Goal: Task Accomplishment & Management: Complete application form

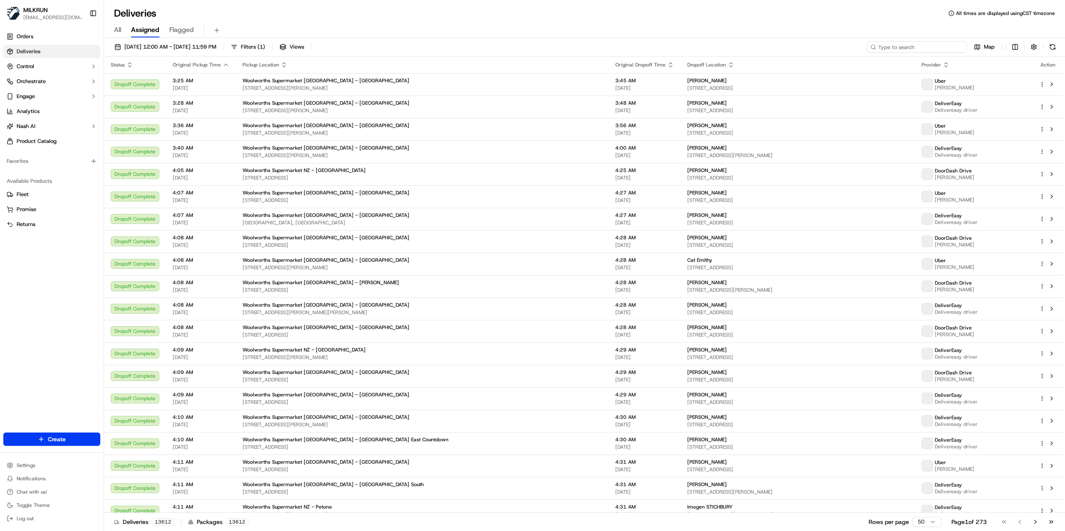
click at [912, 47] on input at bounding box center [917, 47] width 100 height 12
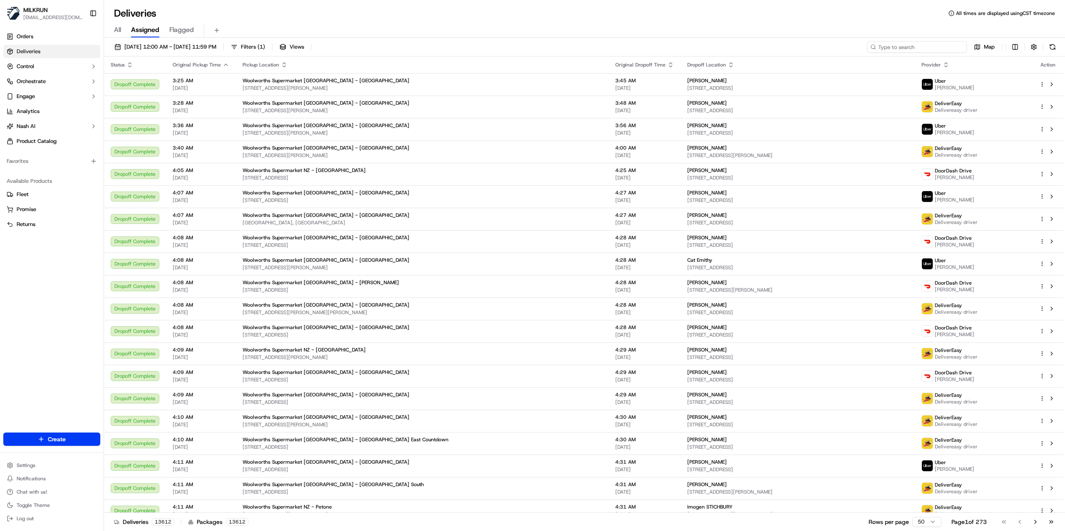
paste input "ictor zsasz"
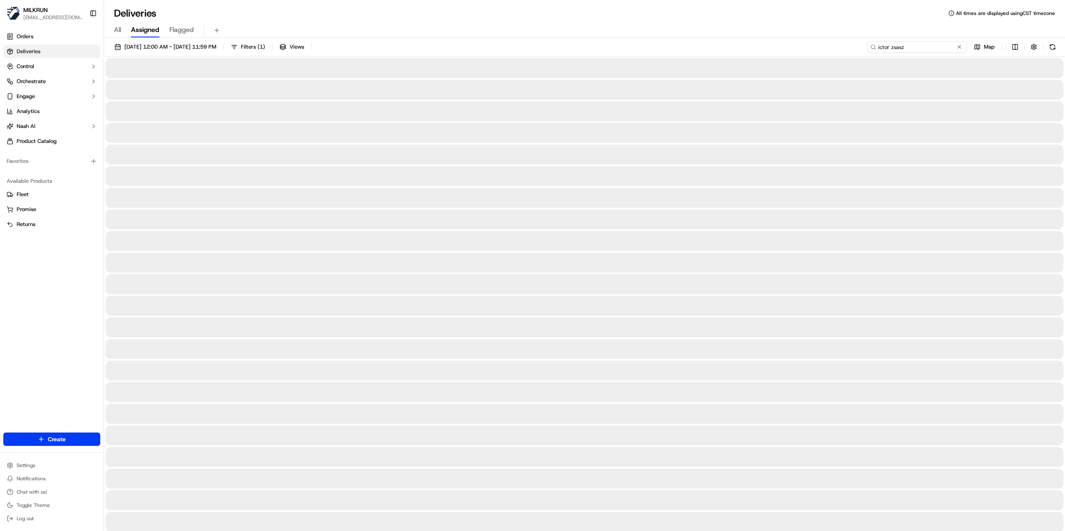
click at [877, 48] on input "ictor zsasz" at bounding box center [917, 47] width 100 height 12
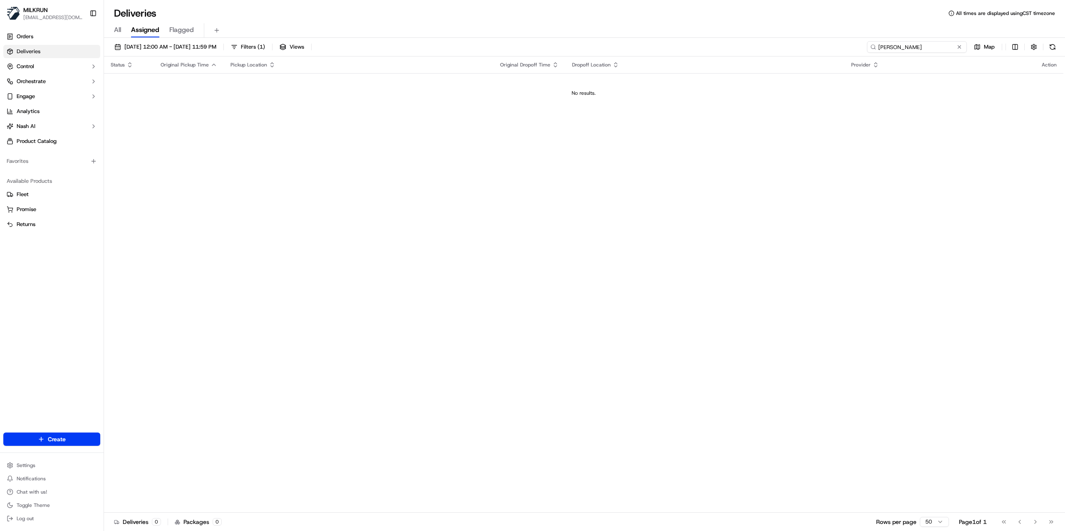
type input "[PERSON_NAME]"
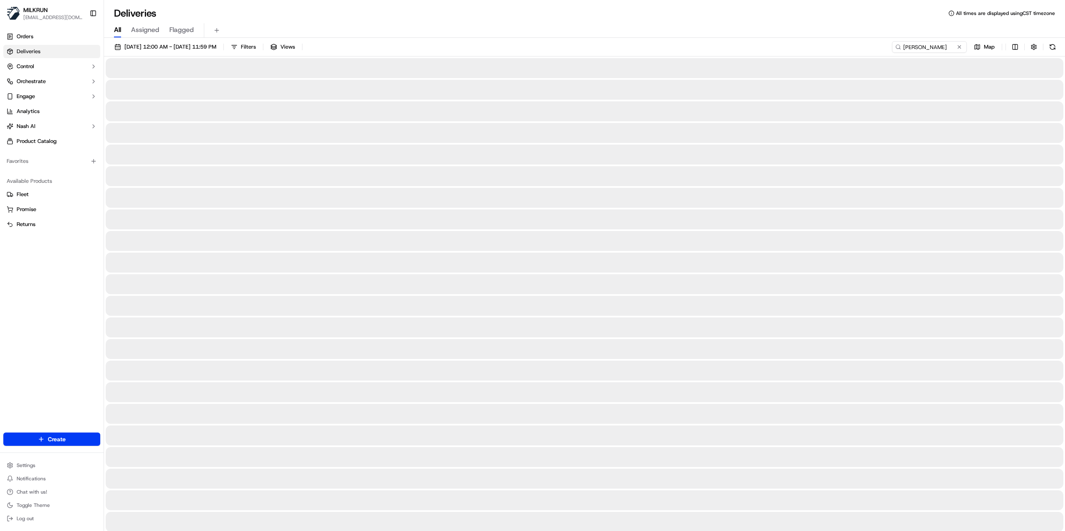
click at [117, 30] on span "All" at bounding box center [117, 30] width 7 height 10
click at [183, 29] on span "Flagged" at bounding box center [181, 30] width 25 height 10
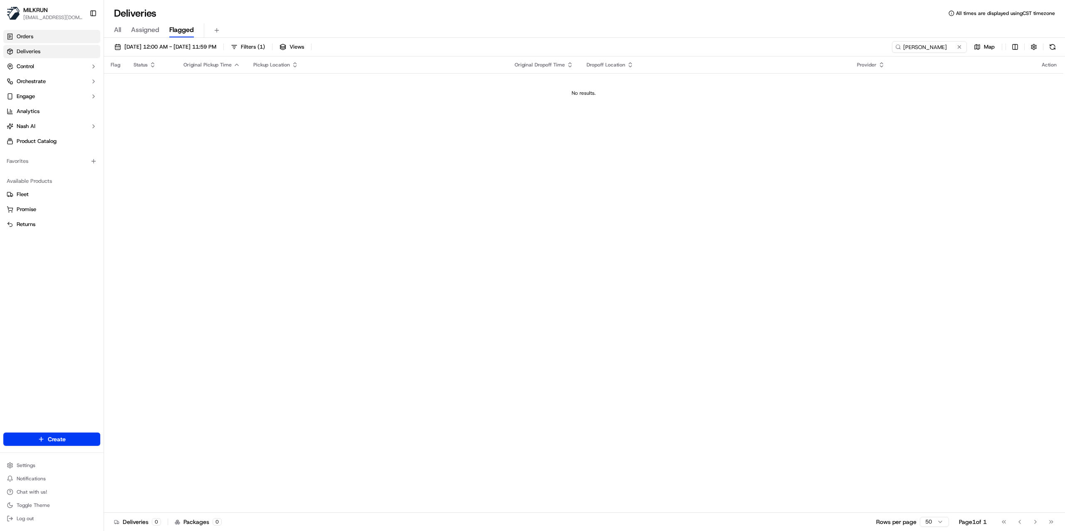
click at [26, 37] on span "Orders" at bounding box center [25, 36] width 17 height 7
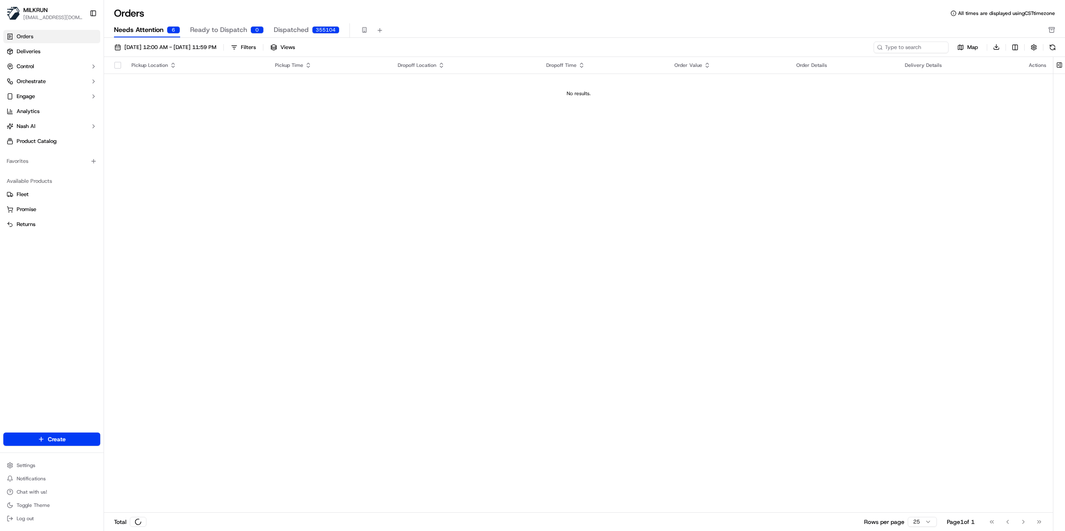
click at [160, 27] on span "Needs Attention" at bounding box center [138, 30] width 49 height 10
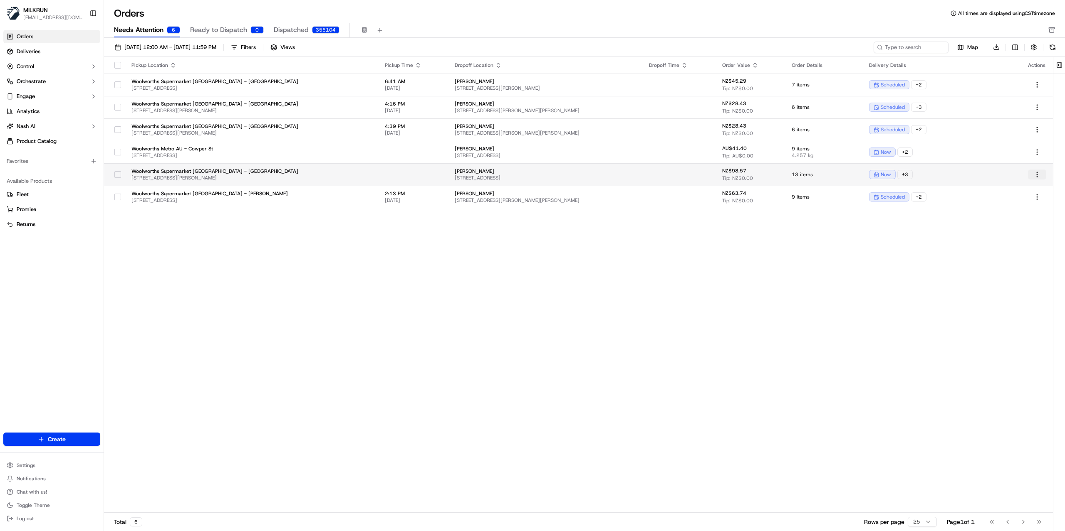
click at [1033, 173] on html "MILKRUN jgloria@woolworths.com.au Toggle Sidebar Orders Deliveries Control Orch…" at bounding box center [532, 265] width 1065 height 531
click at [995, 203] on div "Edit" at bounding box center [1017, 202] width 89 height 12
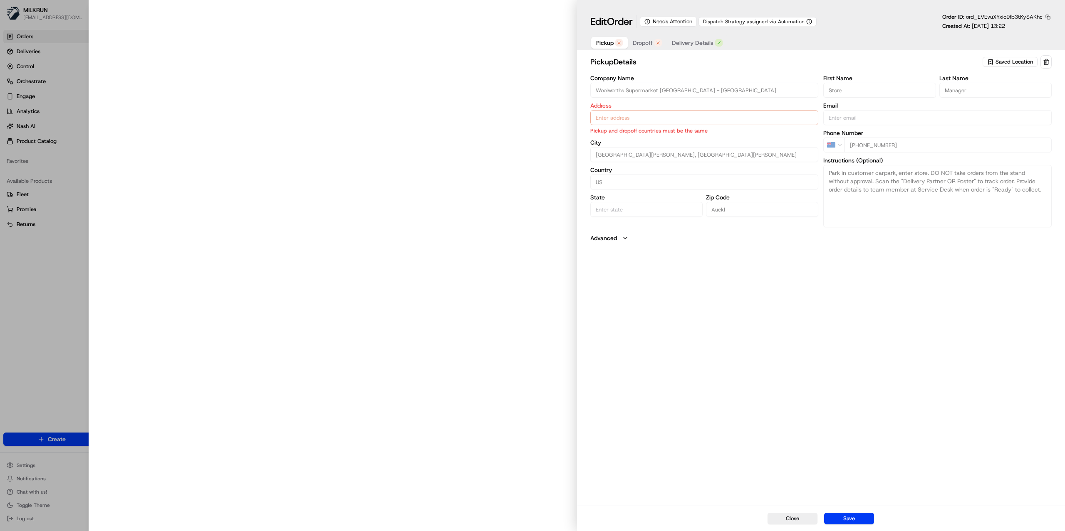
type input "3058 Great North Road, New Lynn, Auckland, Auckland 0640, NZ"
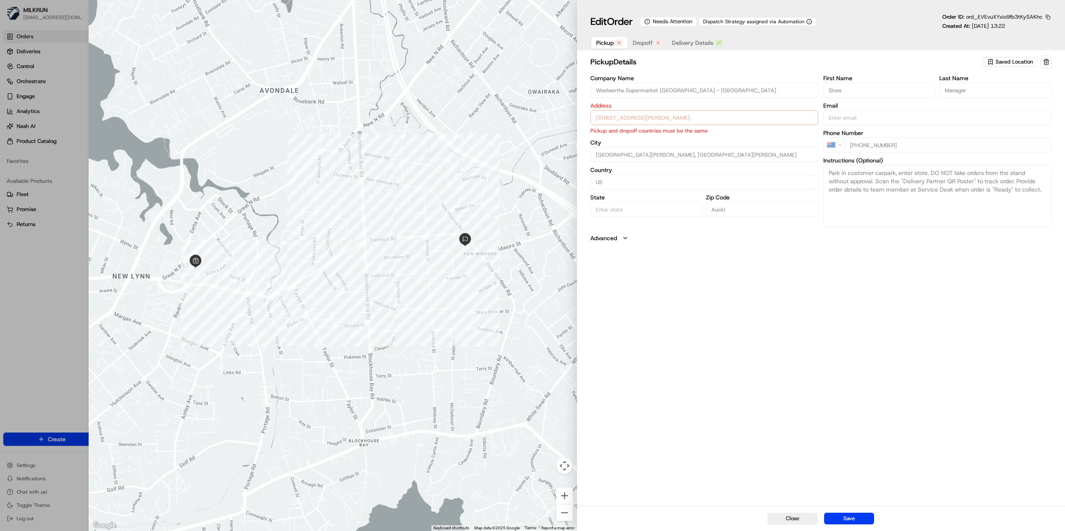
click at [568, 119] on div "Close ← Move left → Move right ↑ Move up ↓ Move down + Zoom in - Zoom out Home …" at bounding box center [577, 265] width 976 height 531
drag, startPoint x: 508, startPoint y: 288, endPoint x: 516, endPoint y: 282, distance: 10.4
click at [510, 288] on div at bounding box center [333, 265] width 488 height 531
click at [650, 42] on span "Dropoff" at bounding box center [642, 43] width 20 height 8
click at [609, 42] on span "Pickup" at bounding box center [604, 43] width 17 height 8
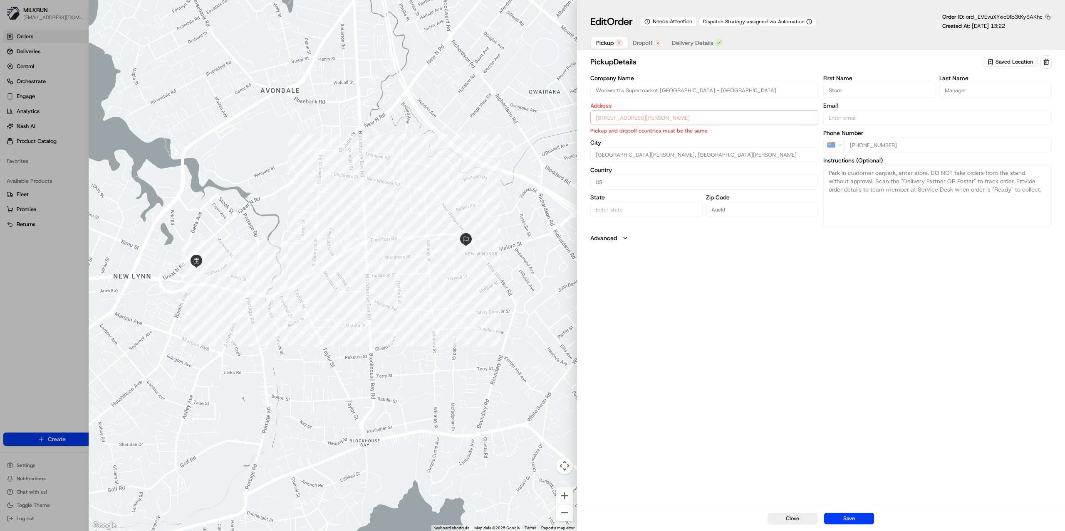
click at [608, 241] on label "Advanced" at bounding box center [603, 238] width 27 height 8
click at [462, 169] on div at bounding box center [333, 265] width 488 height 531
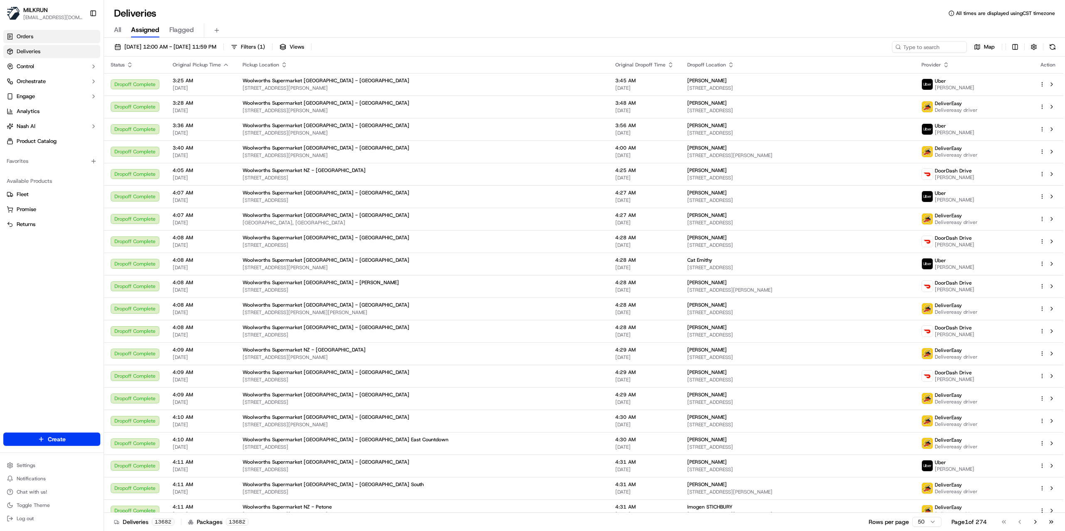
click at [29, 34] on span "Orders" at bounding box center [25, 36] width 17 height 7
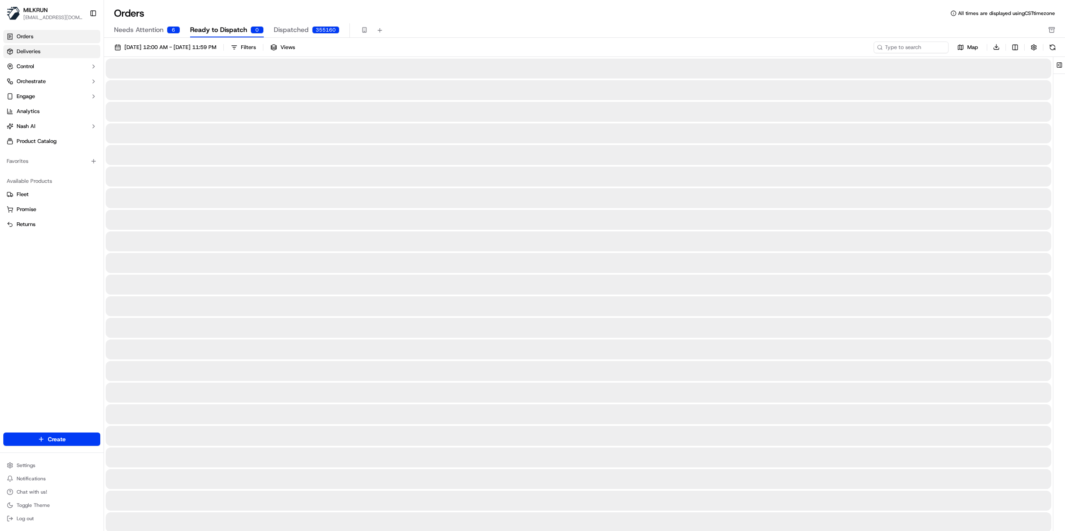
click at [35, 54] on span "Deliveries" at bounding box center [29, 51] width 24 height 7
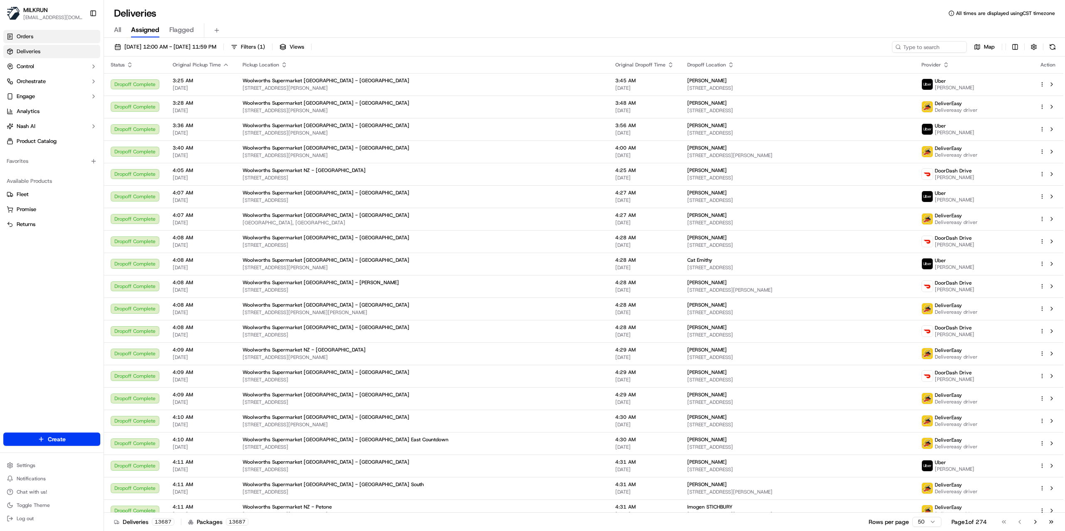
click at [32, 37] on span "Orders" at bounding box center [25, 36] width 17 height 7
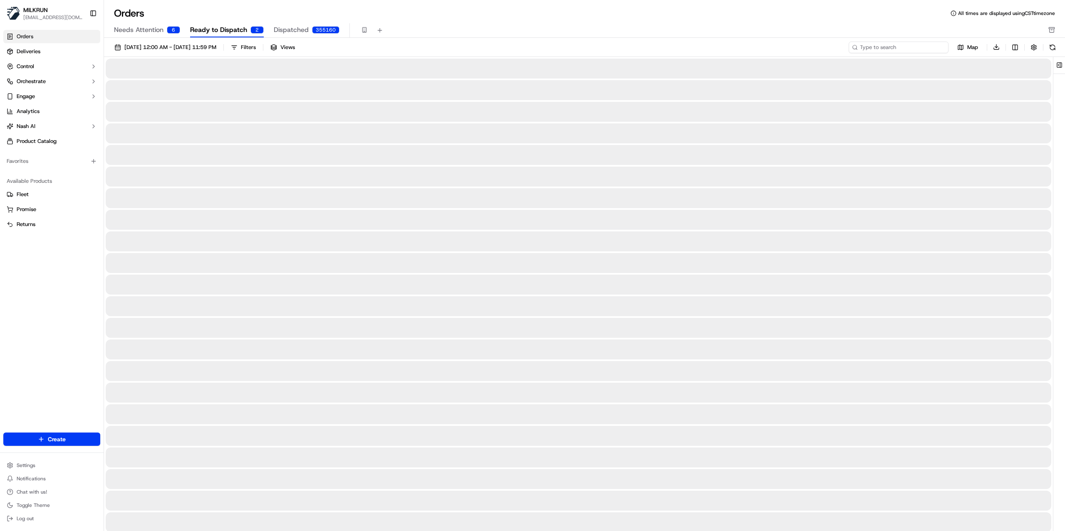
click at [894, 50] on input at bounding box center [898, 48] width 100 height 12
paste input "3058 Great North Road, New Lynn, Auckland, Auckland 0640, NZ"
type input "3058 Great North Road, New Lynn, Auckland, Auckland 0640, NZ"
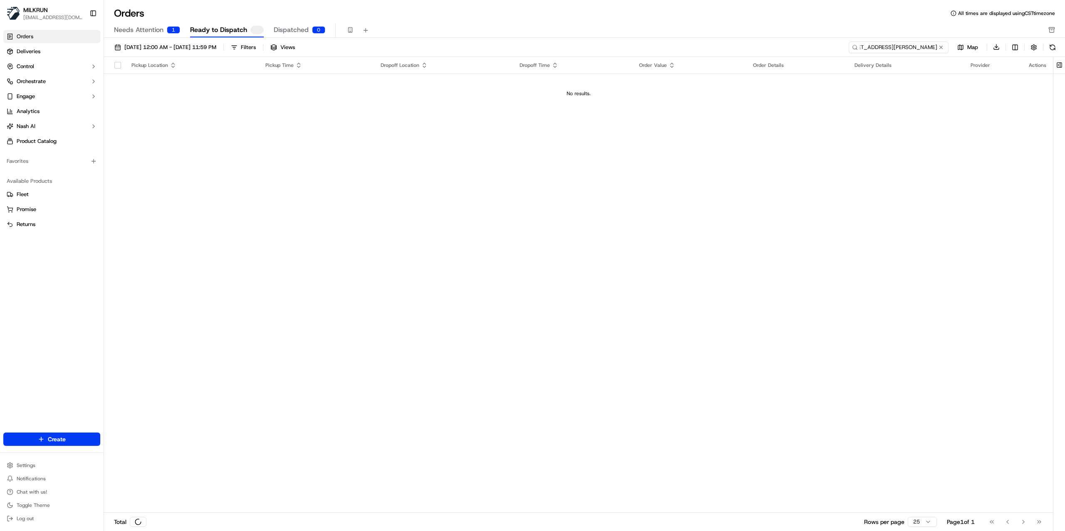
click at [870, 49] on input "3058 Great North Road, New Lynn, Auckland, Auckland 0640, NZ" at bounding box center [898, 48] width 100 height 12
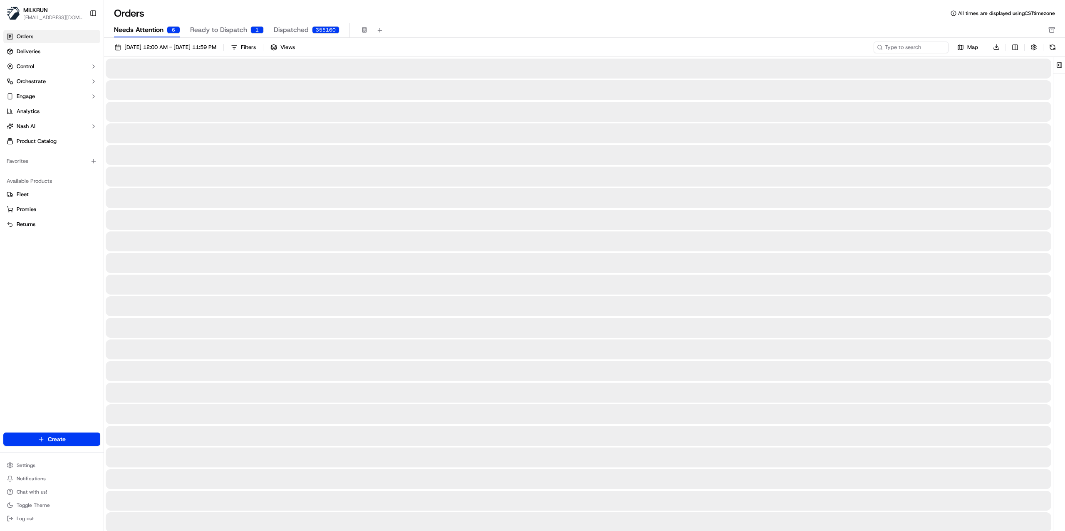
click at [158, 26] on span "Needs Attention" at bounding box center [138, 30] width 49 height 10
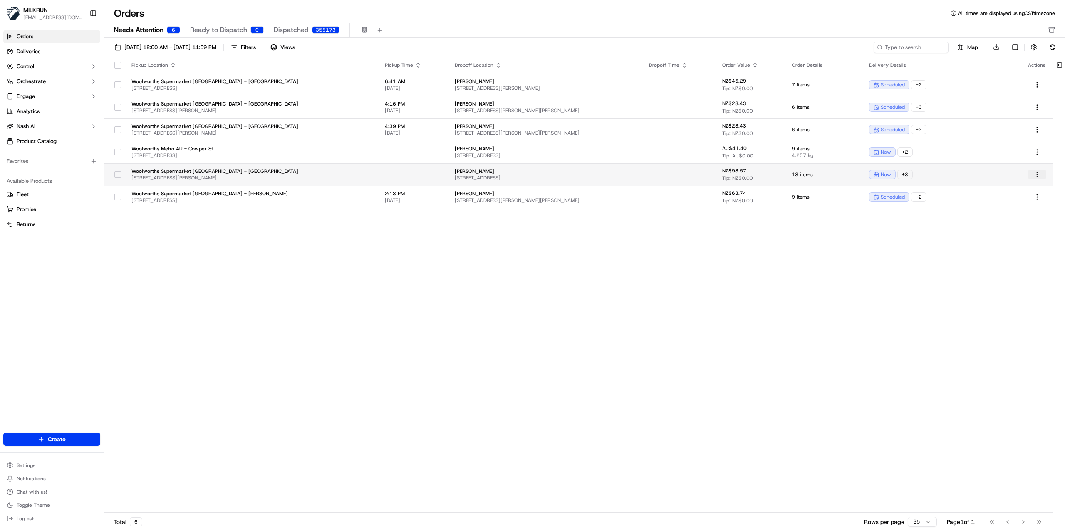
click at [1037, 174] on html "MILKRUN jgloria@woolworths.com.au Toggle Sidebar Orders Deliveries Control Orch…" at bounding box center [532, 265] width 1065 height 531
click at [1005, 201] on div "Edit" at bounding box center [1017, 202] width 89 height 12
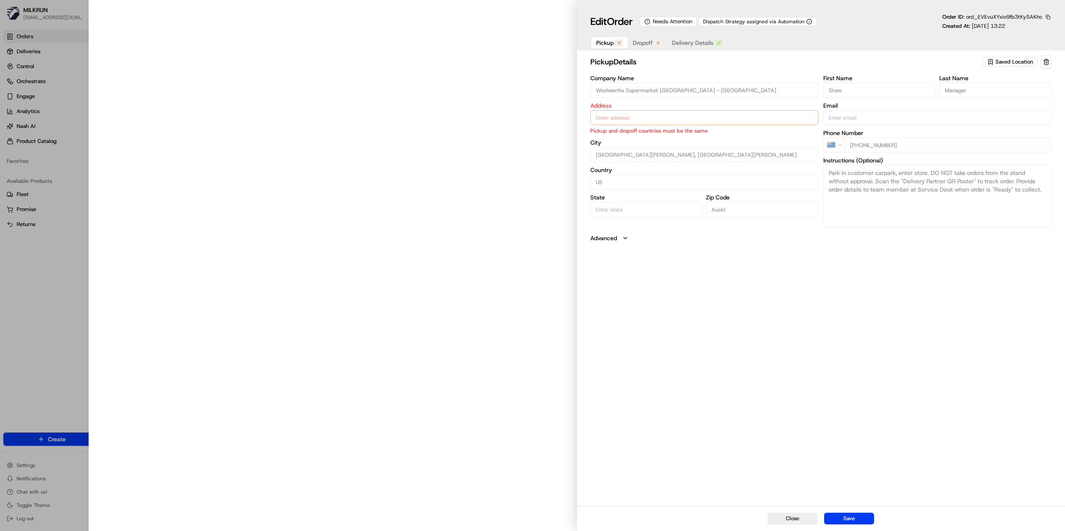
type input "3058 Great North Road, New Lynn, Auckland, Auckland 0640, NZ"
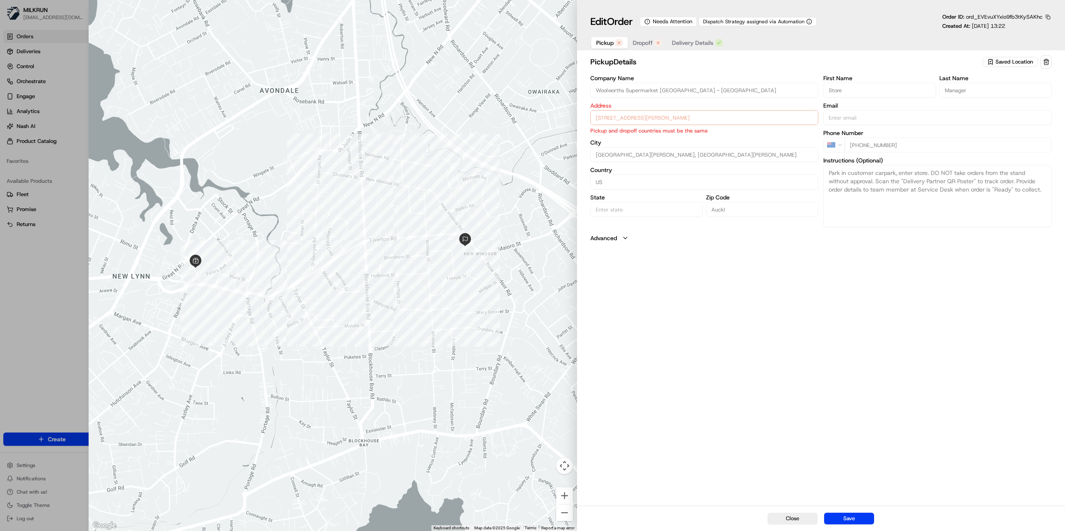
click at [640, 42] on span "Dropoff" at bounding box center [642, 43] width 20 height 8
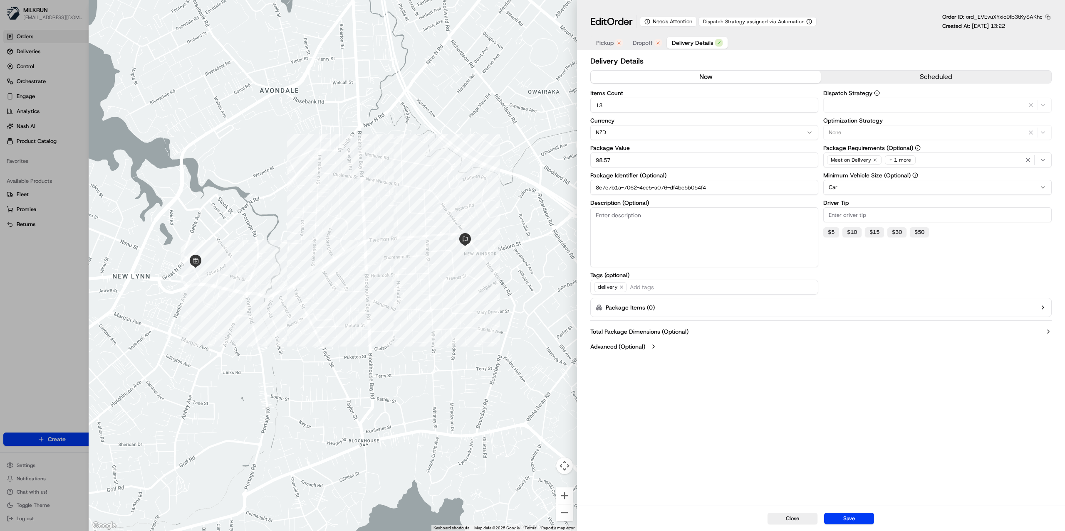
click at [691, 41] on span "Delivery Details" at bounding box center [693, 43] width 42 height 8
click at [615, 44] on div "button" at bounding box center [618, 42] width 7 height 7
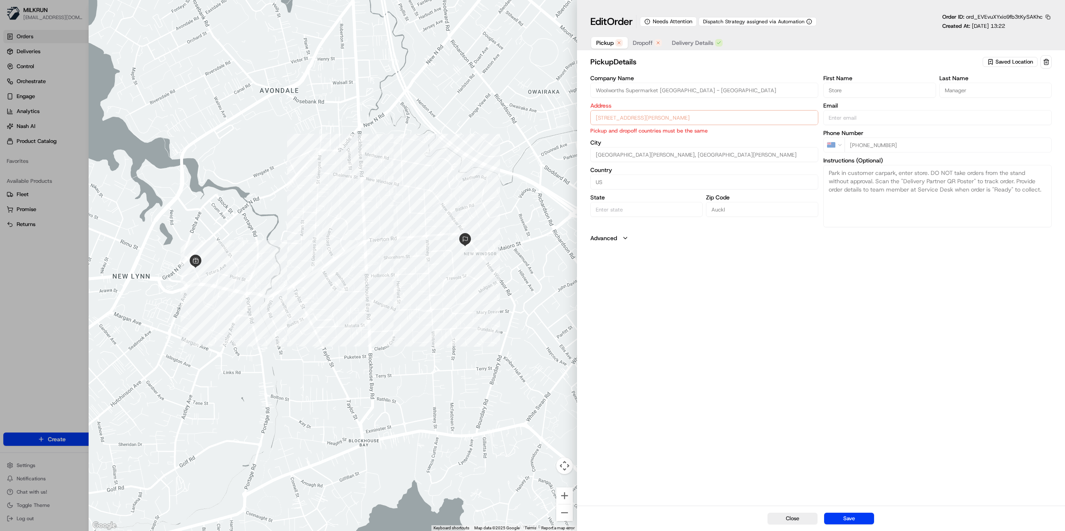
drag, startPoint x: 793, startPoint y: 517, endPoint x: 802, endPoint y: 514, distance: 9.2
click at [794, 517] on button "Close" at bounding box center [792, 519] width 50 height 12
type input "+1"
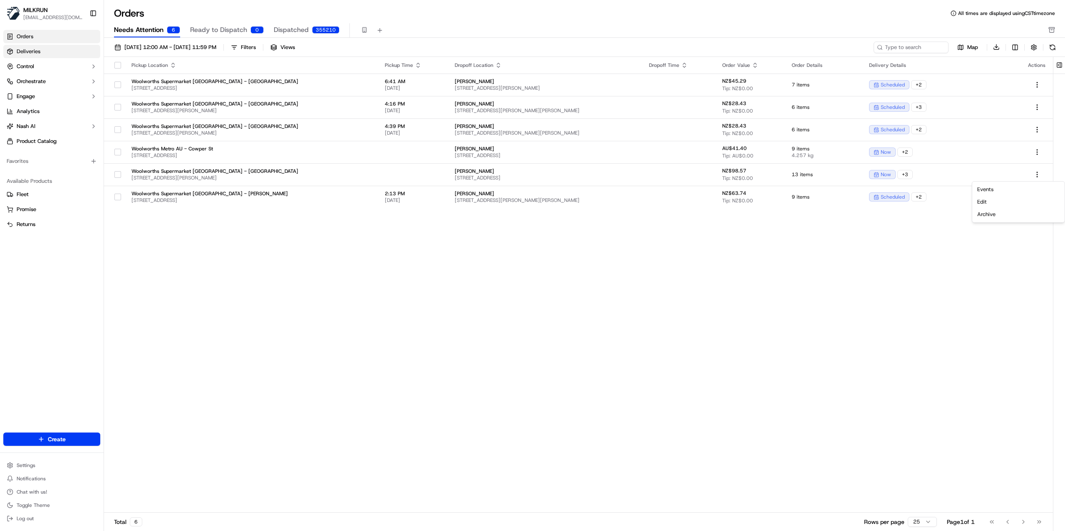
click at [30, 55] on span "Deliveries" at bounding box center [29, 51] width 24 height 7
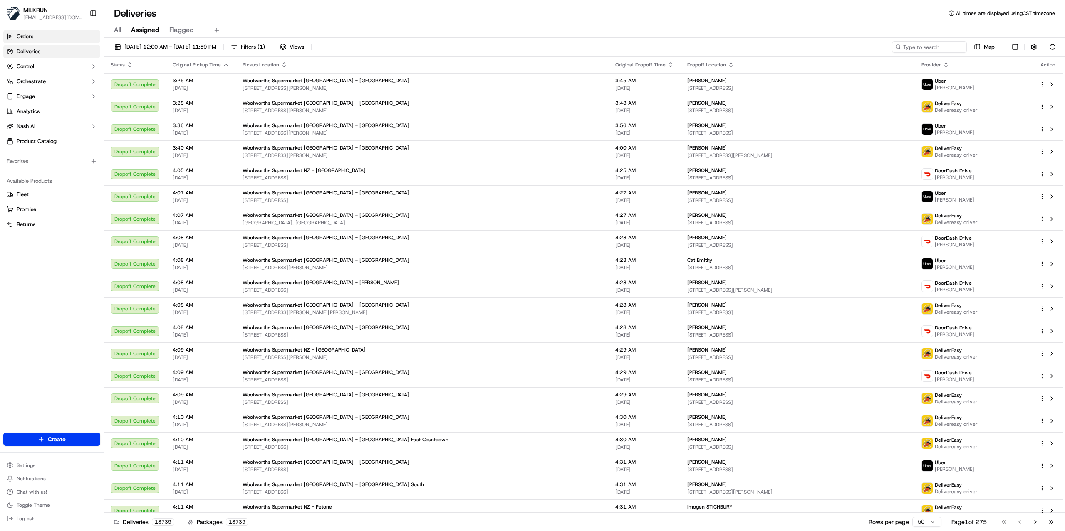
click at [29, 39] on span "Orders" at bounding box center [25, 36] width 17 height 7
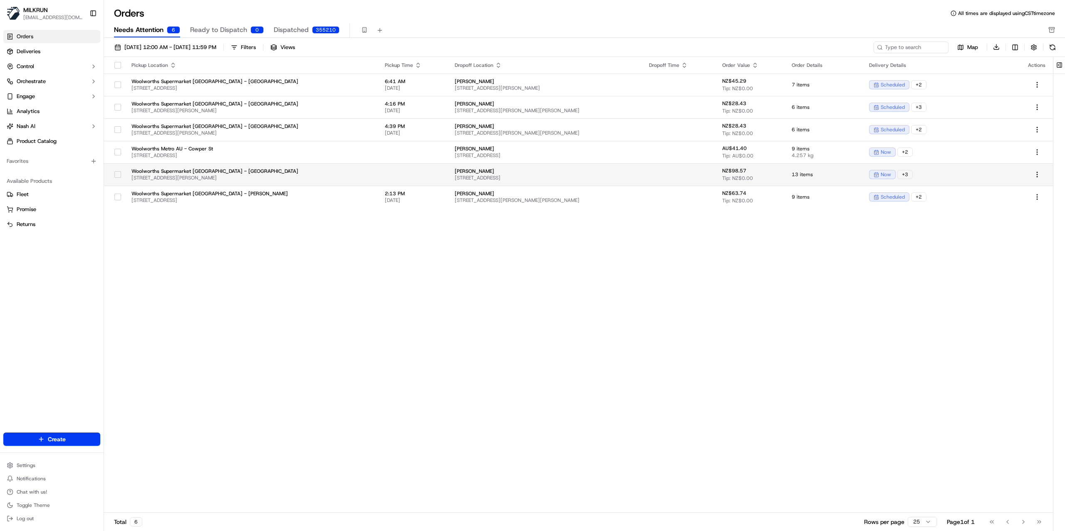
click at [619, 170] on span "victor zsasz" at bounding box center [545, 171] width 181 height 7
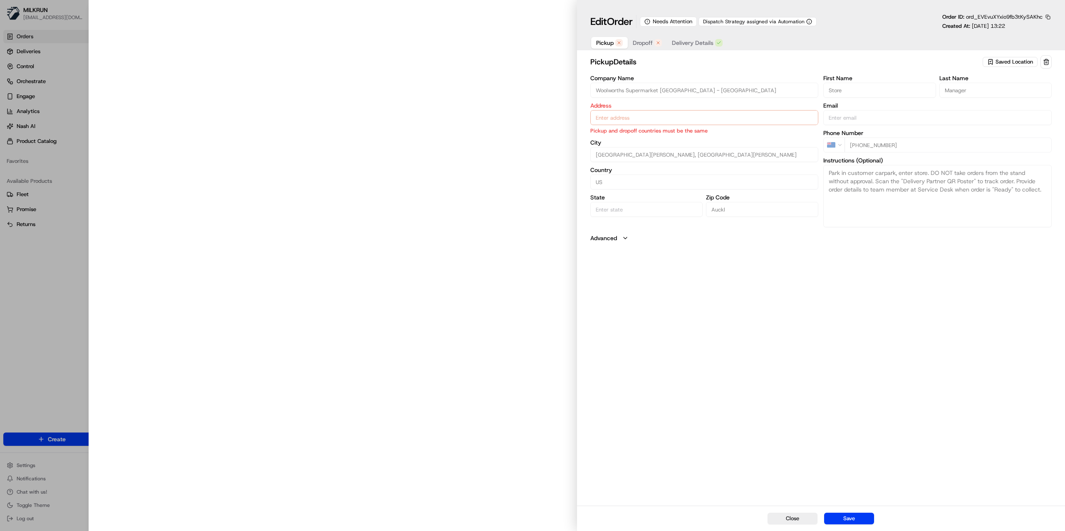
type input "3058 Great North Road, New Lynn, Auckland, Auckland 0640, NZ"
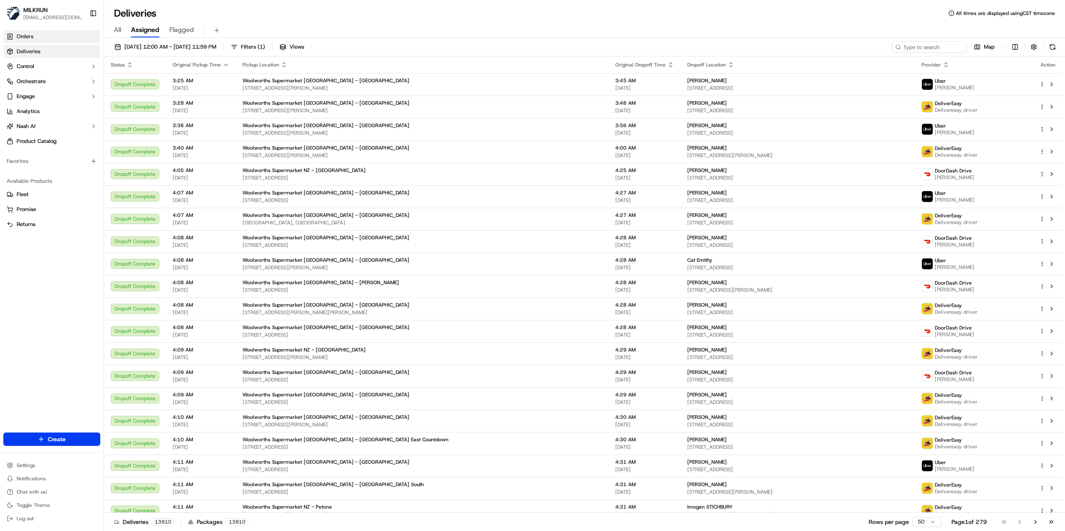
click at [37, 37] on link "Orders" at bounding box center [51, 36] width 97 height 13
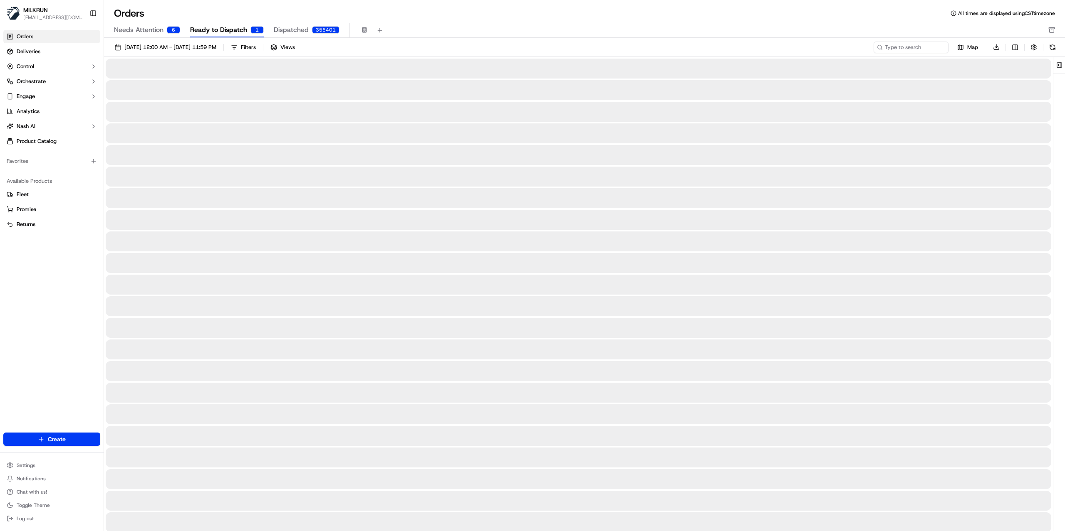
click at [147, 33] on span "Needs Attention" at bounding box center [138, 30] width 49 height 10
click at [225, 32] on span "Ready to Dispatch" at bounding box center [218, 30] width 57 height 10
click at [148, 28] on span "Needs Attention" at bounding box center [138, 30] width 49 height 10
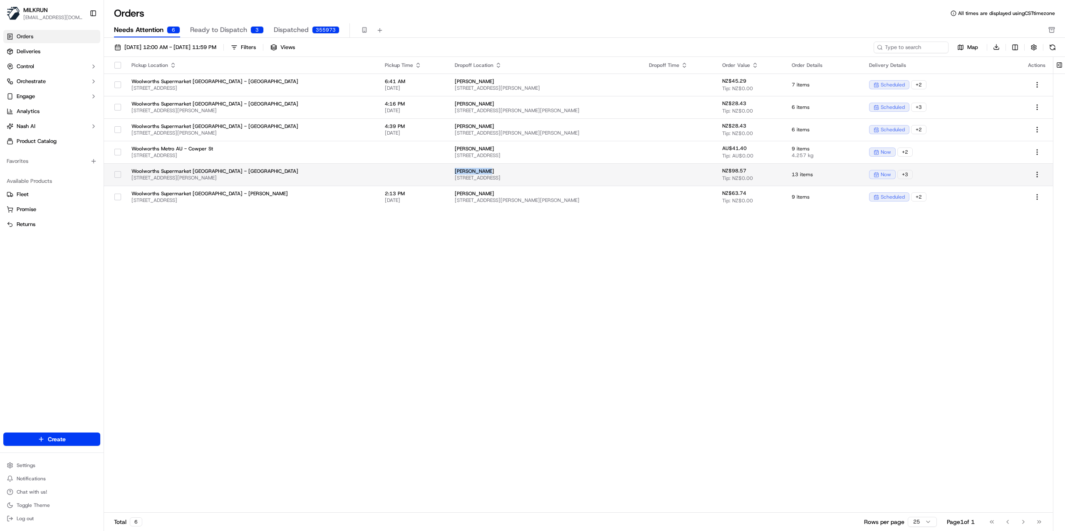
drag, startPoint x: 466, startPoint y: 170, endPoint x: 436, endPoint y: 172, distance: 30.0
click at [455, 172] on span "[PERSON_NAME]" at bounding box center [545, 171] width 181 height 7
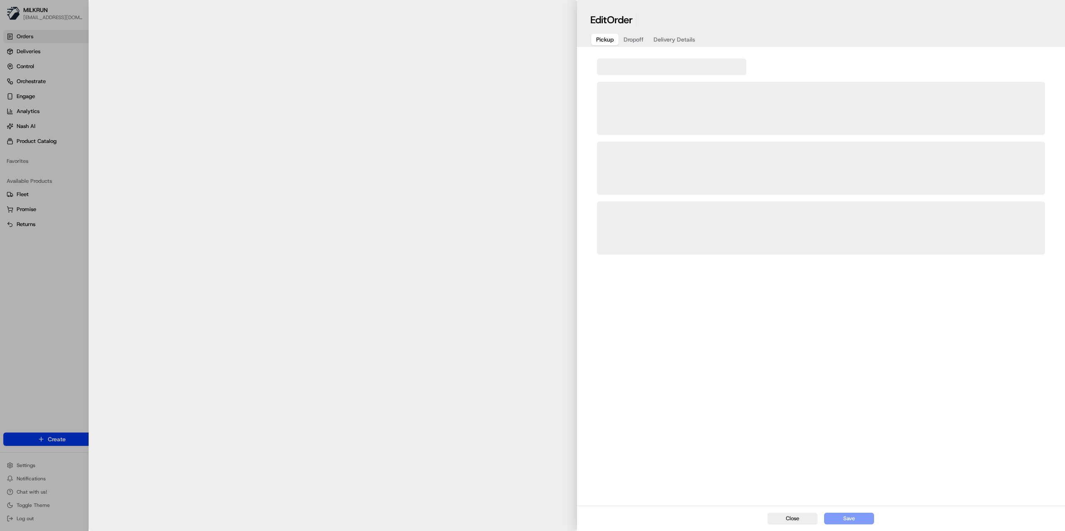
copy span "[PERSON_NAME]"
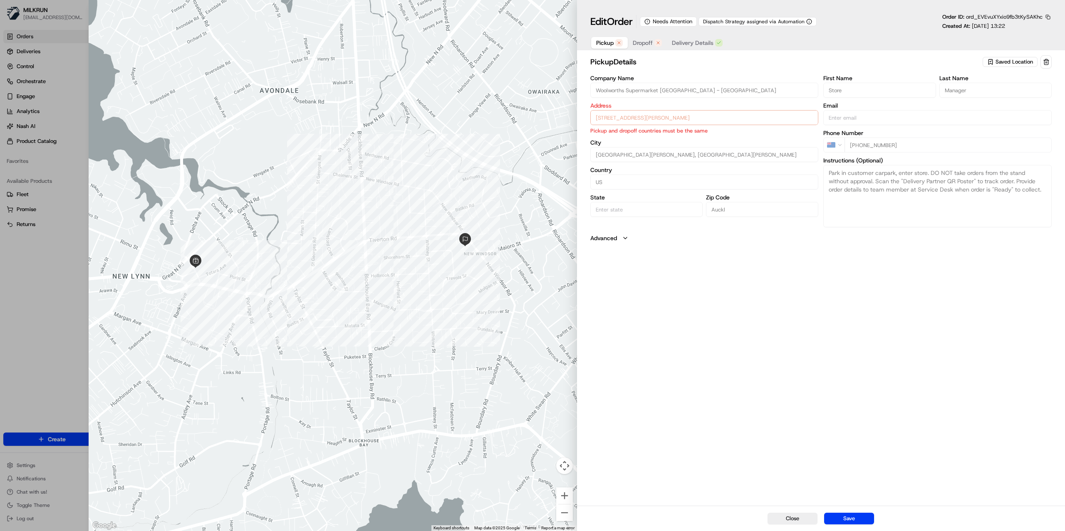
type input "+1"
click at [29, 310] on div at bounding box center [532, 265] width 1065 height 531
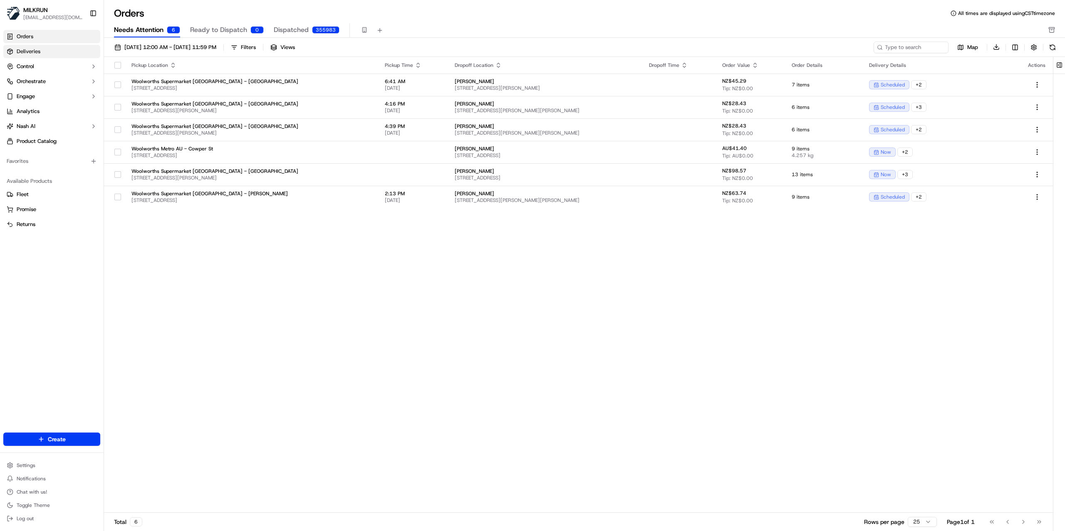
drag, startPoint x: 34, startPoint y: 53, endPoint x: 39, endPoint y: 52, distance: 5.1
click at [34, 53] on span "Deliveries" at bounding box center [29, 51] width 24 height 7
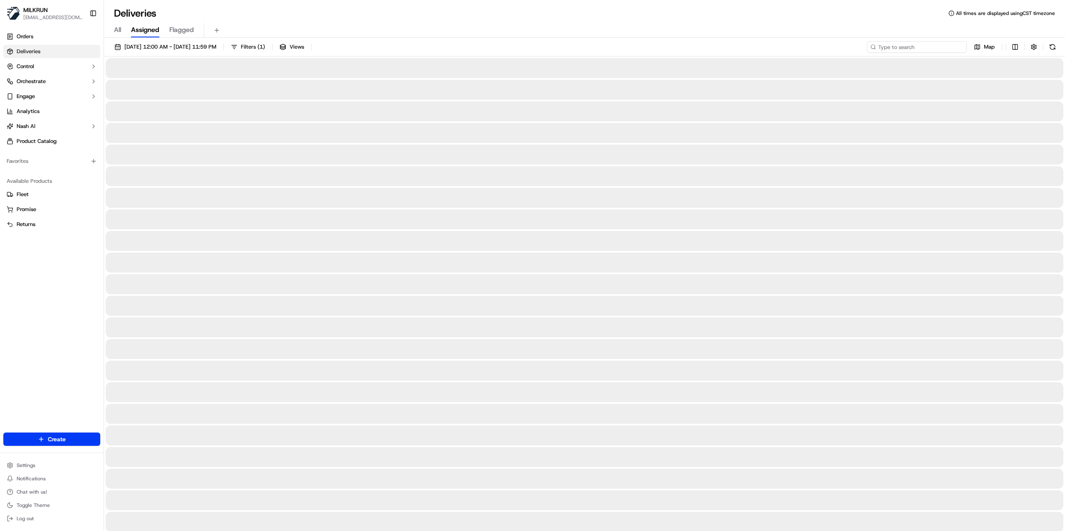
click at [915, 50] on input at bounding box center [917, 47] width 100 height 12
click at [109, 29] on div "All Assigned Flagged" at bounding box center [584, 30] width 961 height 15
click at [115, 30] on span "All" at bounding box center [117, 30] width 7 height 10
click at [922, 47] on input at bounding box center [917, 47] width 100 height 12
paste input "[PERSON_NAME]"
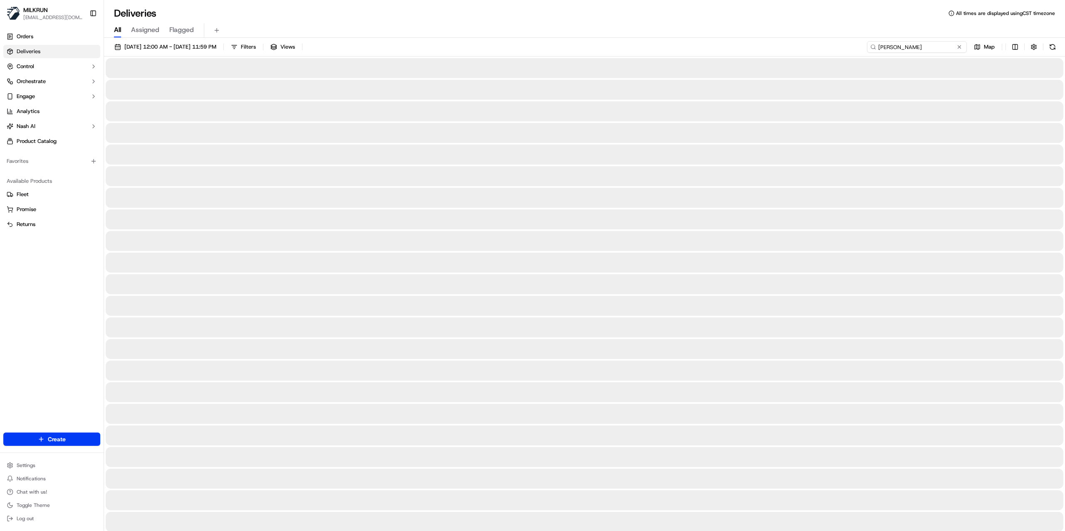
type input "[PERSON_NAME]"
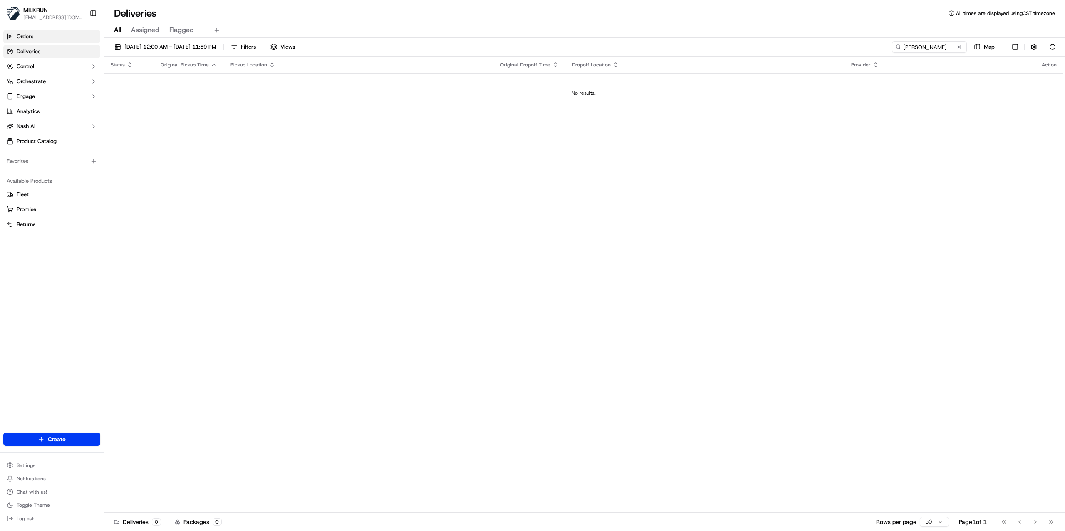
click at [32, 37] on span "Orders" at bounding box center [25, 36] width 17 height 7
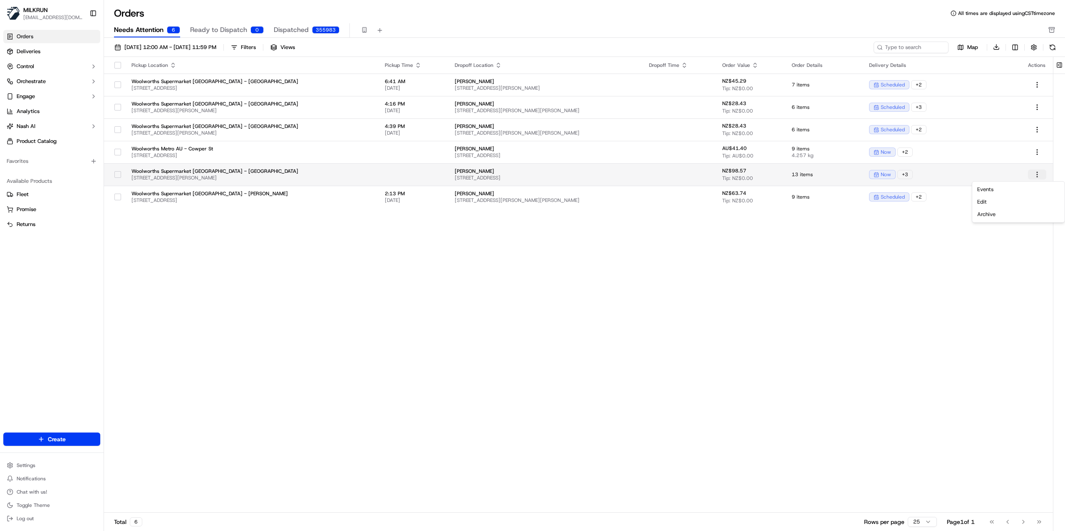
click at [1039, 175] on html "MILKRUN jgloria@woolworths.com.au Toggle Sidebar Orders Deliveries Control Orch…" at bounding box center [532, 265] width 1065 height 531
click at [922, 235] on html "MILKRUN jgloria@woolworths.com.au Toggle Sidebar Orders Deliveries Control Orch…" at bounding box center [532, 265] width 1065 height 531
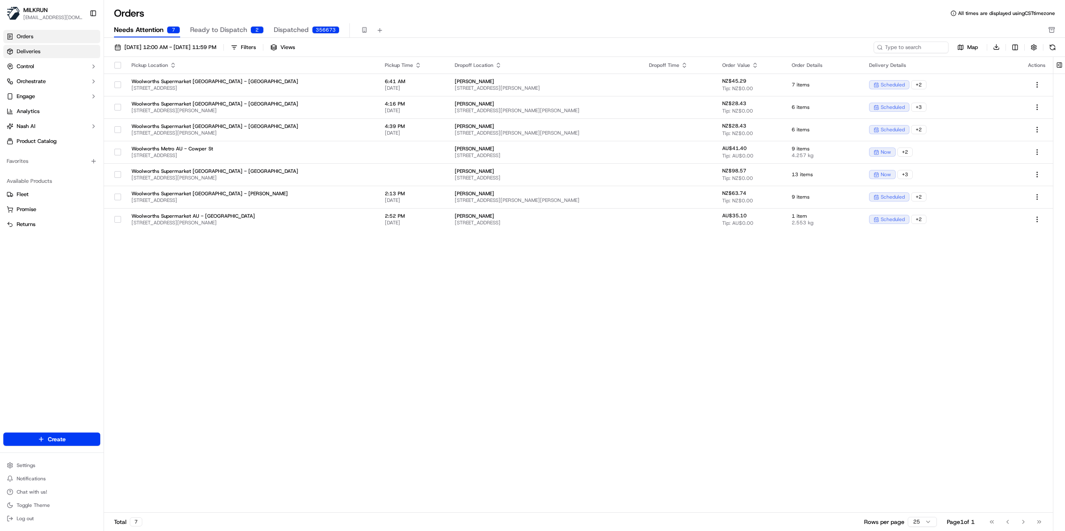
click at [37, 49] on span "Deliveries" at bounding box center [29, 51] width 24 height 7
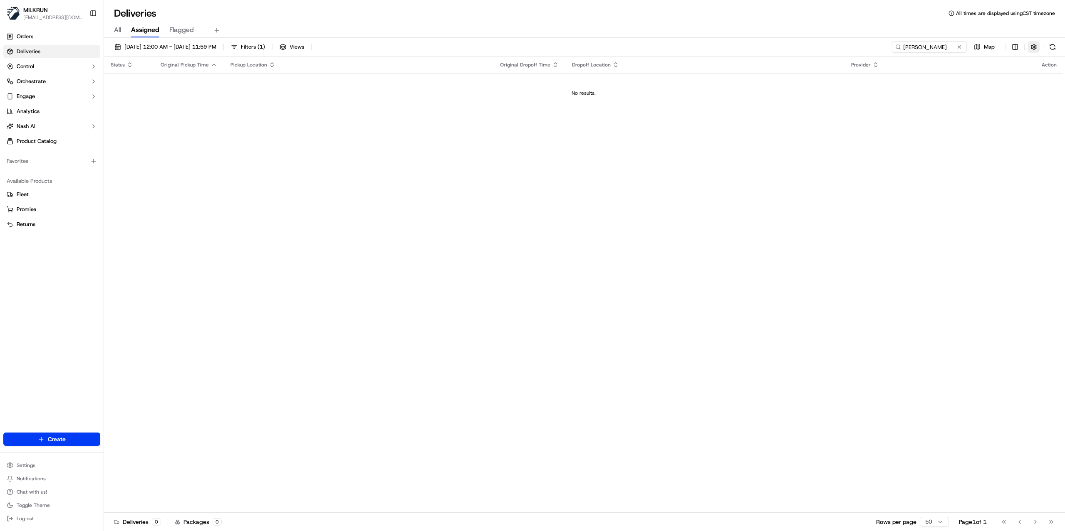
click at [1036, 45] on button "button" at bounding box center [1034, 47] width 12 height 12
click at [40, 14] on span "[EMAIL_ADDRESS][DOMAIN_NAME]" at bounding box center [52, 17] width 59 height 7
click at [93, 13] on button "Toggle Sidebar" at bounding box center [93, 13] width 14 height 14
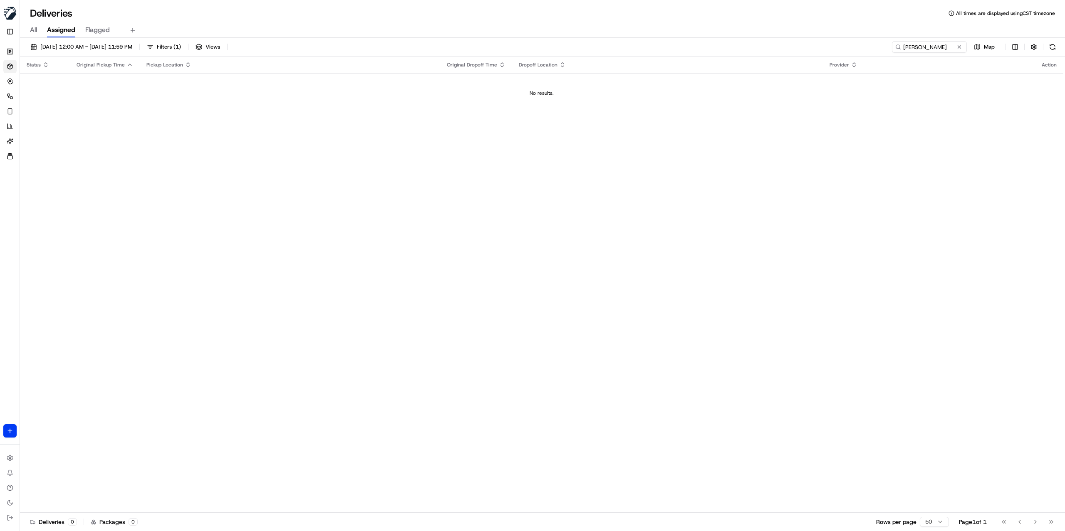
click at [10, 17] on img "button" at bounding box center [9, 13] width 13 height 13
click at [14, 12] on img "button" at bounding box center [9, 13] width 13 height 13
click at [9, 33] on button "Toggle Sidebar" at bounding box center [9, 31] width 13 height 13
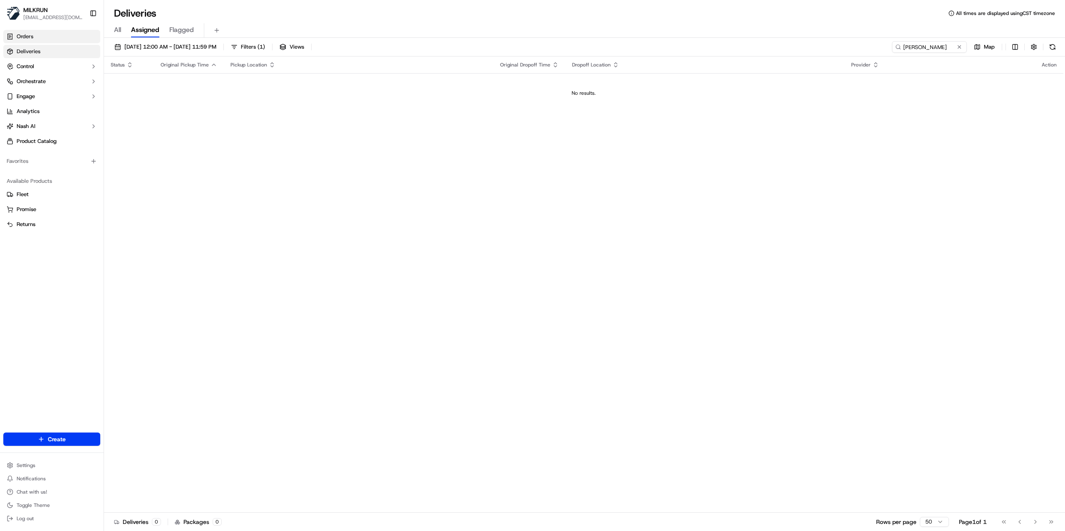
click at [32, 35] on span "Orders" at bounding box center [25, 36] width 17 height 7
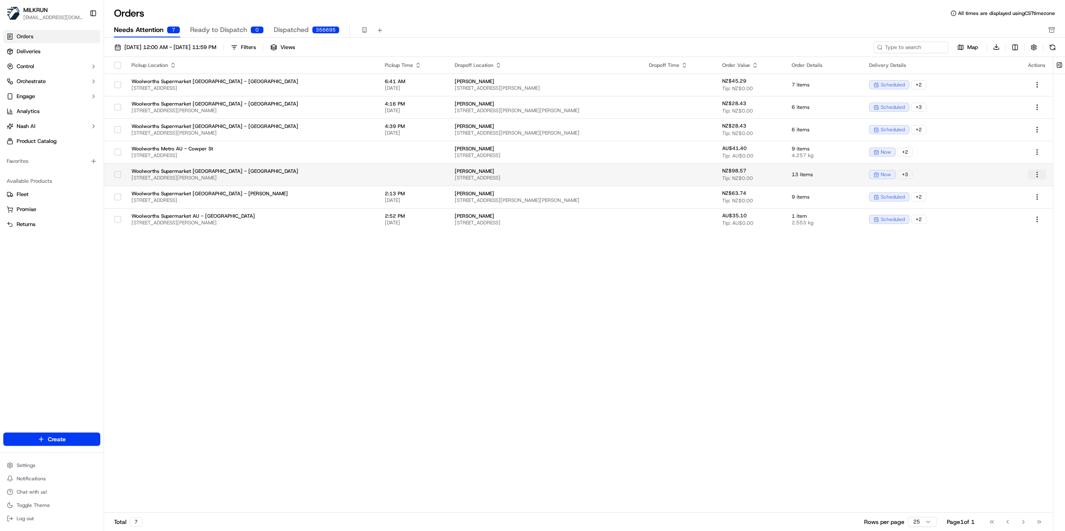
click at [1038, 172] on html "MILKRUN jgloria@woolworths.com.au Toggle Sidebar Orders Deliveries Control Orch…" at bounding box center [532, 265] width 1065 height 531
click at [59, 439] on html "MILKRUN jgloria@woolworths.com.au Toggle Sidebar Orders Deliveries Control Orch…" at bounding box center [532, 265] width 1065 height 531
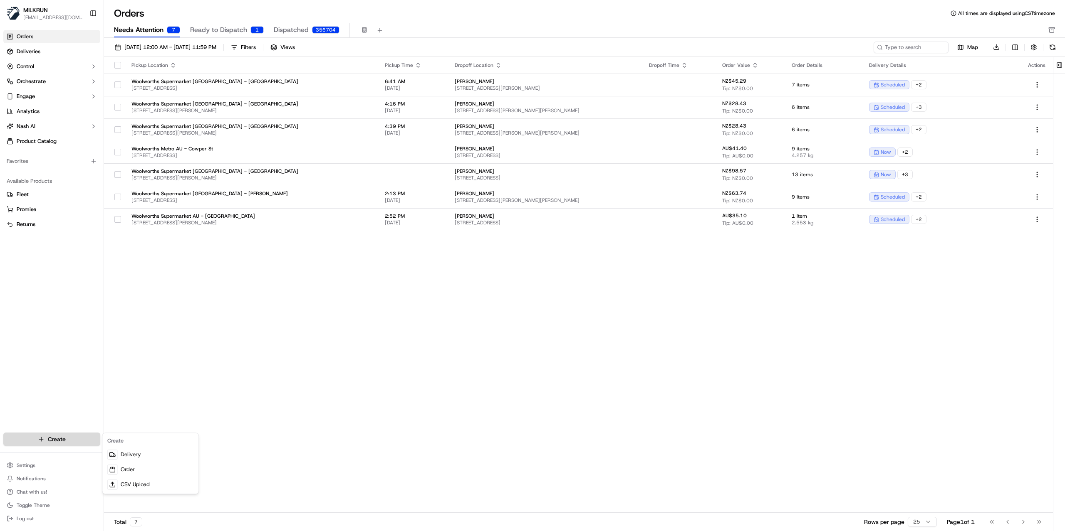
click at [52, 442] on html "MILKRUN jgloria@woolworths.com.au Toggle Sidebar Orders Deliveries Control Orch…" at bounding box center [532, 265] width 1065 height 531
click at [146, 455] on link "Delivery" at bounding box center [150, 454] width 93 height 15
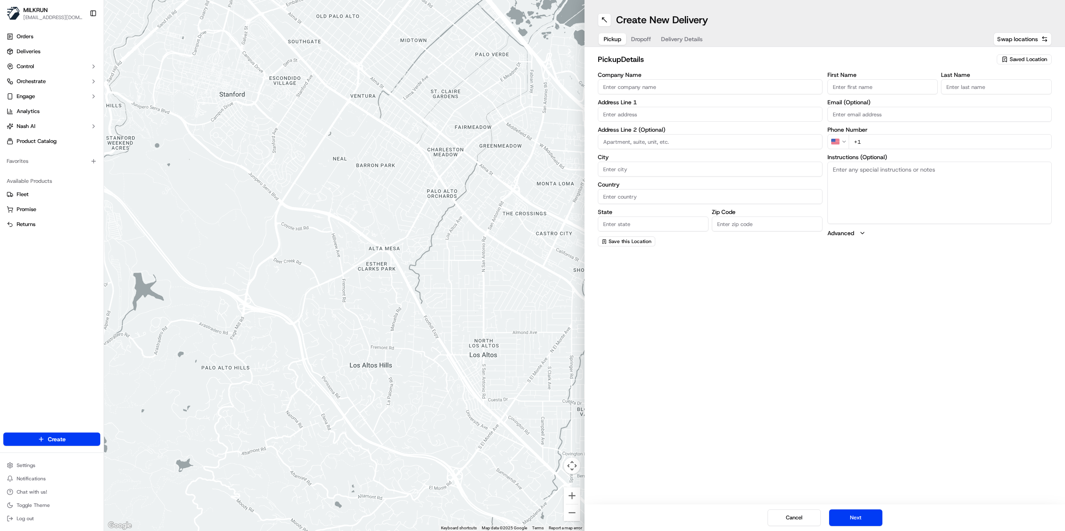
click at [639, 90] on input "Company Name" at bounding box center [710, 86] width 225 height 15
type input "lynnmall"
click at [639, 89] on input "lynnmall" at bounding box center [710, 86] width 225 height 15
drag, startPoint x: 558, startPoint y: 87, endPoint x: 544, endPoint y: 87, distance: 13.7
click at [548, 87] on div "← Move left → Move right ↑ Move up ↓ Move down + Zoom in - Zoom out Home Jump l…" at bounding box center [584, 265] width 961 height 531
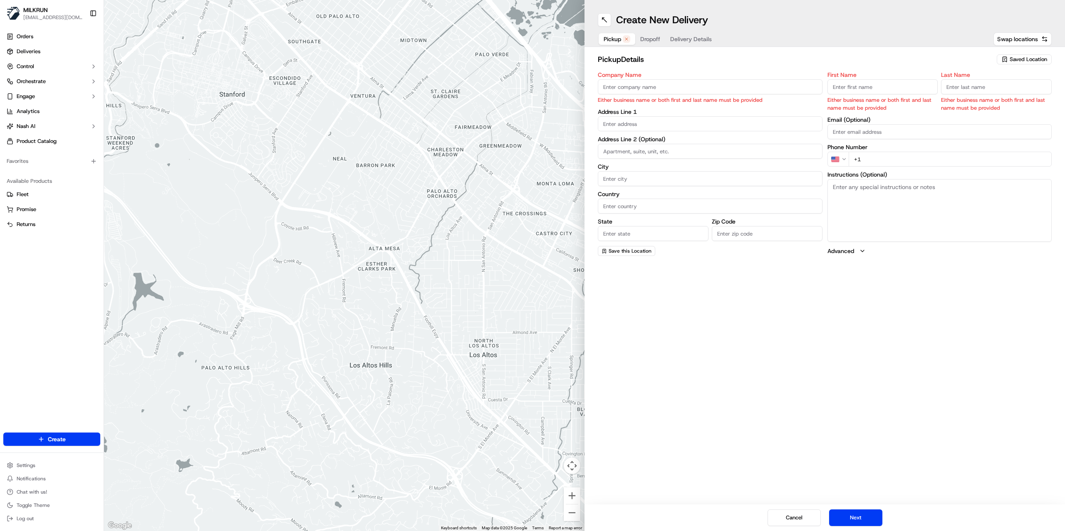
click at [654, 85] on input "Company Name" at bounding box center [710, 86] width 225 height 15
paste input "Woolworths Supermarket [GEOGRAPHIC_DATA] - [GEOGRAPHIC_DATA]"
type input "Woolworths Supermarket [GEOGRAPHIC_DATA] - [GEOGRAPHIC_DATA]"
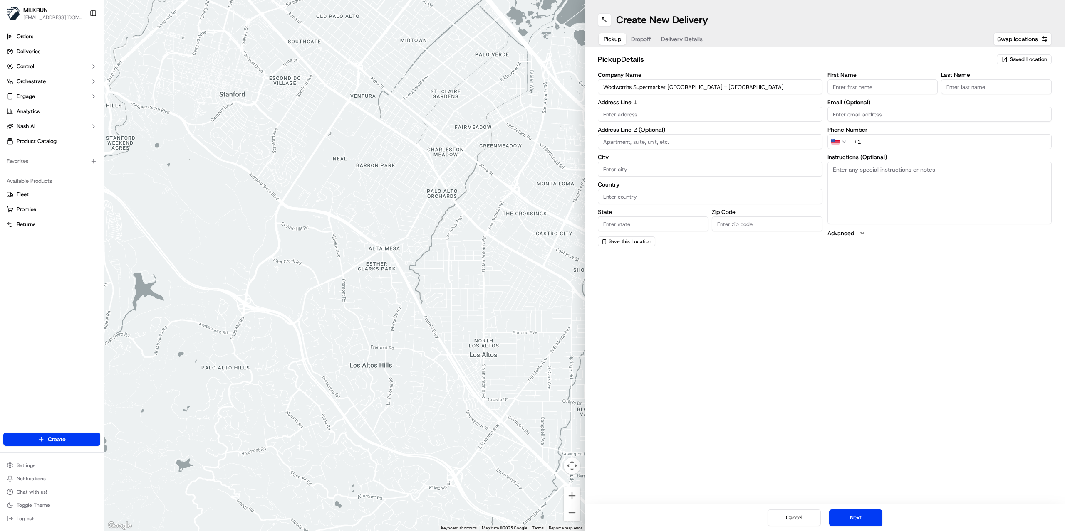
click at [621, 112] on input "text" at bounding box center [710, 114] width 225 height 15
paste input "3058 Great North Road, New Lynn, Auckland, Auckland 0640, NZ"
type input "3058 Great North Road, New Lynn, Auckland, Auckland 0640, NZ"
click at [650, 183] on label "Country" at bounding box center [710, 185] width 225 height 6
click at [650, 189] on input "Country" at bounding box center [710, 196] width 225 height 15
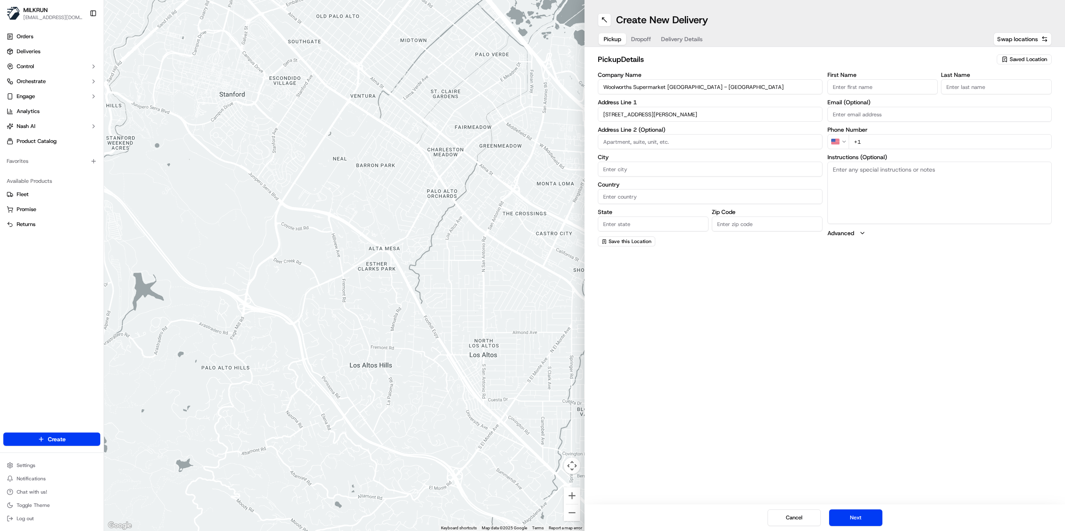
click at [625, 166] on input "City" at bounding box center [710, 169] width 225 height 15
click at [724, 117] on input "3058 Great North Road, New Lynn, Auckland, Auckland 0640, NZ" at bounding box center [710, 114] width 225 height 15
click at [623, 172] on input "City" at bounding box center [710, 169] width 225 height 15
paste input "[GEOGRAPHIC_DATA]"
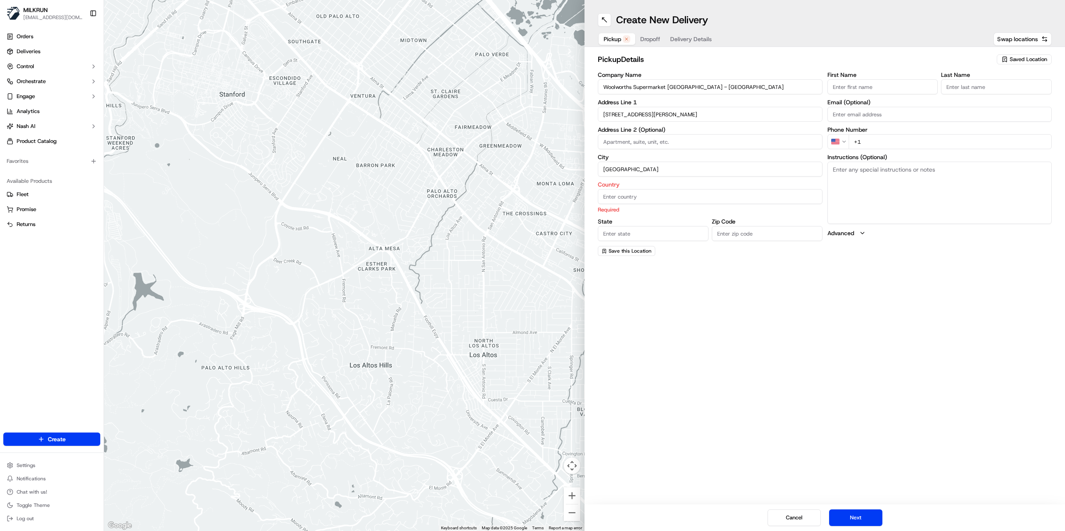
type input "[GEOGRAPHIC_DATA]"
type input "NZ"
click at [737, 243] on div "Company Name Woolworths Supermarket NZ - Lynnmall Address Line 1 3058 Great Nor…" at bounding box center [710, 159] width 225 height 175
click at [730, 226] on input "Zip Code" at bounding box center [767, 224] width 111 height 15
type input "0640"
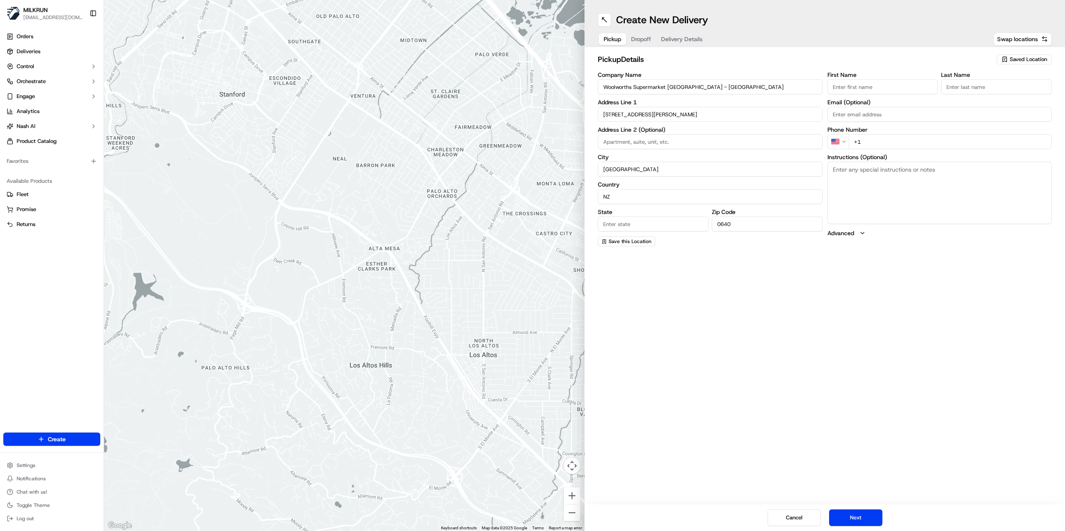
click at [867, 190] on textarea "Instructions (Optional)" at bounding box center [939, 193] width 225 height 62
paste textarea "Park in customer carpark, enter store. DO NOT take orders from the stand withou…"
type textarea "Park in customer carpark, enter store. DO NOT take orders from the stand withou…"
click at [867, 91] on input "First Name" at bounding box center [882, 86] width 111 height 15
type input "Store"
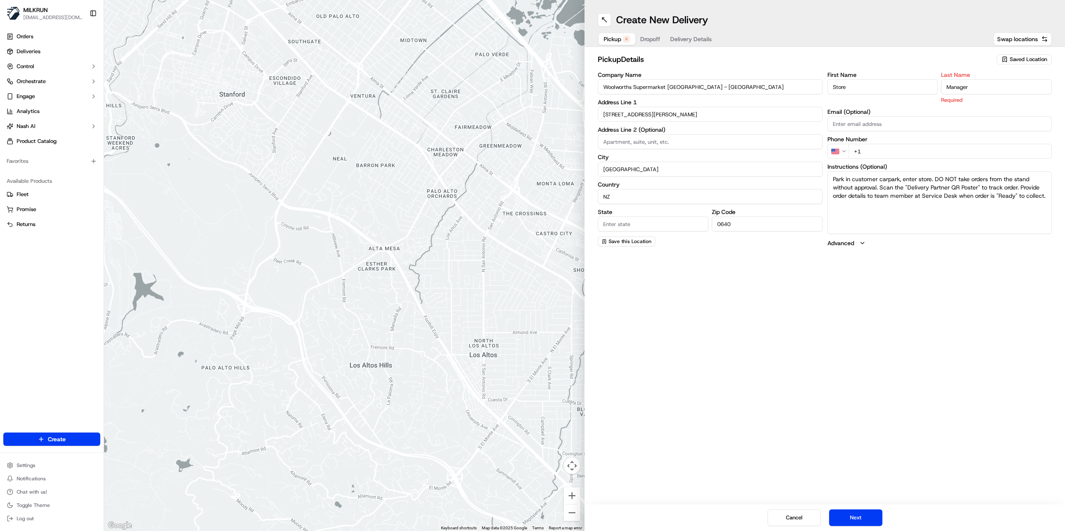
type input "Manager"
click at [872, 140] on input "+1" at bounding box center [949, 141] width 203 height 15
drag, startPoint x: 872, startPoint y: 143, endPoint x: 824, endPoint y: 143, distance: 48.7
click at [824, 143] on div "Company Name Woolworths Supermarket NZ - Lynnmall Address Line 1 3058 Great Nor…" at bounding box center [825, 159] width 454 height 175
paste input "64 9 826 0340"
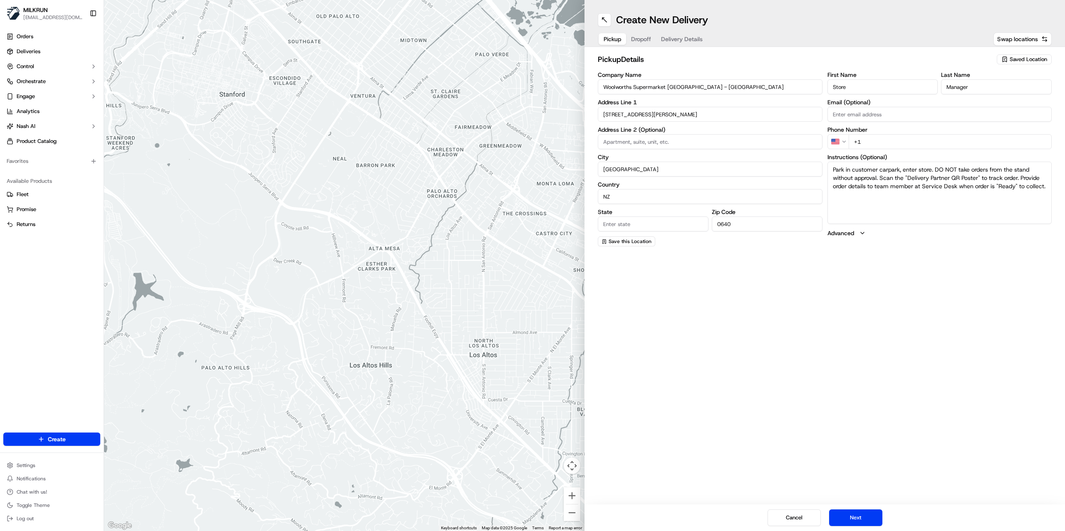
type input "+64 9 826 0340"
click at [637, 34] on button "Dropoff" at bounding box center [641, 39] width 30 height 12
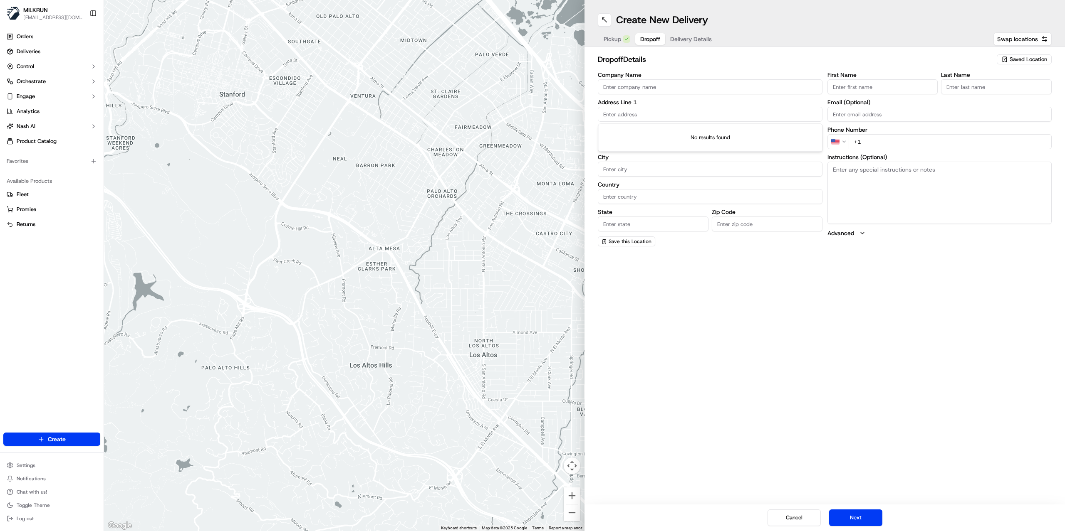
click at [625, 115] on input "text" at bounding box center [710, 114] width 225 height 15
paste input "202/3 manawaroa lane, New Windsor, Auckland 0600, NZ"
click at [716, 131] on div "202/3 Manawaroa Lane, New Windsor, Auckland 0600, Auckland, New Zealand" at bounding box center [710, 132] width 220 height 12
type input "202/3 Manawaroa Lane, New Windsor, Auckland 0600, New Zealand"
type input "202"
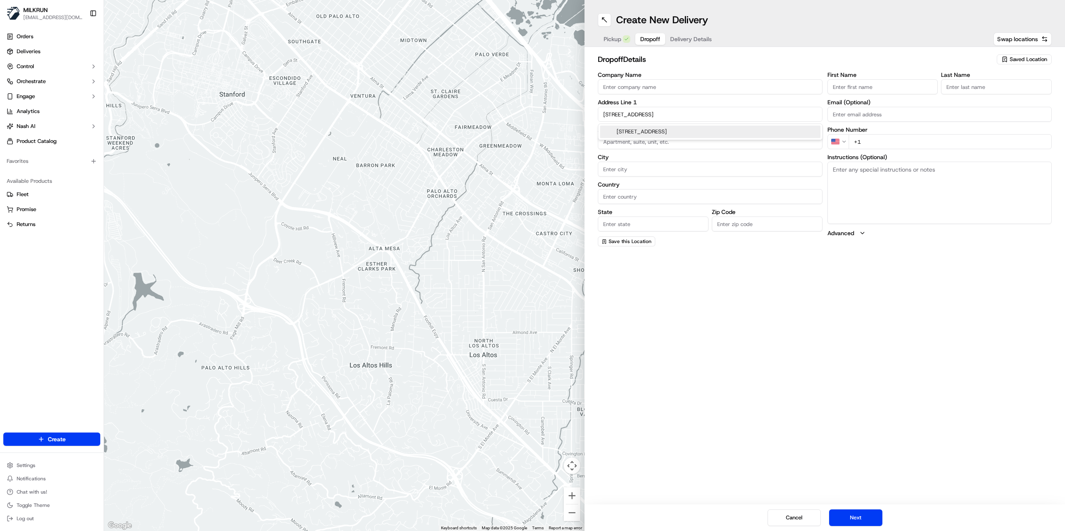
type input "Auckland"
type input "New Zealand"
type input "Auckland"
type input "0600"
type input "3 Manawaroa Lane"
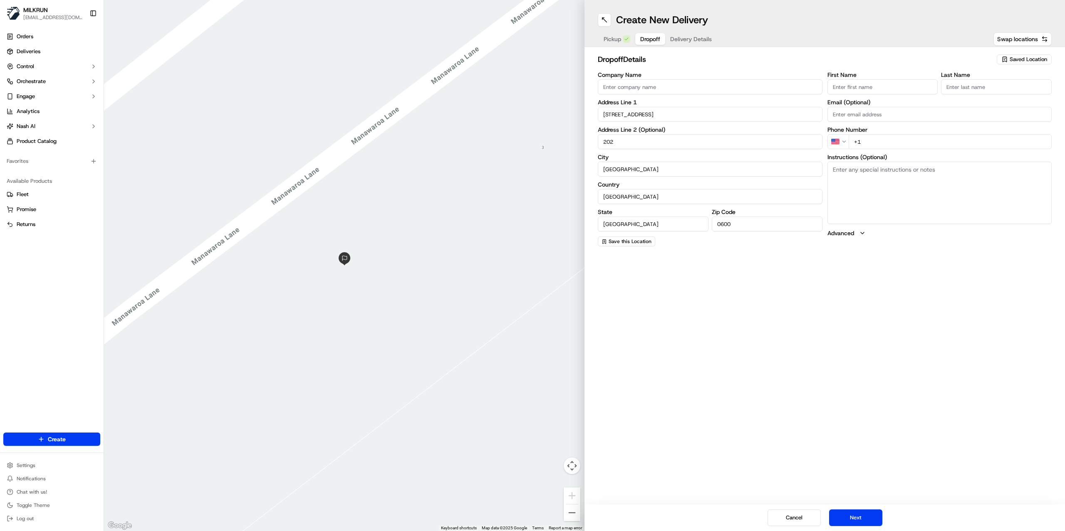
click at [882, 87] on input "First Name" at bounding box center [882, 86] width 111 height 15
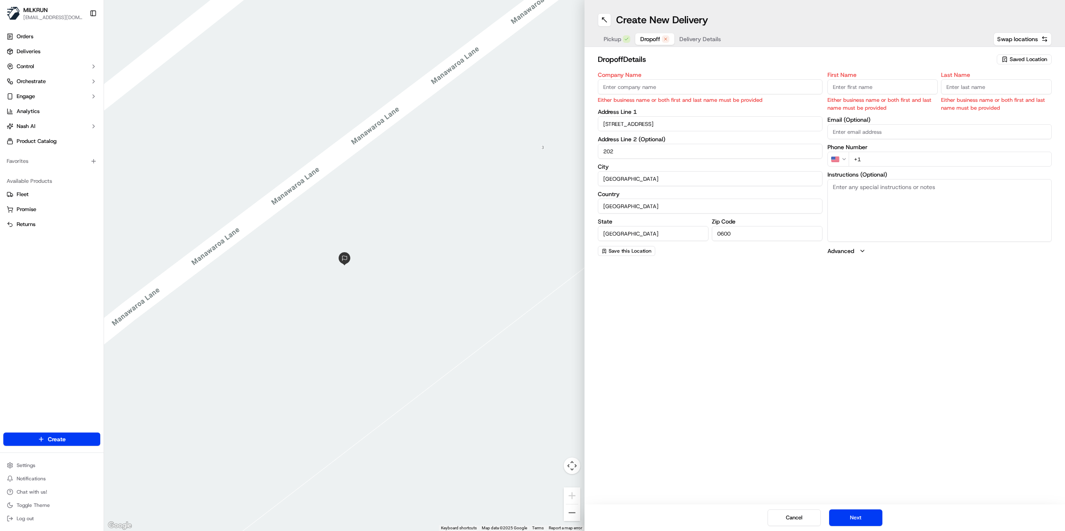
drag, startPoint x: 872, startPoint y: 94, endPoint x: 865, endPoint y: 90, distance: 8.0
click at [871, 93] on input "First Name" at bounding box center [882, 86] width 111 height 15
paste input "victor"
type input "victor"
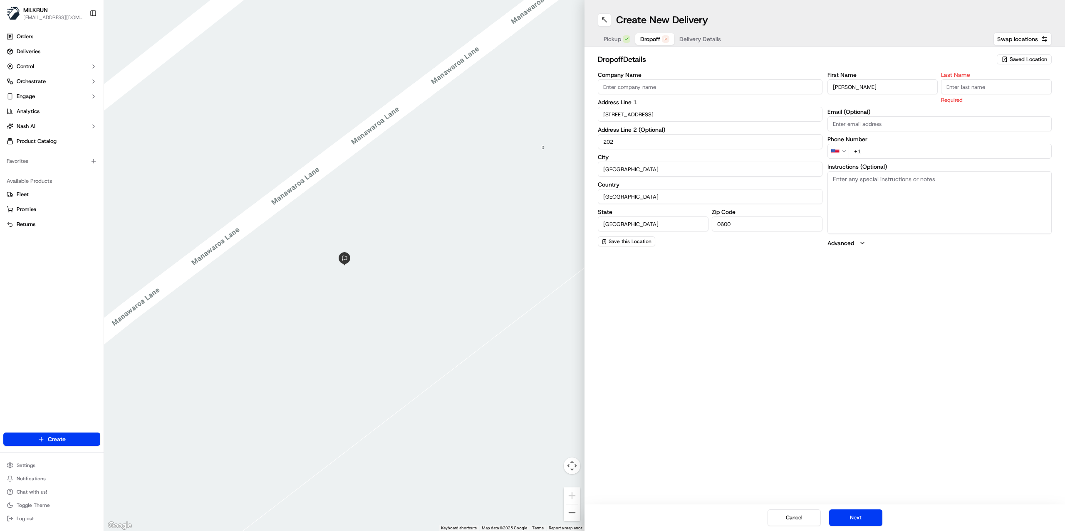
click at [956, 89] on input "Last Name" at bounding box center [996, 86] width 111 height 15
paste input "zsasz"
type input "zsasz"
click at [889, 140] on input "+1" at bounding box center [949, 141] width 203 height 15
paste input "64 20 482 3804"
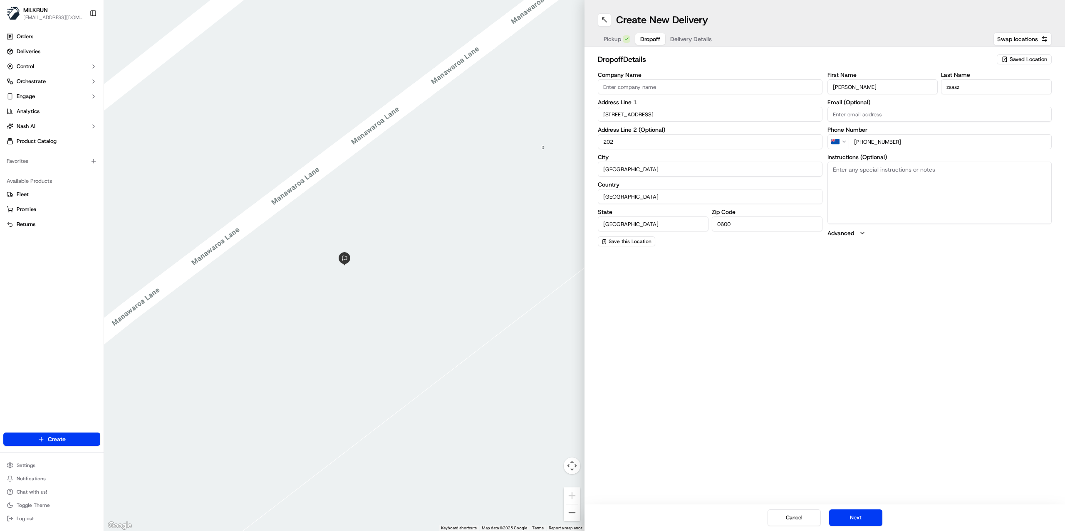
type input "+64 20 482 3804"
click at [867, 200] on textarea "Instructions (Optional)" at bounding box center [939, 193] width 225 height 62
paste textarea "MILKRUN order for [STREET_ADDRESS], Notes: ring buzzer by door for 202/3"
type textarea "MILKRUN order for [STREET_ADDRESS], Notes: ring buzzer by door for 202/3"
click at [695, 39] on span "Delivery Details" at bounding box center [691, 39] width 42 height 8
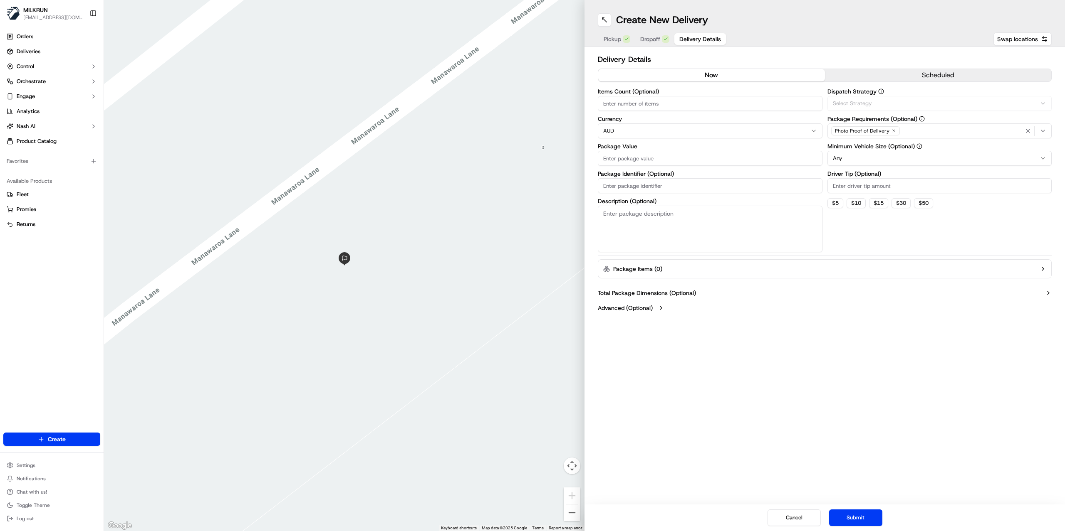
click at [704, 75] on button "now" at bounding box center [711, 75] width 227 height 12
click at [626, 103] on input "Items Count (Optional)" at bounding box center [710, 103] width 225 height 15
type input "13"
click at [876, 104] on div "Select Strategy" at bounding box center [939, 103] width 220 height 7
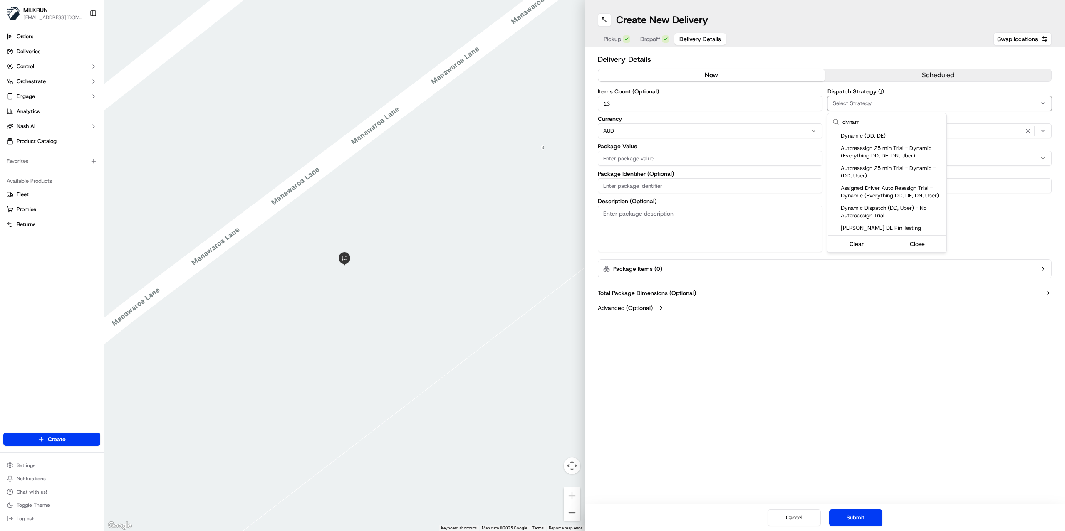
scroll to position [108, 0]
type input "dynami"
click at [884, 138] on span "Dynamic (DD, DE)" at bounding box center [891, 135] width 102 height 7
click at [890, 294] on html "MILKRUN jgloria@woolworths.com.au Toggle Sidebar Orders Deliveries Control Orch…" at bounding box center [532, 265] width 1065 height 531
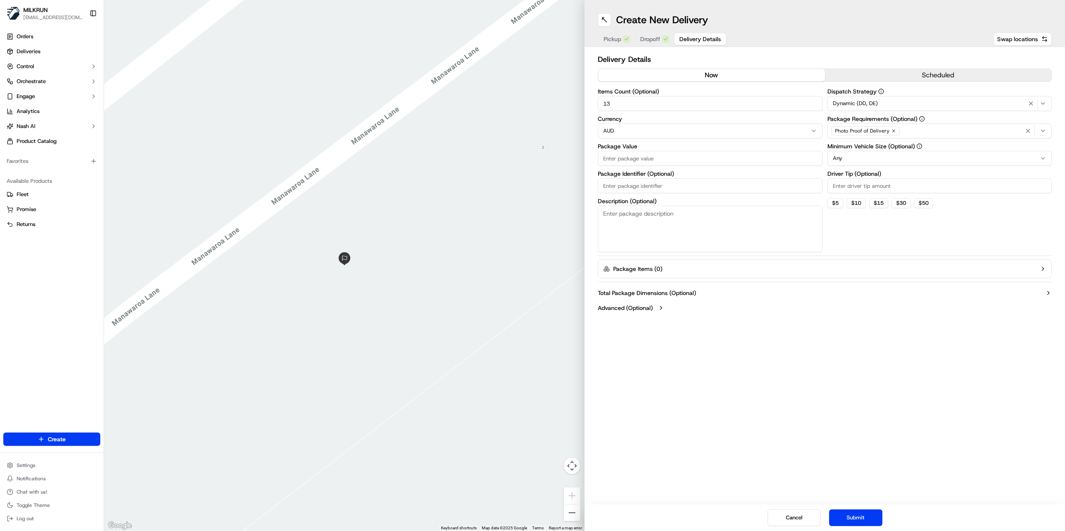
click at [622, 162] on input "Package Value" at bounding box center [710, 158] width 225 height 15
paste input "98.57"
type input "98.57"
click at [626, 128] on html "MILKRUN jgloria@woolworths.com.au Toggle Sidebar Orders Deliveries Control Orch…" at bounding box center [532, 265] width 1065 height 531
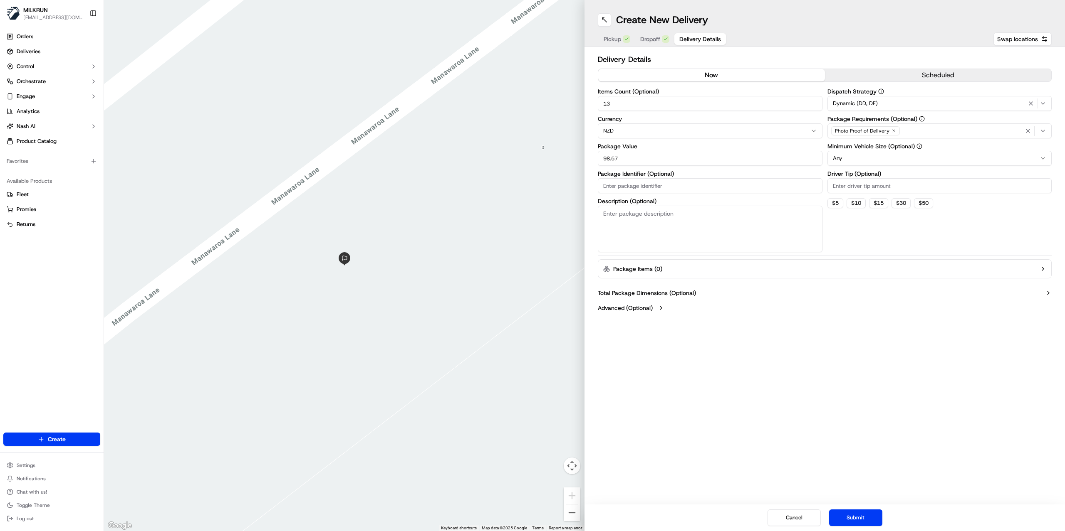
click at [666, 188] on input "Package Identifier (Optional)" at bounding box center [710, 185] width 225 height 15
paste input "8c7e7b1a-7062-4ce5-a076-df4bc5b054f4"
type input "8c7e7b1a-7062-4ce5-a076-df4bc5b054f4.01"
click at [744, 185] on input "8c7e7b1a-7062-4ce5-a076-df4bc5b054f4.01" at bounding box center [710, 185] width 225 height 15
drag, startPoint x: 744, startPoint y: 188, endPoint x: 492, endPoint y: 187, distance: 252.8
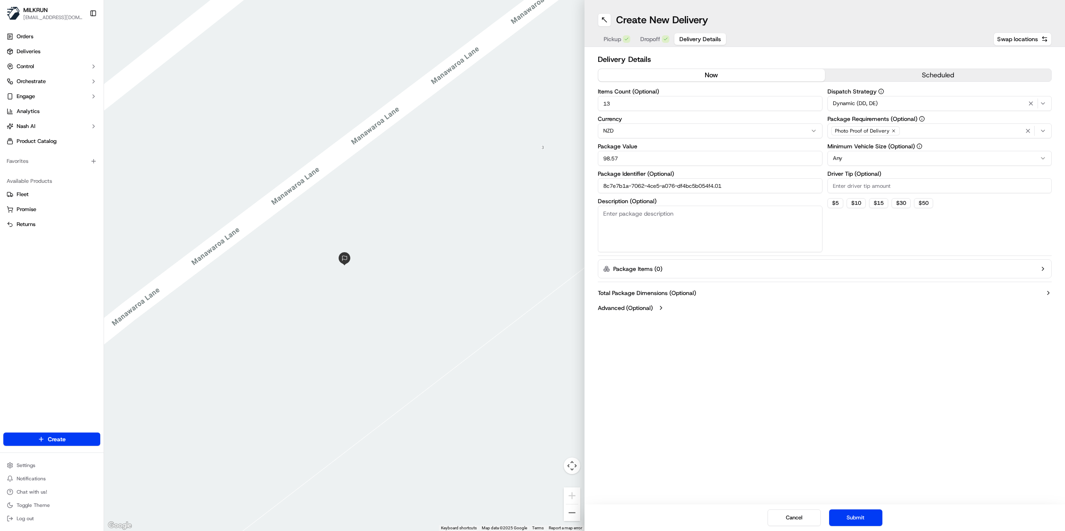
click at [494, 187] on div "← Move left → Move right ↑ Move up ↓ Move down + Zoom in - Zoom out Home Jump l…" at bounding box center [584, 265] width 961 height 531
click at [857, 518] on button "Submit" at bounding box center [855, 518] width 53 height 17
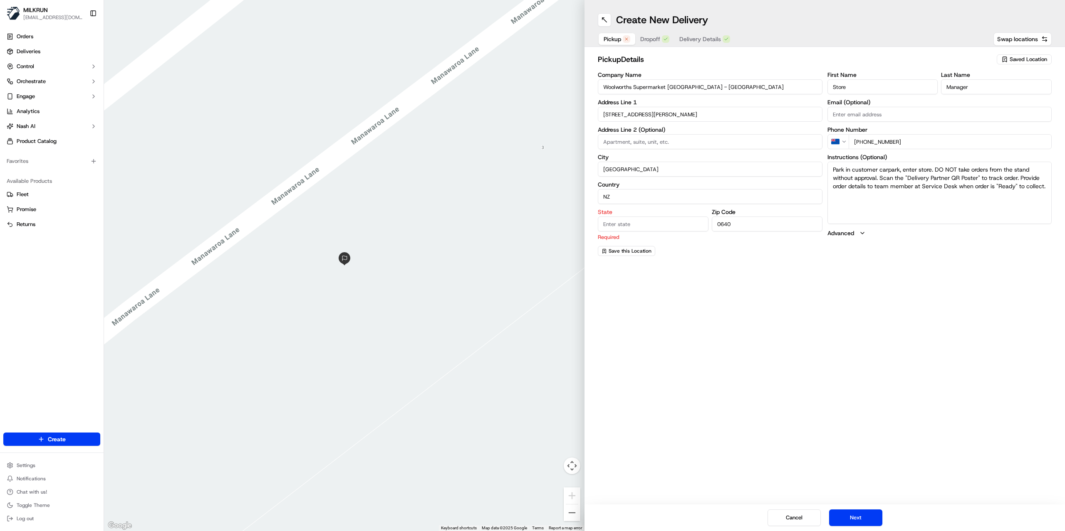
click at [618, 40] on span "Pickup" at bounding box center [611, 39] width 17 height 8
click at [629, 227] on input "State" at bounding box center [653, 224] width 111 height 15
drag, startPoint x: 781, startPoint y: 114, endPoint x: 540, endPoint y: 110, distance: 241.2
click at [542, 110] on div "← Move left → Move right ↑ Move up ↓ Move down + Zoom in - Zoom out Home Jump l…" at bounding box center [584, 265] width 961 height 531
click at [651, 169] on input "Auckland" at bounding box center [710, 169] width 225 height 15
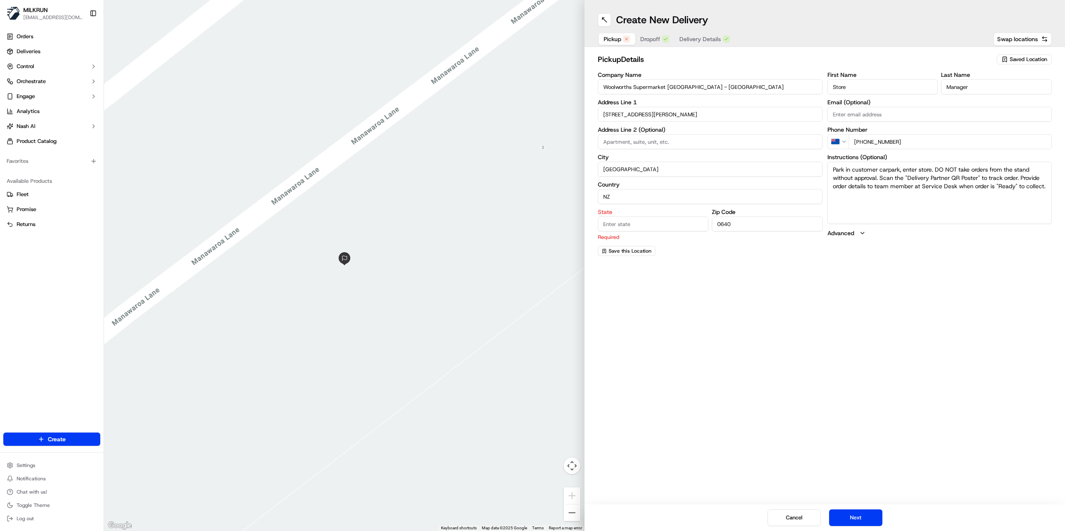
click at [651, 169] on input "Auckland" at bounding box center [710, 169] width 225 height 15
drag, startPoint x: 635, startPoint y: 166, endPoint x: 561, endPoint y: 154, distance: 75.3
click at [563, 154] on div "← Move left → Move right ↑ Move up ↓ Move down + Zoom in - Zoom out Home Jump l…" at bounding box center [584, 265] width 961 height 531
paste input "New Lynn"
type input "New Lynn"
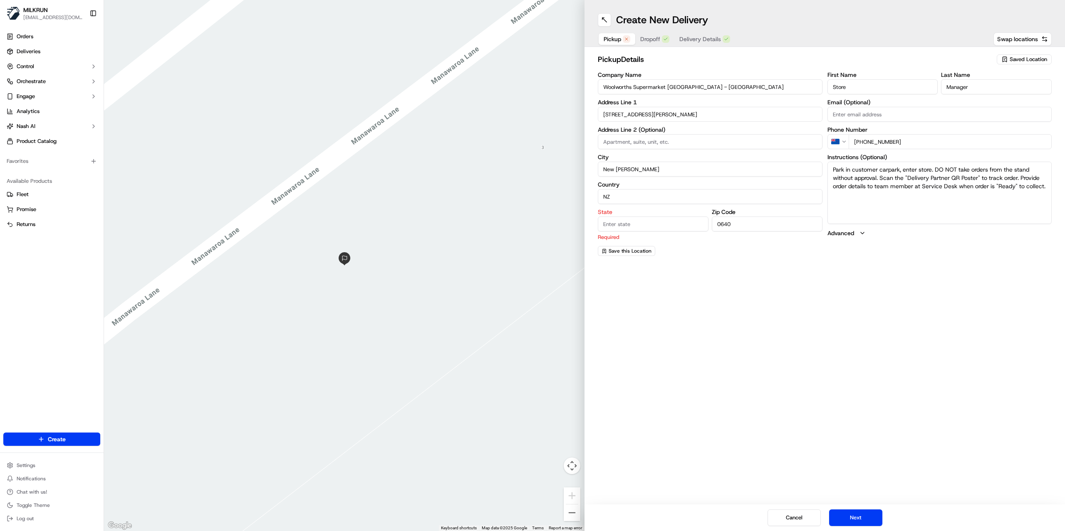
click at [632, 222] on input "State" at bounding box center [653, 224] width 111 height 15
click at [625, 225] on input "State" at bounding box center [653, 224] width 111 height 15
paste input "Auckland"
type input "Auckland"
click at [852, 519] on button "Next" at bounding box center [855, 518] width 53 height 17
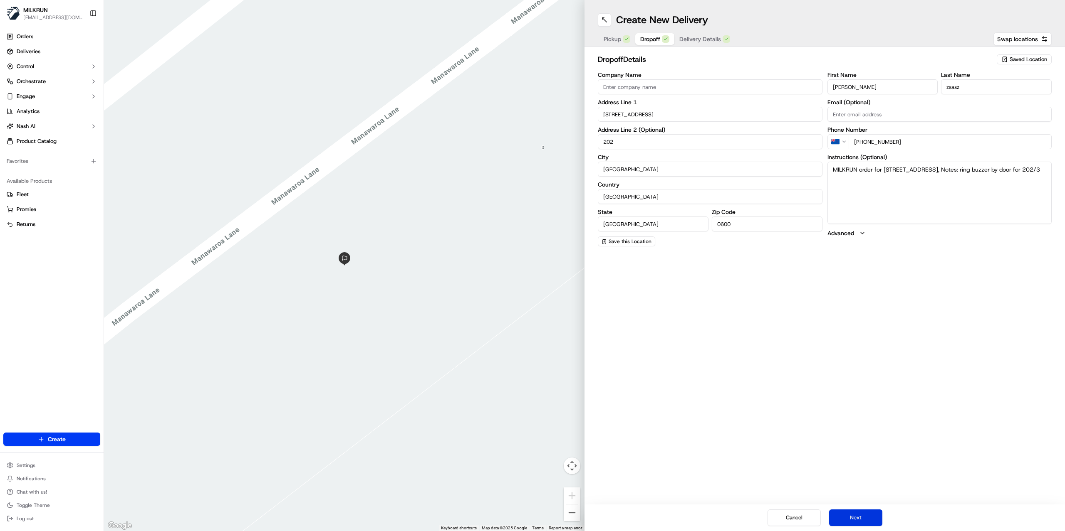
click at [852, 519] on button "Next" at bounding box center [855, 518] width 53 height 17
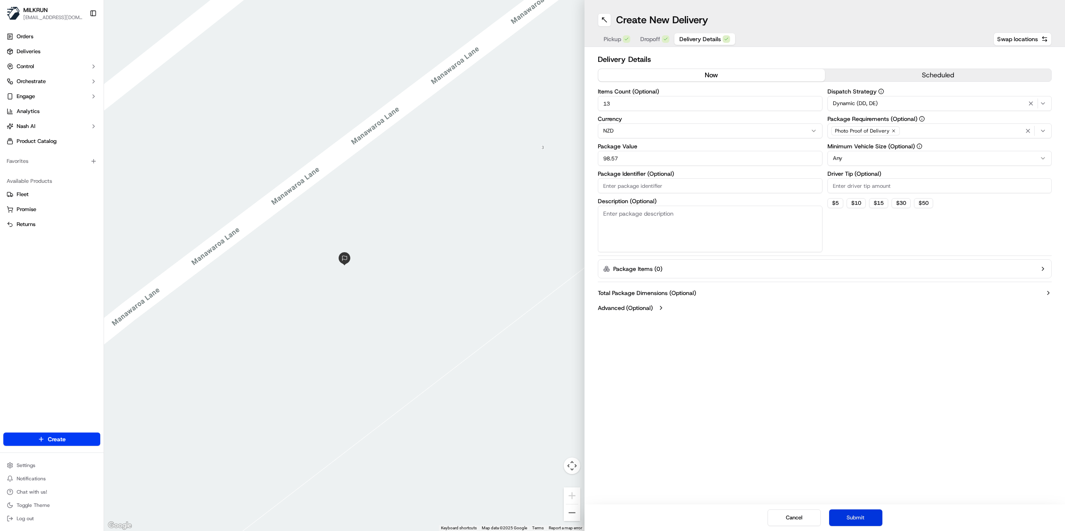
click at [852, 519] on button "Submit" at bounding box center [855, 518] width 53 height 17
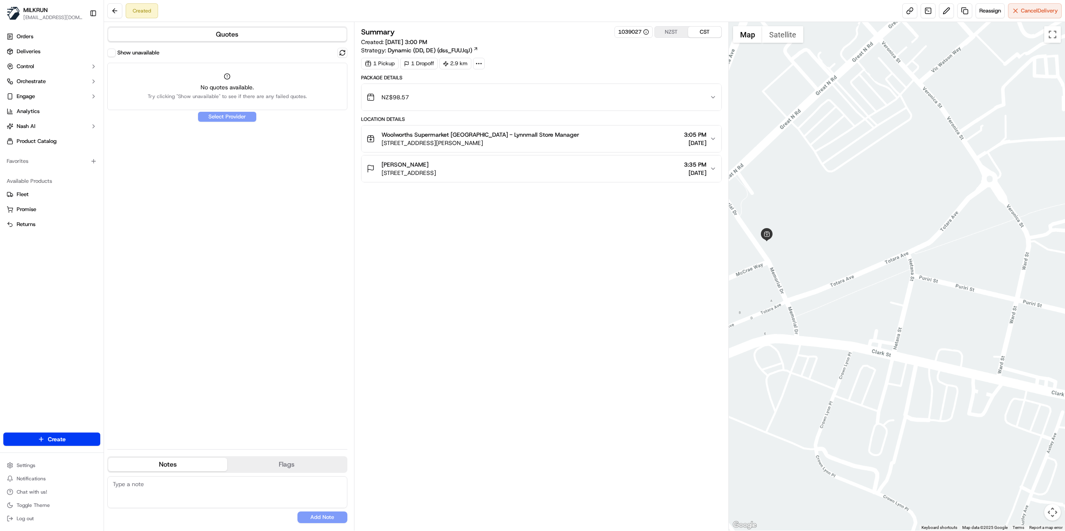
drag, startPoint x: 845, startPoint y: 295, endPoint x: 908, endPoint y: 295, distance: 62.8
click at [908, 295] on div at bounding box center [897, 276] width 336 height 509
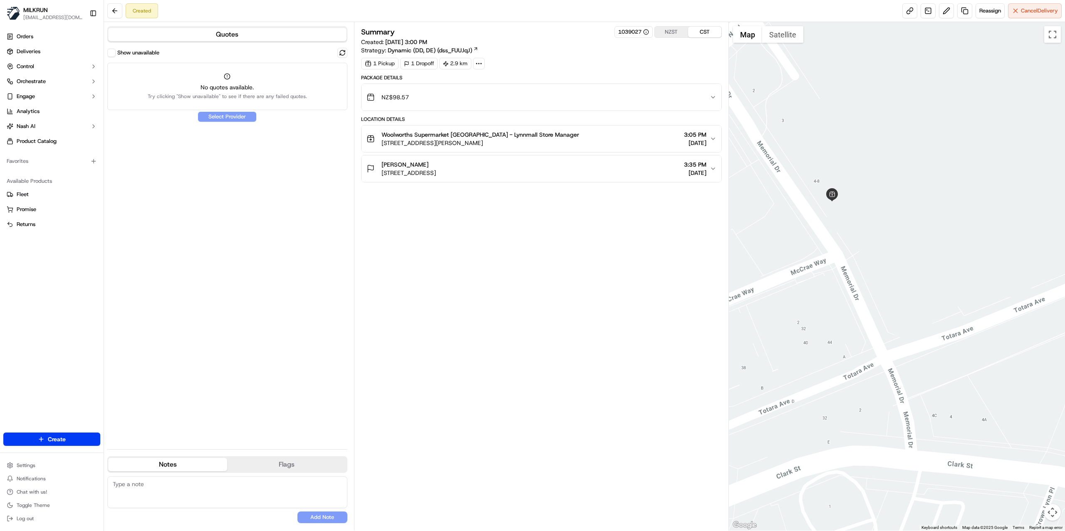
drag, startPoint x: 812, startPoint y: 274, endPoint x: 997, endPoint y: 305, distance: 187.7
click at [997, 305] on div at bounding box center [897, 276] width 336 height 509
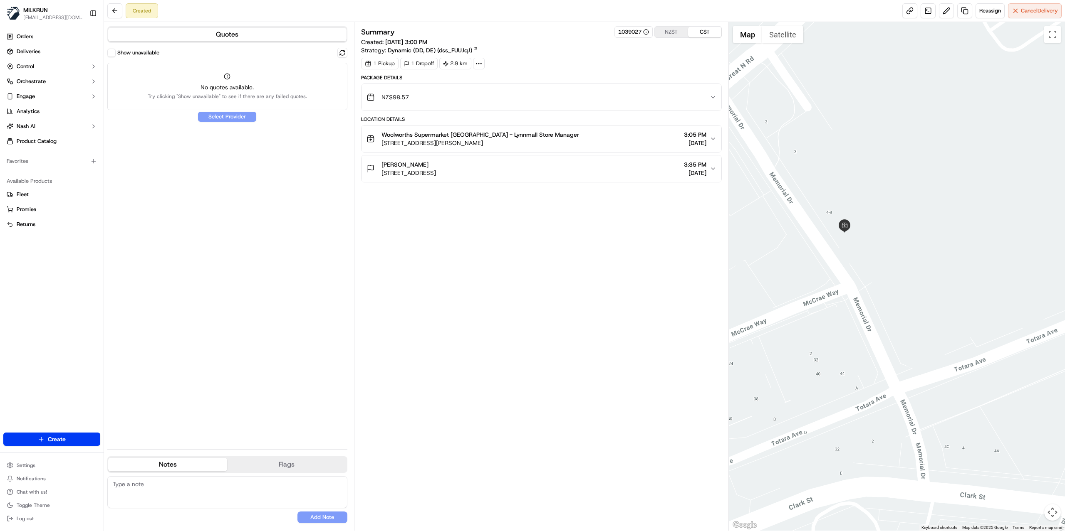
drag, startPoint x: 855, startPoint y: 270, endPoint x: 862, endPoint y: 299, distance: 29.9
click at [862, 299] on div at bounding box center [897, 276] width 336 height 509
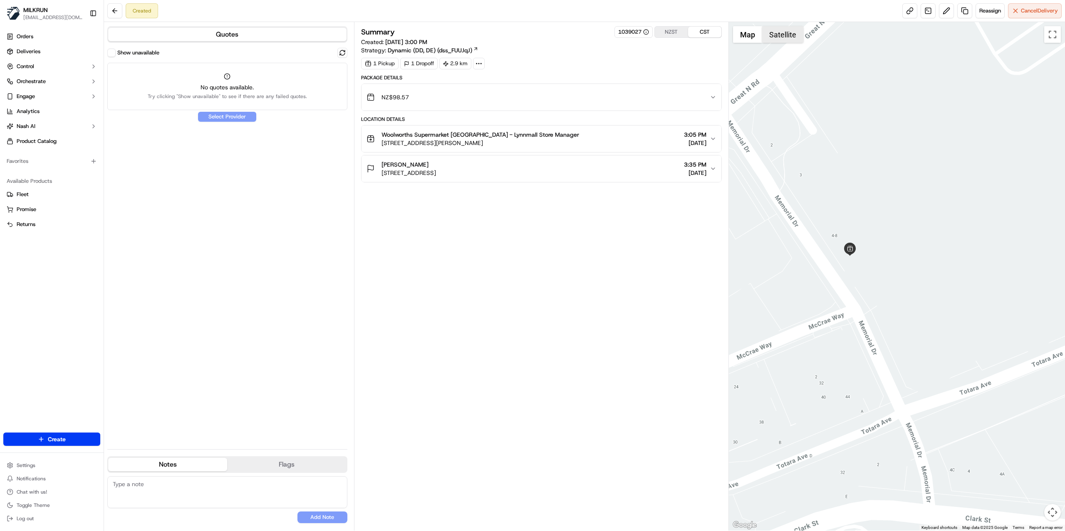
click at [785, 35] on button "Satellite" at bounding box center [782, 34] width 41 height 17
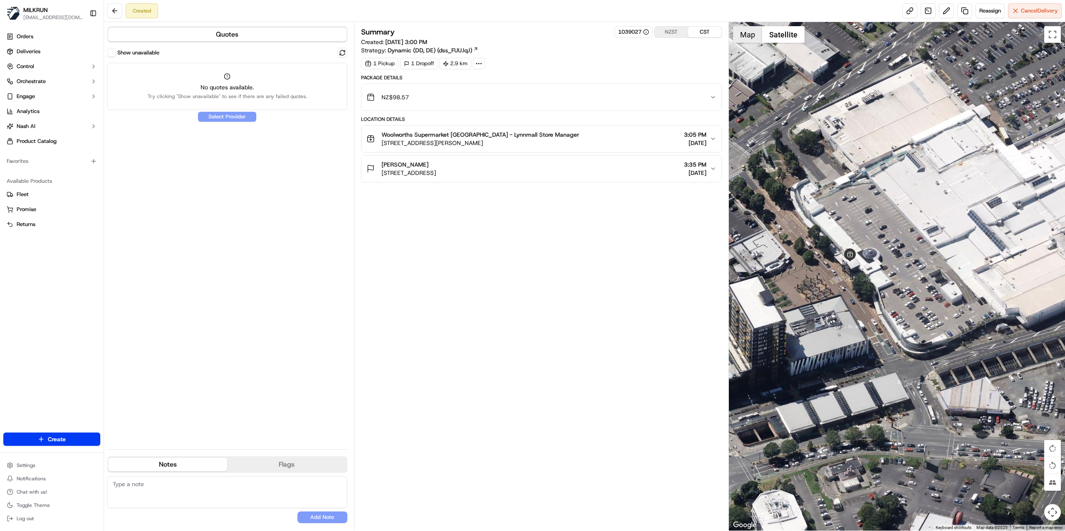
click at [750, 36] on button "Map" at bounding box center [747, 34] width 29 height 17
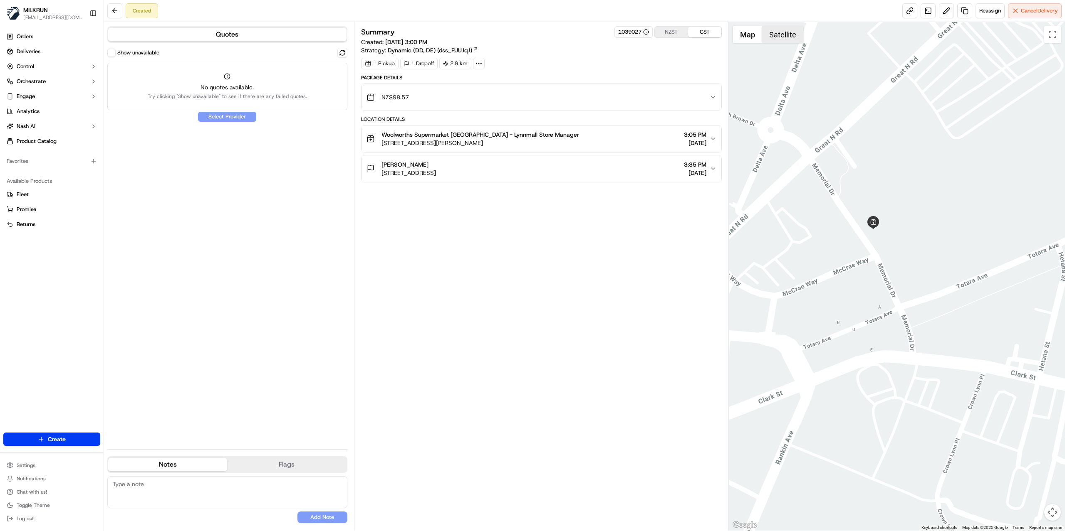
click at [774, 36] on button "Satellite" at bounding box center [782, 34] width 41 height 17
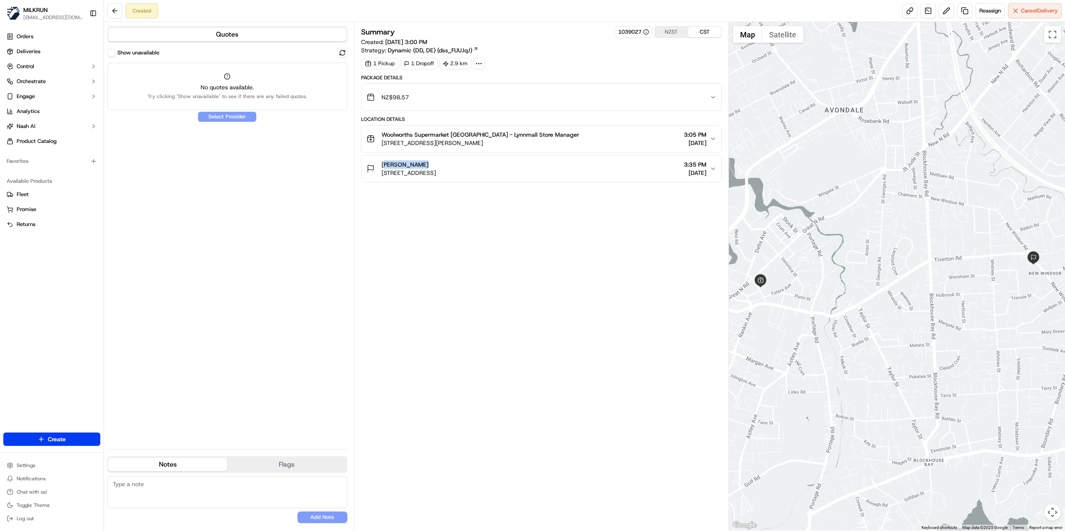
drag, startPoint x: 416, startPoint y: 166, endPoint x: 381, endPoint y: 170, distance: 34.8
click at [381, 169] on div "[PERSON_NAME]" at bounding box center [408, 165] width 54 height 8
copy span "[PERSON_NAME]"
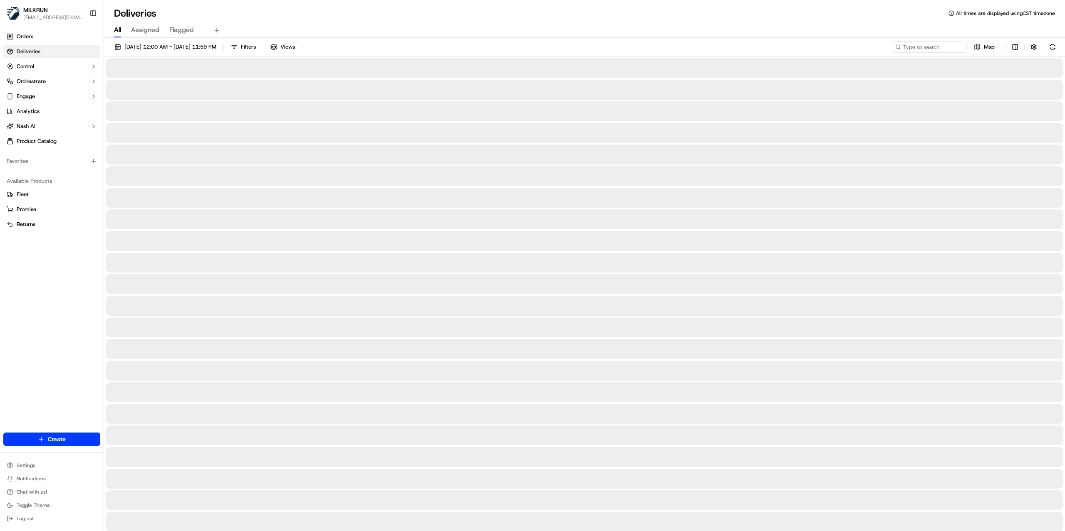
click at [117, 30] on span "All" at bounding box center [117, 30] width 7 height 10
click at [919, 49] on input at bounding box center [917, 47] width 100 height 12
paste input "[PERSON_NAME]"
type input "[PERSON_NAME]"
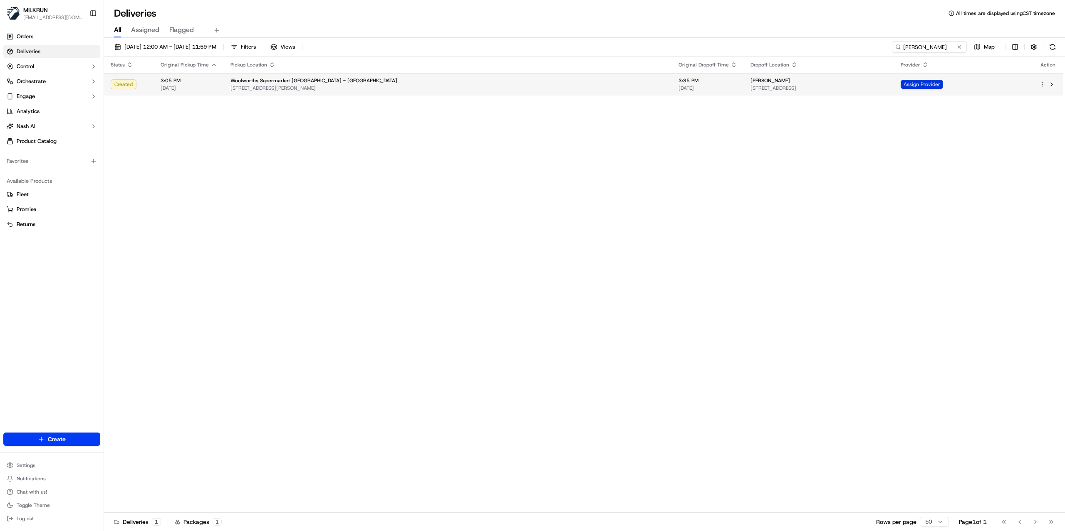
click at [943, 84] on span "Assign Provider" at bounding box center [921, 84] width 42 height 9
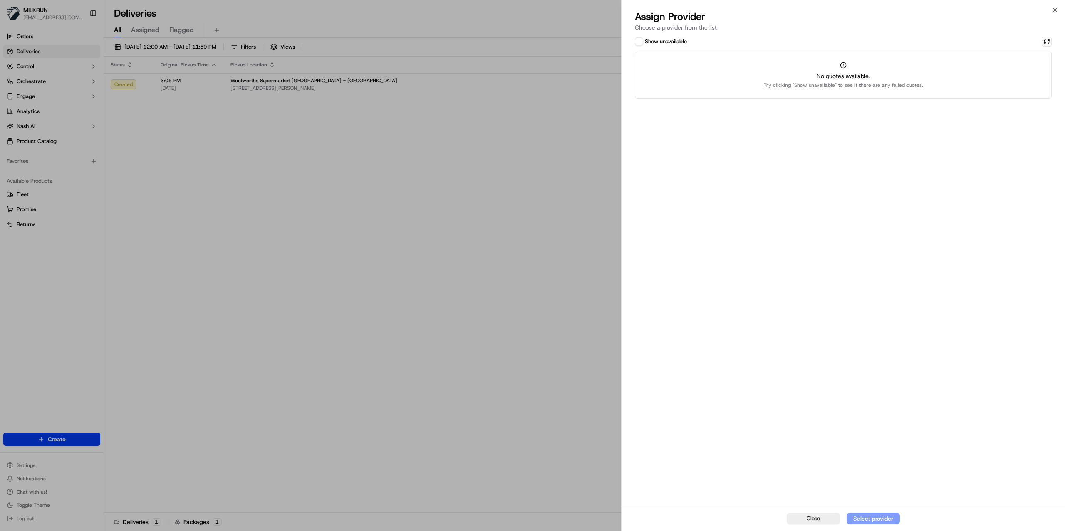
click at [642, 41] on button "Show unavailable" at bounding box center [639, 41] width 8 height 8
click at [1048, 42] on button at bounding box center [1046, 42] width 10 height 10
click at [1047, 39] on button at bounding box center [1046, 42] width 10 height 10
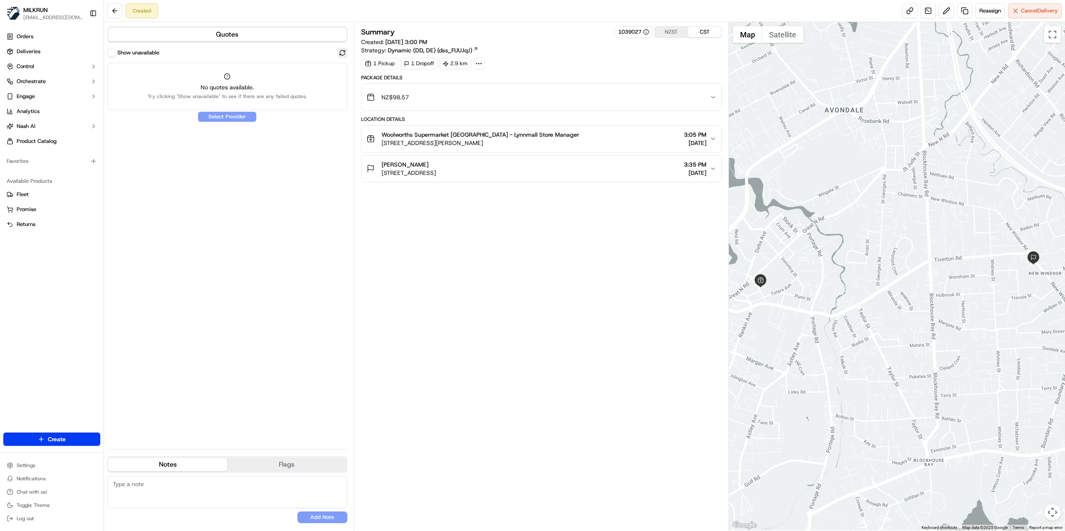
click at [343, 51] on button at bounding box center [342, 53] width 10 height 10
click at [343, 52] on button at bounding box center [342, 53] width 10 height 10
click at [111, 7] on button at bounding box center [114, 10] width 15 height 15
click at [114, 9] on button at bounding box center [114, 10] width 15 height 15
click at [117, 7] on button at bounding box center [114, 10] width 15 height 15
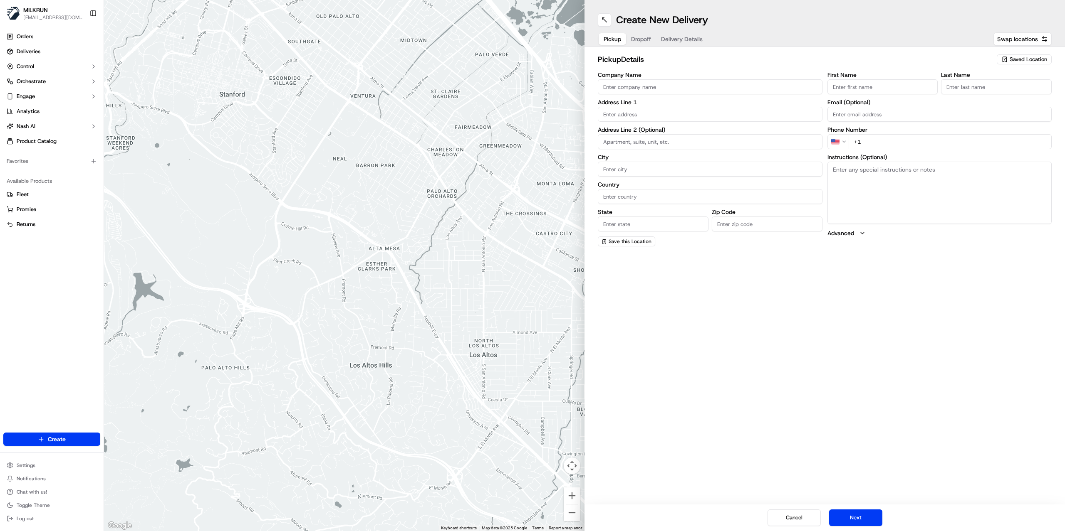
click at [611, 38] on span "Pickup" at bounding box center [611, 39] width 17 height 8
click at [637, 94] on input "Company Name" at bounding box center [710, 86] width 225 height 15
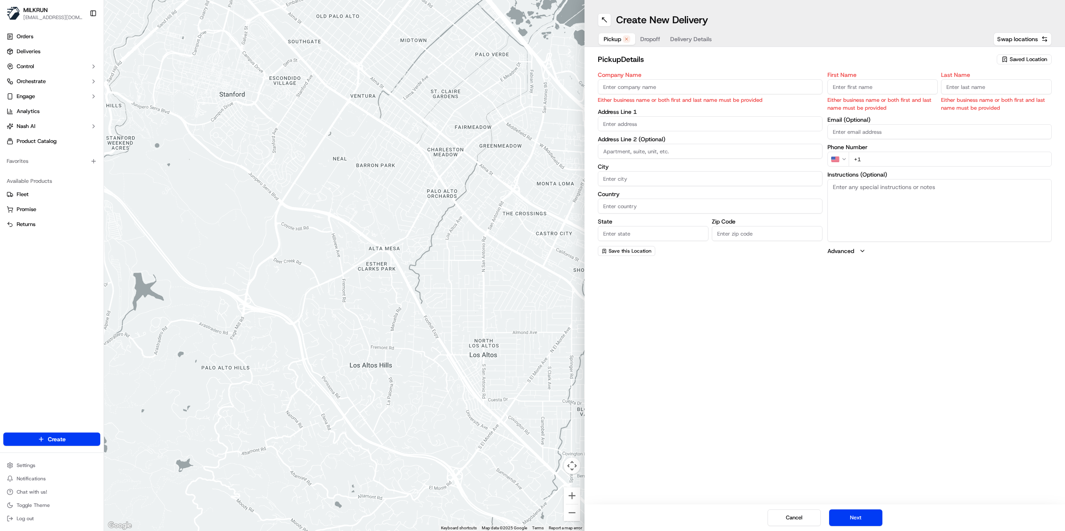
click at [647, 90] on input "Company Name" at bounding box center [710, 86] width 225 height 15
paste input "Woolworths Supermarket [GEOGRAPHIC_DATA] - [GEOGRAPHIC_DATA]"
type input "Woolworths Supermarket [GEOGRAPHIC_DATA] - [GEOGRAPHIC_DATA]"
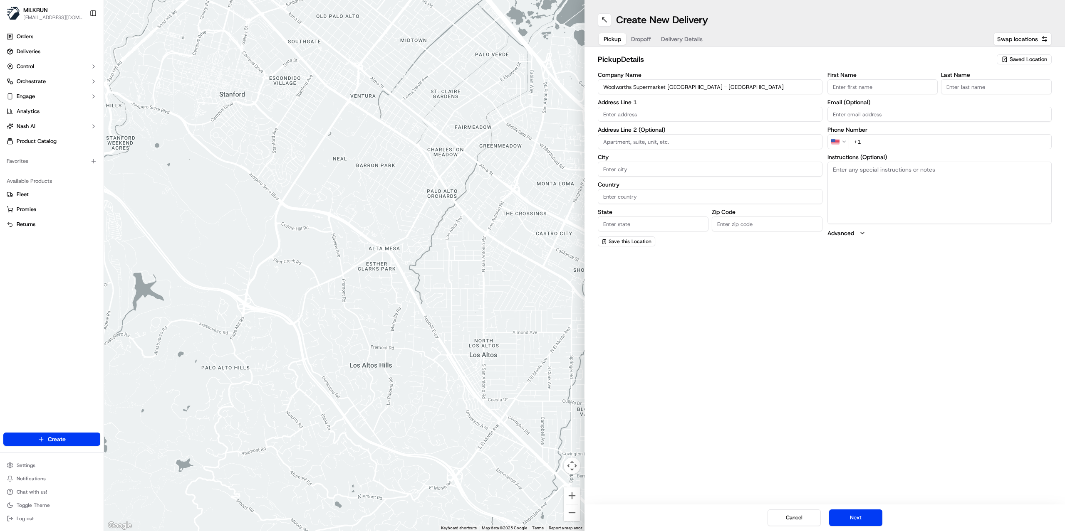
click at [854, 89] on input "First Name" at bounding box center [882, 86] width 111 height 15
type input "Store"
click at [960, 85] on input "Last Name" at bounding box center [996, 86] width 111 height 15
type input "Manager"
click at [637, 118] on input "text" at bounding box center [710, 114] width 225 height 15
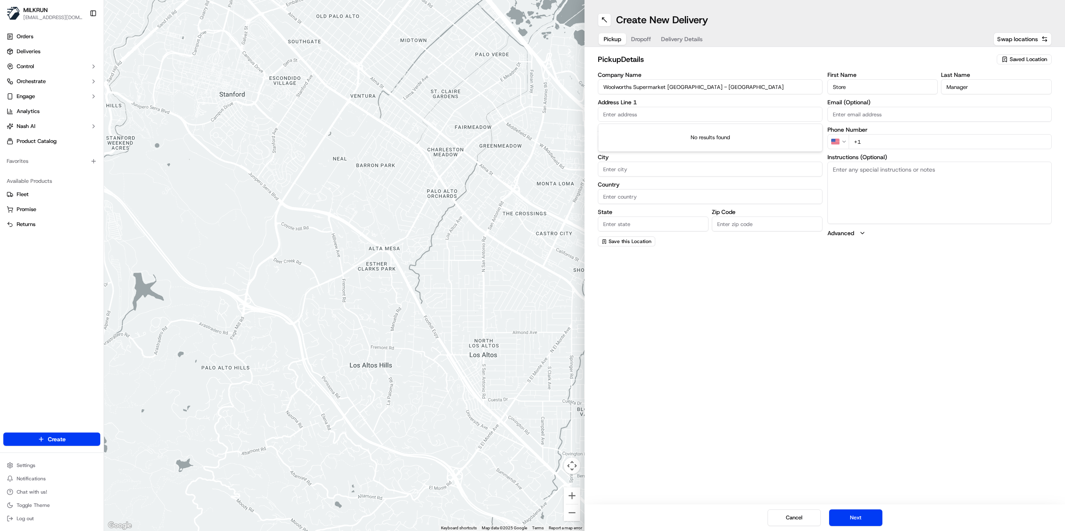
click at [637, 113] on input "text" at bounding box center [710, 114] width 225 height 15
paste input "3058 Great North Road, New Lynn,"
click at [662, 133] on div "3058 Great North Road, New Lynn, Auckland, New Zealand" at bounding box center [710, 132] width 220 height 12
type input "3058 Great North Road, New Lynn, Auckland 0612, New Zealand"
type input "Auckland"
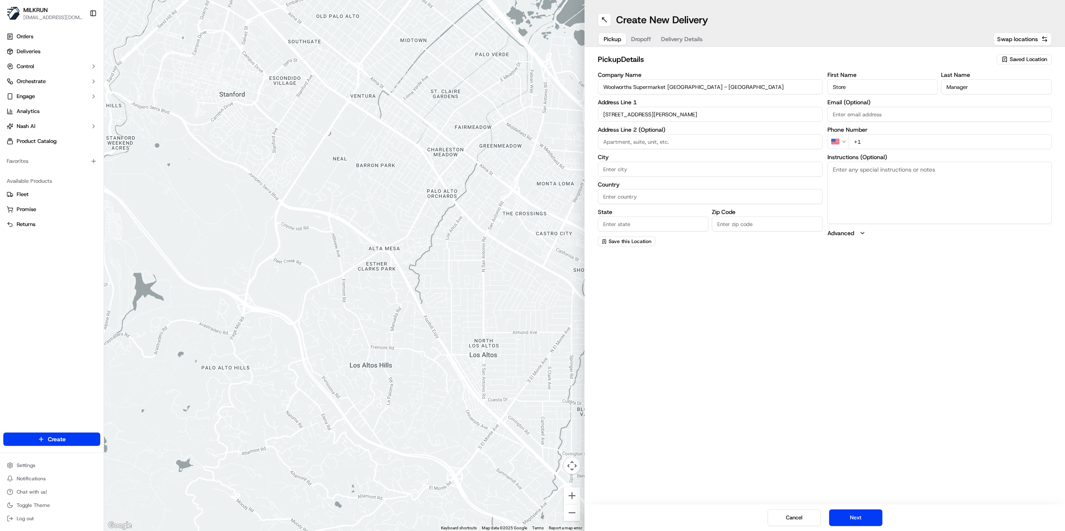
type input "New Zealand"
type input "Auckland"
type input "0612"
type input "3058 Great North Road"
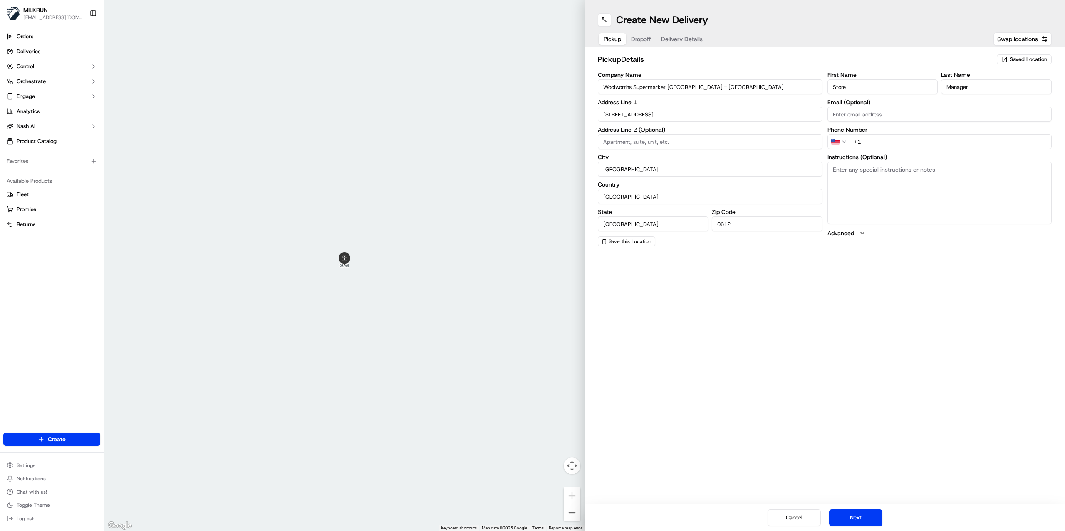
click at [740, 227] on input "0612" at bounding box center [767, 224] width 111 height 15
click at [716, 224] on input "0612" at bounding box center [767, 224] width 111 height 15
type input "0640"
click at [882, 141] on input "+1" at bounding box center [949, 141] width 203 height 15
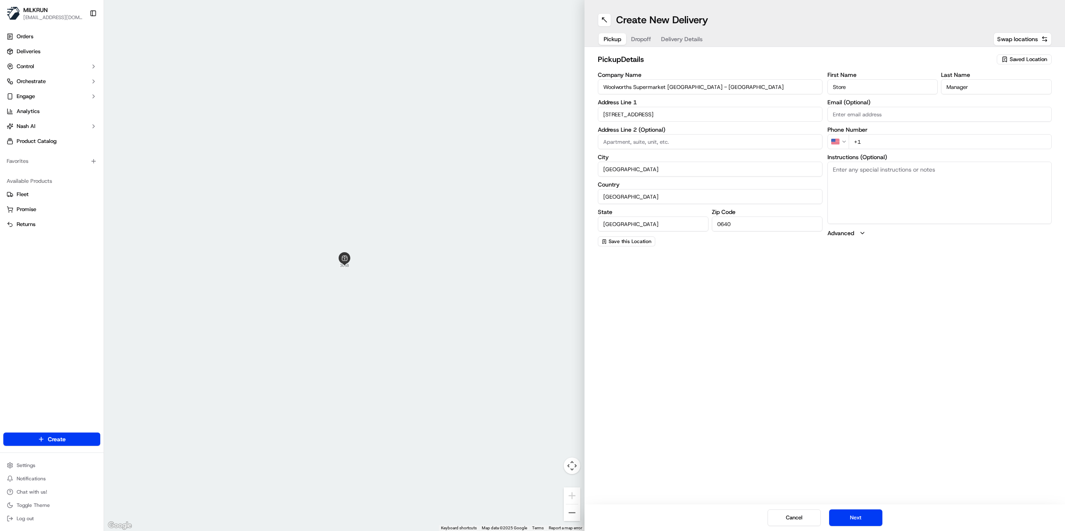
paste input "64 9 826 0340"
type input "+64 9 826 0340"
click at [864, 198] on textarea "Instructions (Optional)" at bounding box center [939, 193] width 225 height 62
paste textarea "Park in customer carpark, enter store. DO NOT take orders from the stand withou…"
type textarea "Park in customer carpark, enter store. DO NOT take orders from the stand withou…"
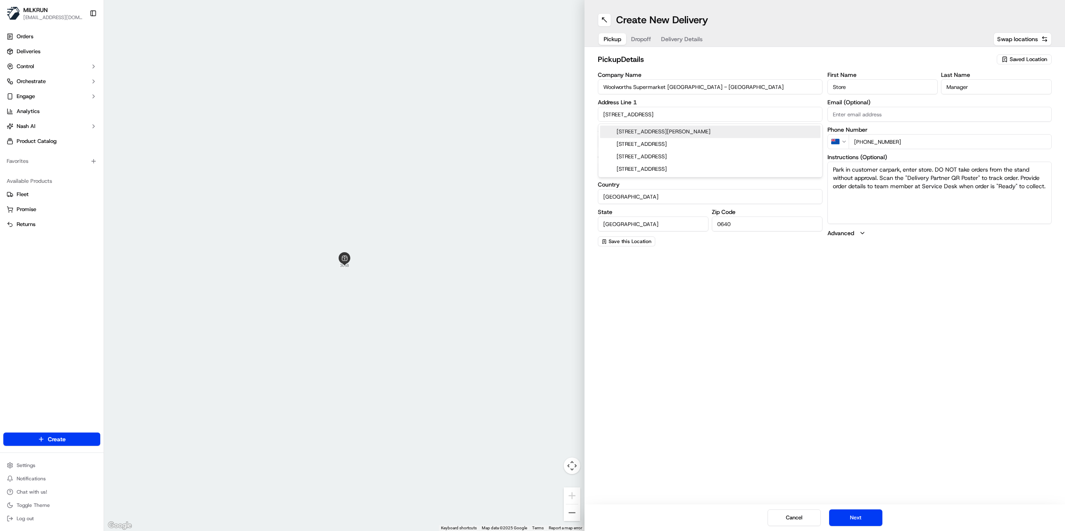
drag, startPoint x: 666, startPoint y: 112, endPoint x: 556, endPoint y: 102, distance: 110.6
click at [556, 102] on div "← Move left → Move right ↑ Move up ↓ Move down + Zoom in - Zoom out Home Jump l…" at bounding box center [584, 265] width 961 height 531
drag, startPoint x: 718, startPoint y: 131, endPoint x: 735, endPoint y: 128, distance: 17.8
click at [719, 131] on div "3058 Great North Road, New Lynn, Auckland, New Zealand" at bounding box center [710, 132] width 220 height 12
type input "3058 Great North Road, New Lynn, Auckland 0612, New Zealand"
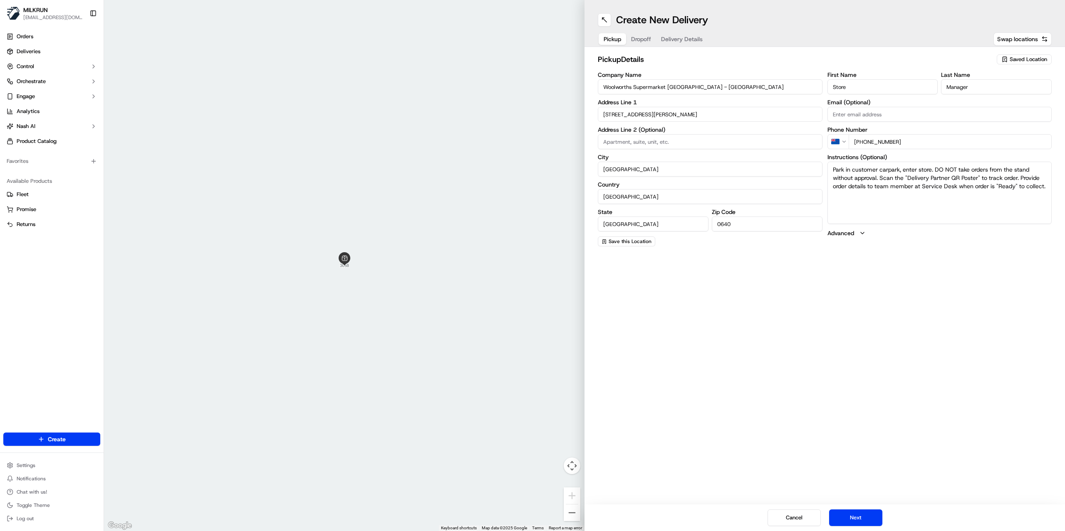
type input "0612"
type input "3058 Great North Road"
click at [739, 222] on input "0612" at bounding box center [767, 224] width 111 height 15
drag, startPoint x: 739, startPoint y: 222, endPoint x: 727, endPoint y: 221, distance: 12.5
click at [727, 221] on input "0612" at bounding box center [767, 224] width 111 height 15
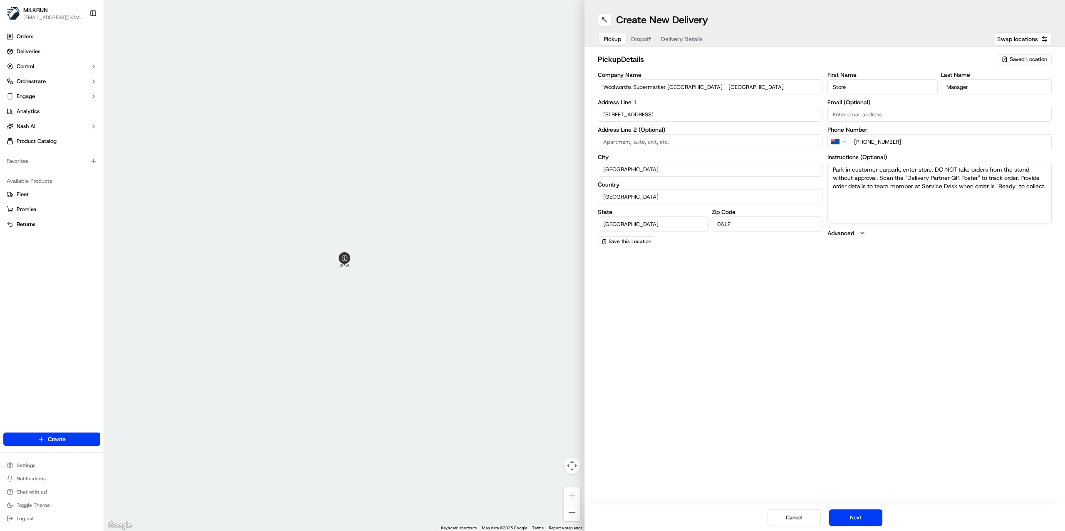
click at [736, 225] on input "0612" at bounding box center [767, 224] width 111 height 15
drag, startPoint x: 736, startPoint y: 225, endPoint x: 705, endPoint y: 225, distance: 30.8
click at [705, 225] on div "State Auckland Zip Code 0612" at bounding box center [710, 220] width 225 height 22
click at [744, 222] on input "0612" at bounding box center [767, 224] width 111 height 15
type input "0640"
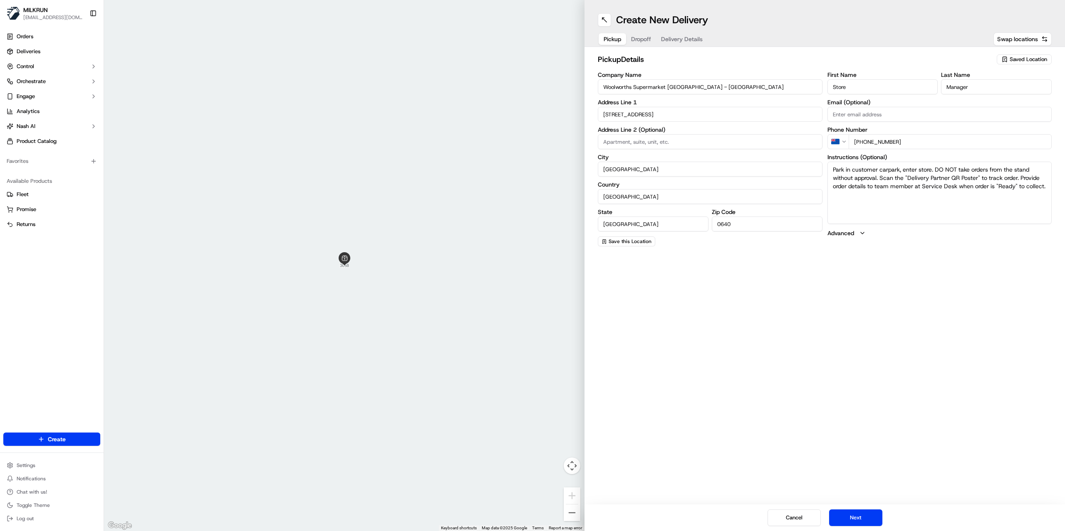
click at [834, 314] on div "Create New Delivery Pickup Dropoff Delivery Details Swap locations pickup Detai…" at bounding box center [824, 265] width 480 height 531
click at [642, 39] on span "Dropoff" at bounding box center [641, 39] width 20 height 8
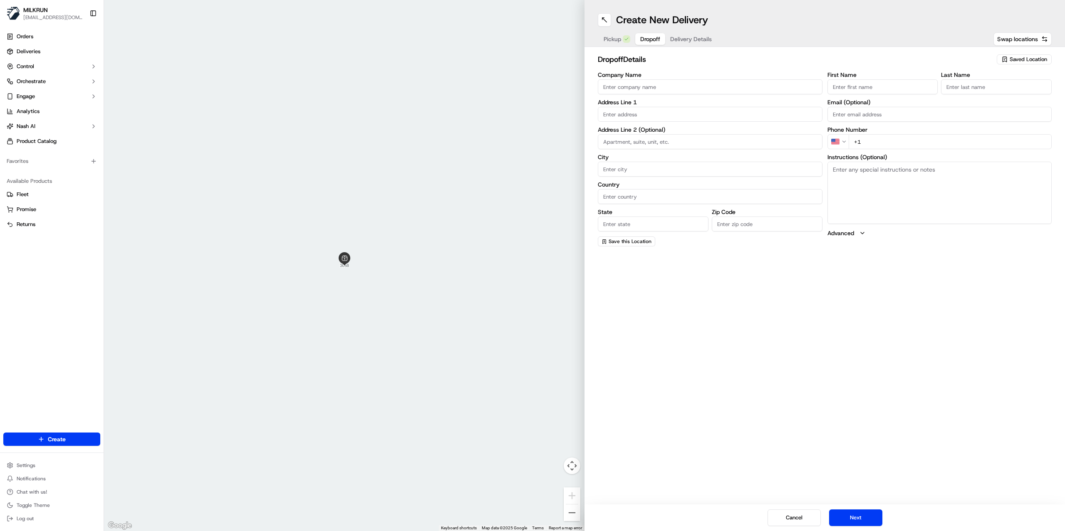
click at [636, 89] on input "Company Name" at bounding box center [710, 86] width 225 height 15
click at [642, 116] on div "Address Line 1" at bounding box center [710, 110] width 225 height 22
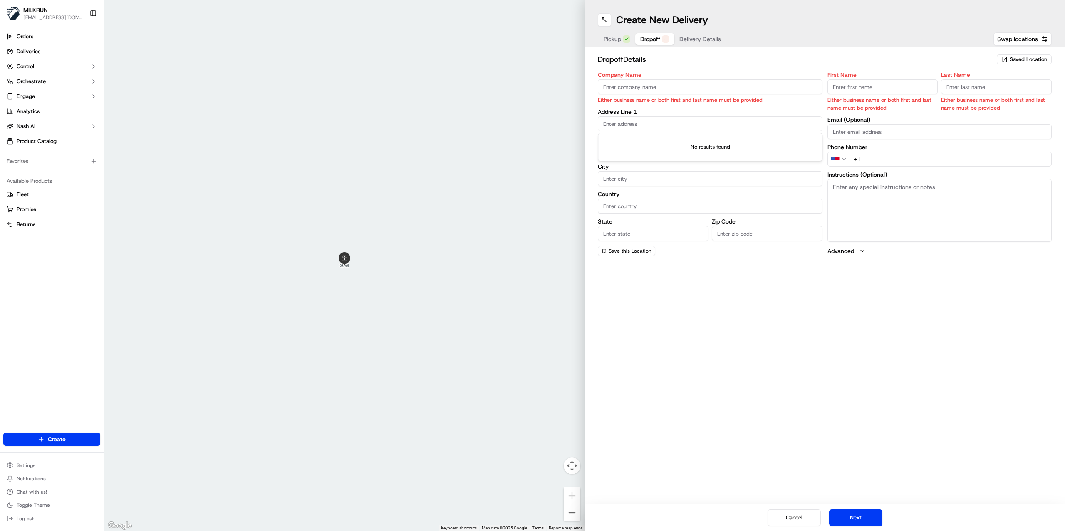
paste input "202/3 manawaroa lane,"
click at [709, 144] on div "202/3 Manawaroa Lane, New Windsor, Auckland, New Zealand" at bounding box center [710, 141] width 220 height 12
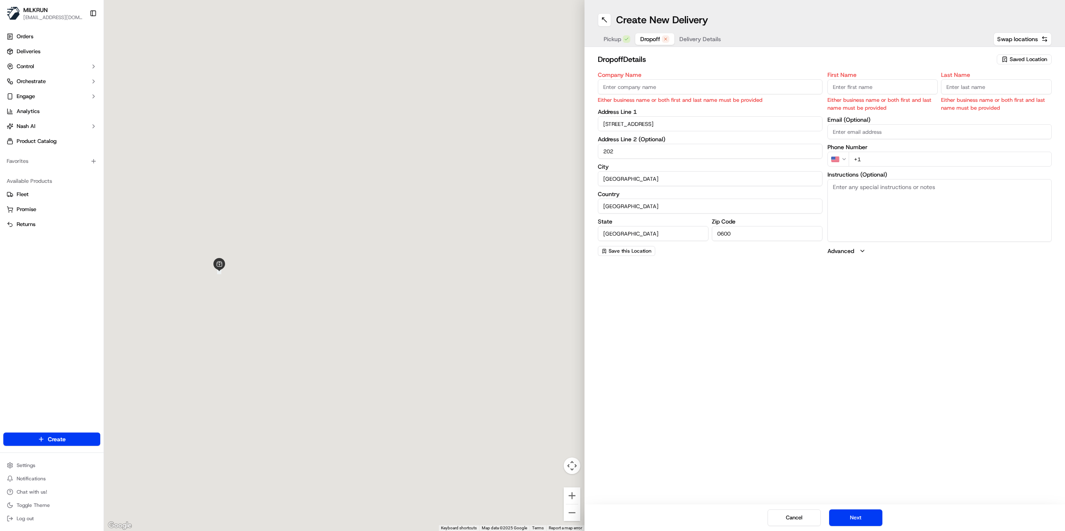
type input "202/3 Manawaroa Lane, New Windsor, Auckland 0600, New Zealand"
type input "202"
type input "Auckland"
type input "New Zealand"
type input "Auckland"
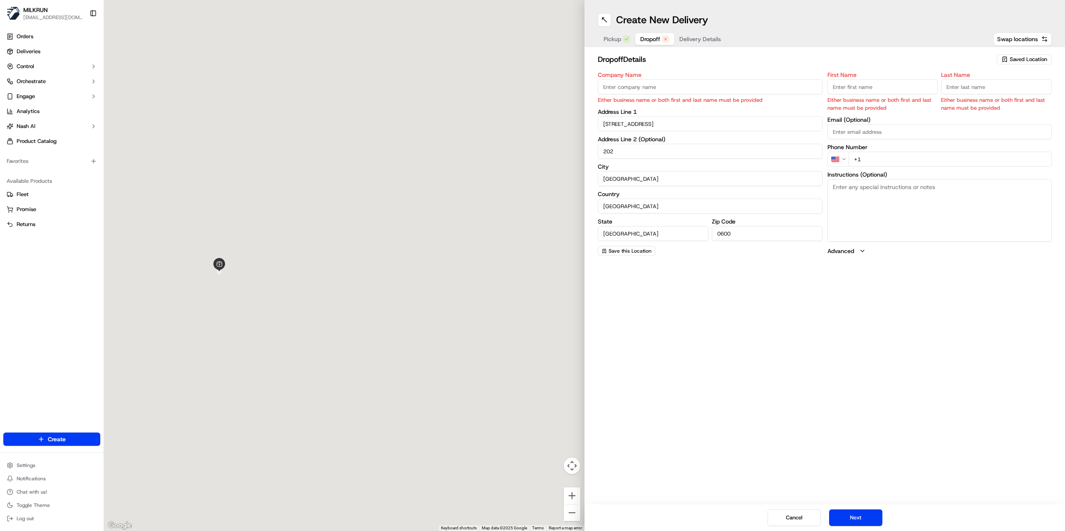
type input "0600"
type input "3 Manawaroa Lane"
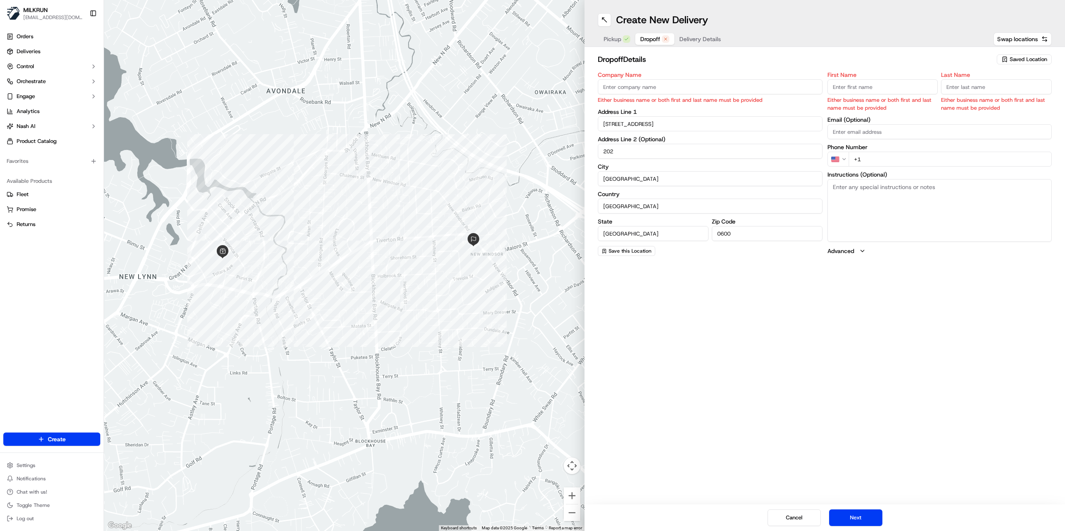
click at [875, 87] on input "First Name" at bounding box center [882, 86] width 111 height 15
type input "Victor"
click at [974, 89] on input "Last Name" at bounding box center [996, 86] width 111 height 15
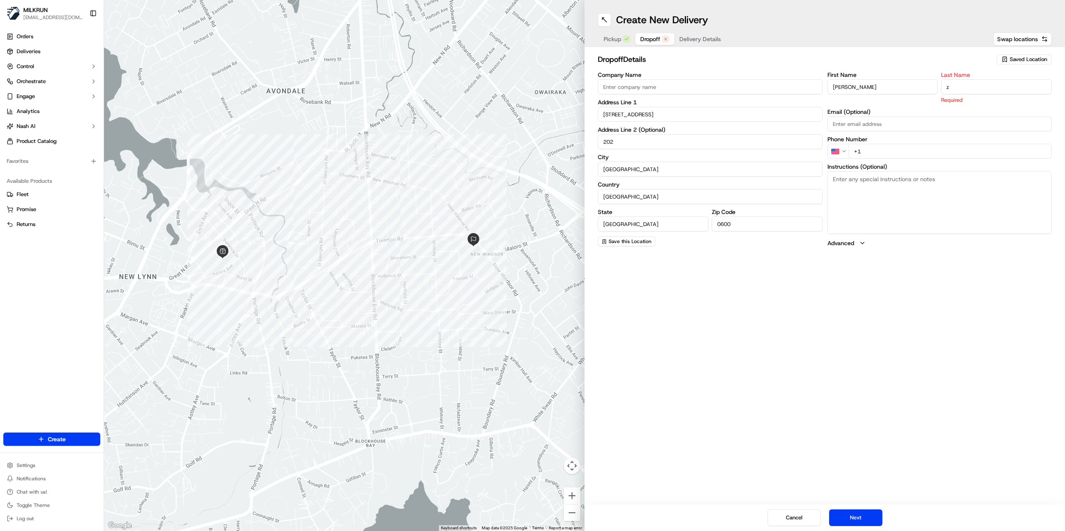
type input "zsasz"
drag, startPoint x: 889, startPoint y: 143, endPoint x: 812, endPoint y: 143, distance: 76.9
click at [812, 143] on div "Company Name Address Line 1 3 Manawaroa Lane Address Line 2 (Optional) 202 City…" at bounding box center [825, 159] width 454 height 175
paste input "64 20 482 3804"
type input "+64 20 482 3804"
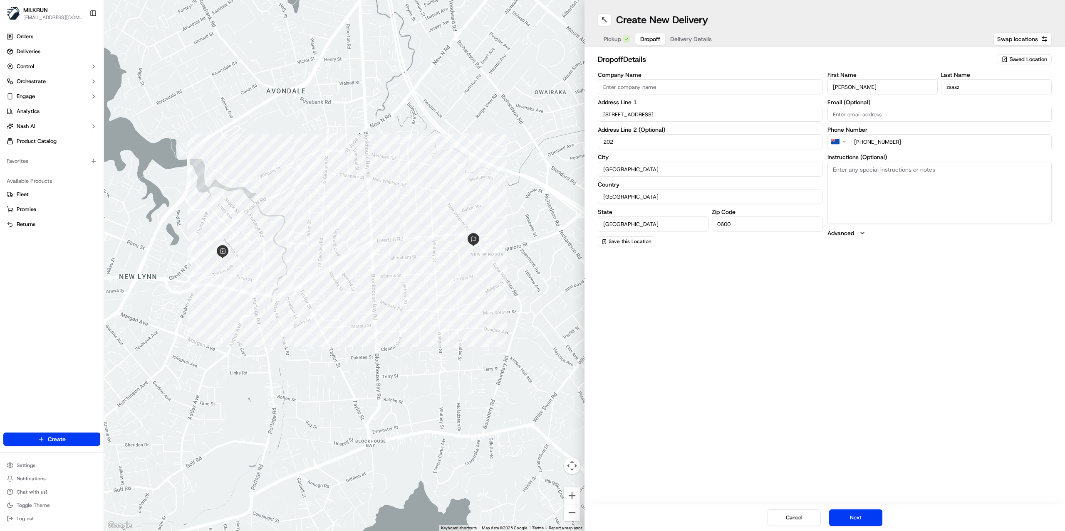
click at [862, 193] on textarea "Instructions (Optional)" at bounding box center [939, 193] width 225 height 62
paste textarea "MILKRUN order for [STREET_ADDRESS], Notes: ring buzzer by door for 202/3"
type textarea "MILKRUN order for [STREET_ADDRESS], Notes: ring buzzer by door for 202/3"
click at [863, 518] on button "Next" at bounding box center [855, 518] width 53 height 17
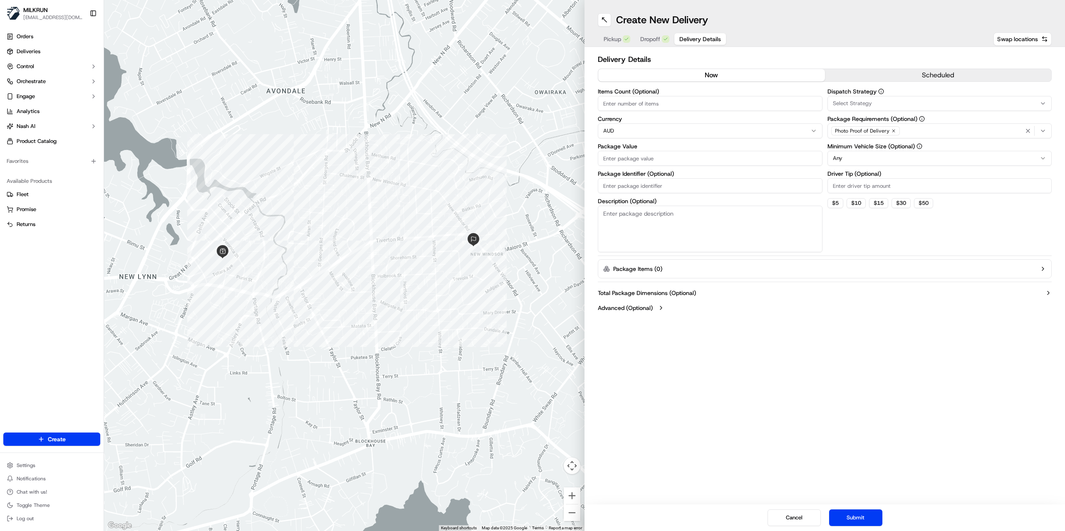
click at [904, 102] on div "Select Strategy" at bounding box center [939, 103] width 220 height 7
type input "dynamic"
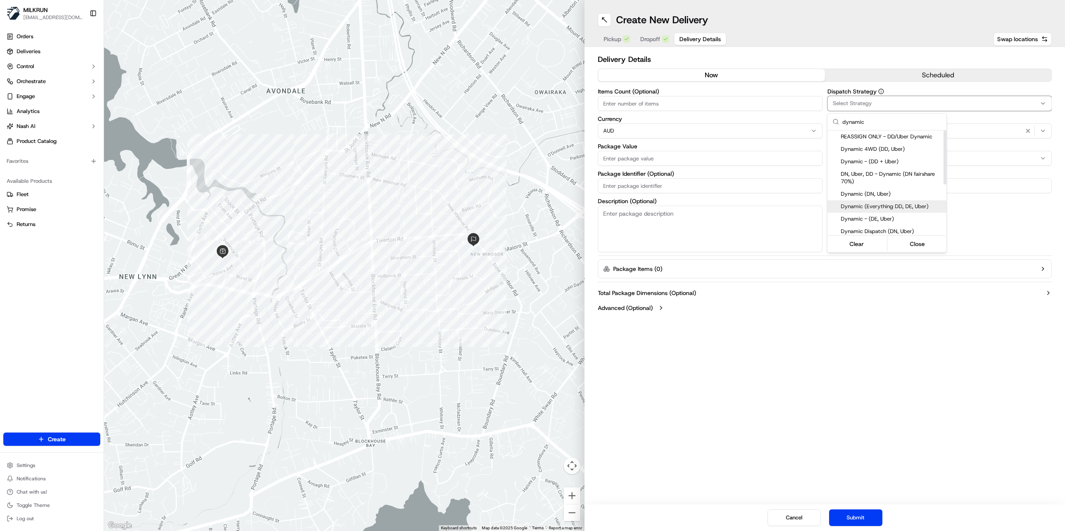
click at [893, 205] on span "Dynamic (Everything DD, DE, Uber)" at bounding box center [891, 206] width 102 height 7
click at [912, 244] on button "Close" at bounding box center [917, 244] width 57 height 12
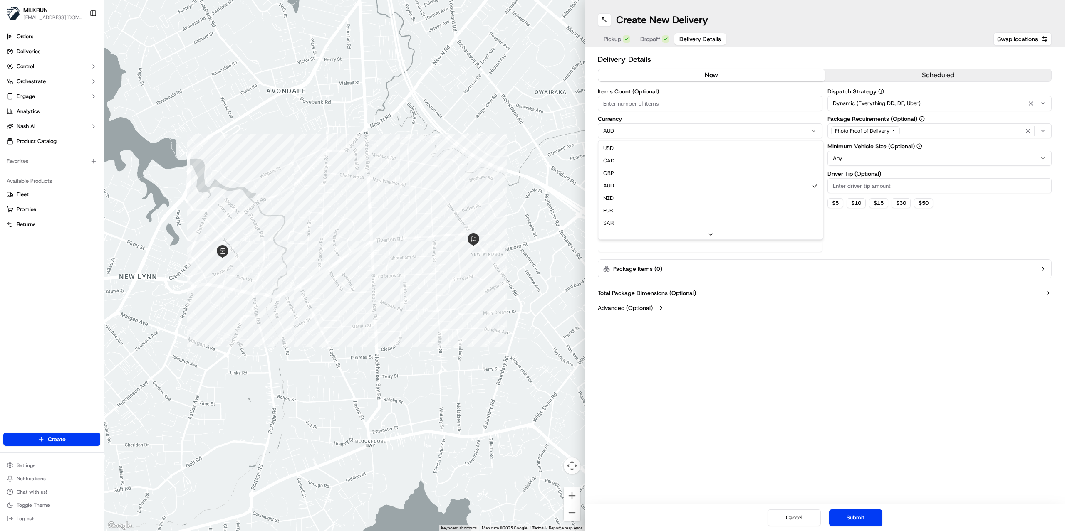
click at [629, 129] on html "MILKRUN jgloria@woolworths.com.au Toggle Sidebar Orders Deliveries Control Orch…" at bounding box center [532, 265] width 1065 height 531
click at [619, 105] on input "Items Count (Optional)" at bounding box center [710, 103] width 225 height 15
paste input "13"
type input "13"
click at [619, 162] on input "Package Value" at bounding box center [710, 158] width 225 height 15
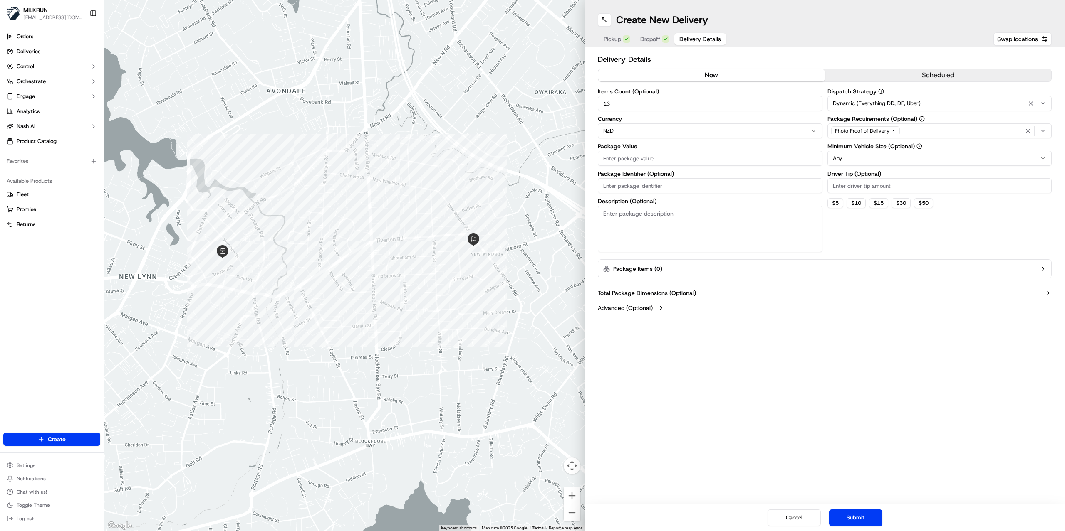
paste input "98.57"
type input "98.57"
click at [811, 409] on div "Create New Delivery Pickup Dropoff Delivery Details Swap locations Delivery Det…" at bounding box center [824, 265] width 480 height 531
click at [869, 518] on button "Submit" at bounding box center [855, 518] width 53 height 17
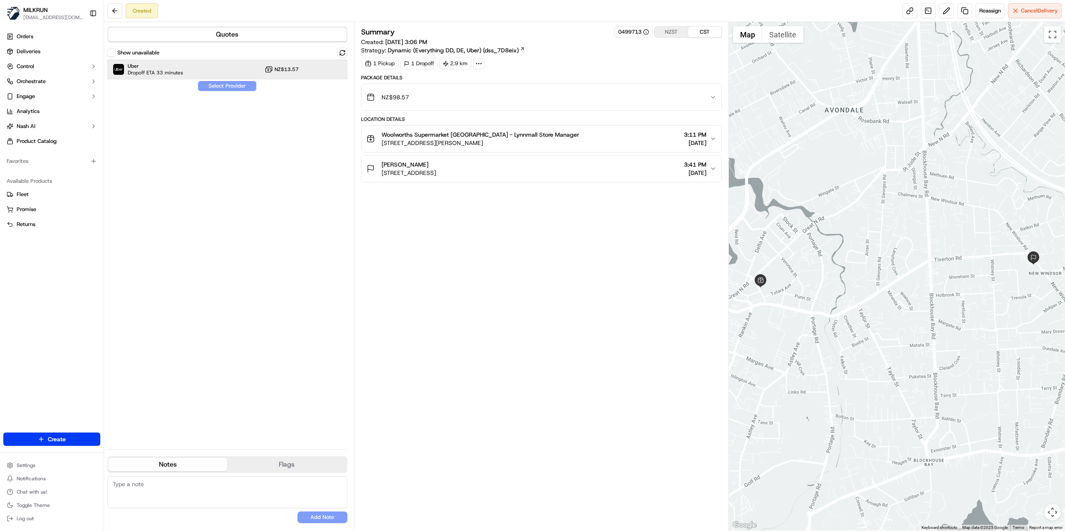
click at [197, 73] on div "Uber Dropoff ETA 33 minutes NZ$13.57" at bounding box center [227, 69] width 240 height 20
click at [226, 89] on button "Assign Provider" at bounding box center [227, 86] width 59 height 10
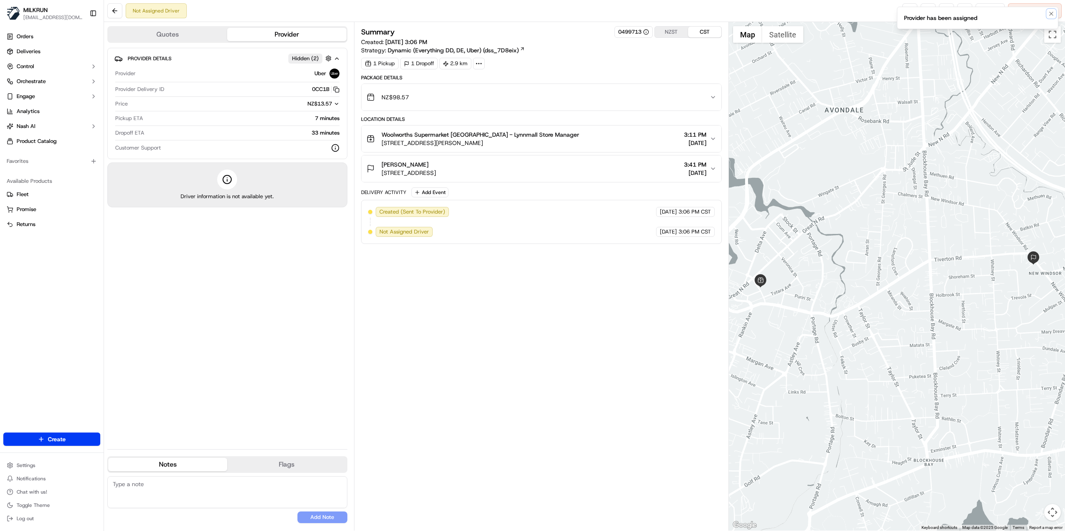
drag, startPoint x: 1050, startPoint y: 15, endPoint x: 967, endPoint y: 15, distance: 82.8
click at [1046, 15] on button "Notifications (F8)" at bounding box center [1051, 14] width 10 height 10
click at [909, 7] on link at bounding box center [909, 10] width 15 height 15
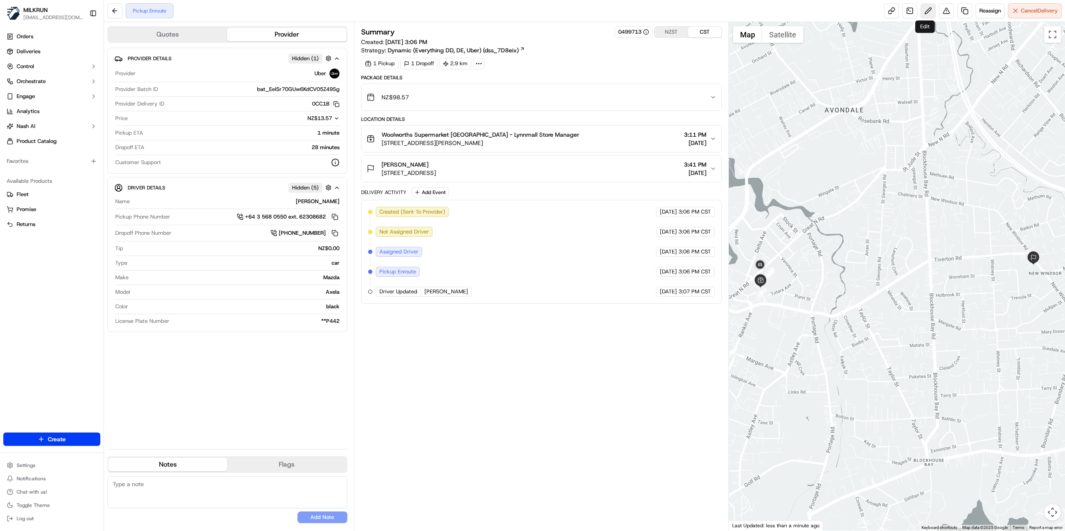
click at [922, 10] on button at bounding box center [927, 10] width 15 height 15
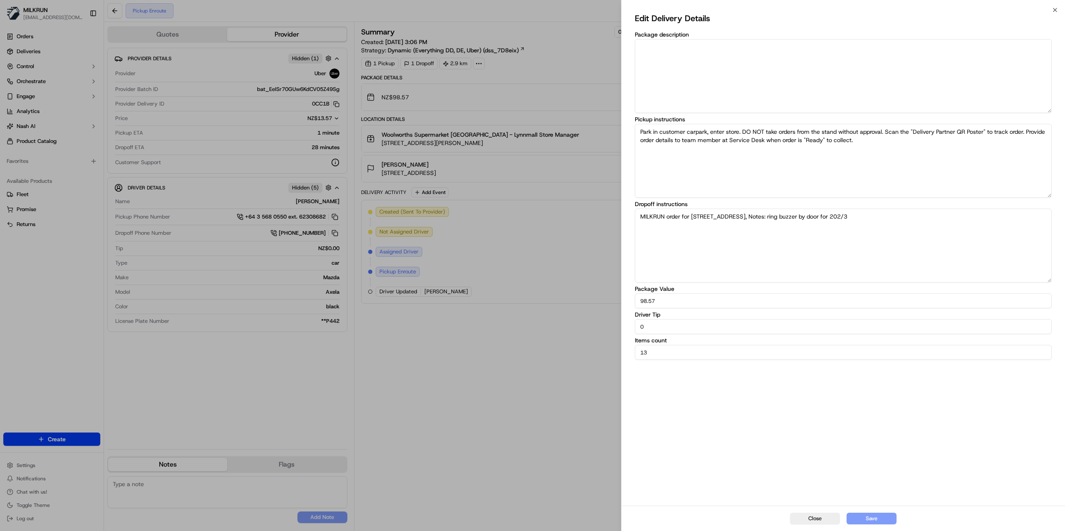
click at [985, 233] on textarea "MILKRUN order for 202/3 manawaroa lane, New Windsor, Auckland 0600, NZ, Notes: …" at bounding box center [843, 246] width 417 height 74
click at [1055, 8] on icon "button" at bounding box center [1054, 10] width 7 height 7
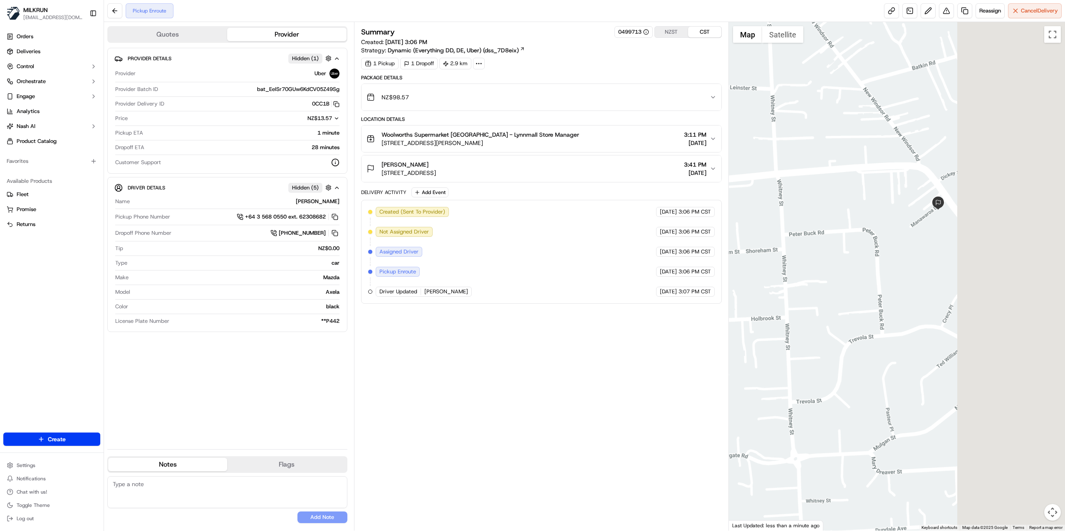
drag, startPoint x: 914, startPoint y: 260, endPoint x: 771, endPoint y: 251, distance: 143.7
click at [771, 251] on div at bounding box center [897, 276] width 336 height 509
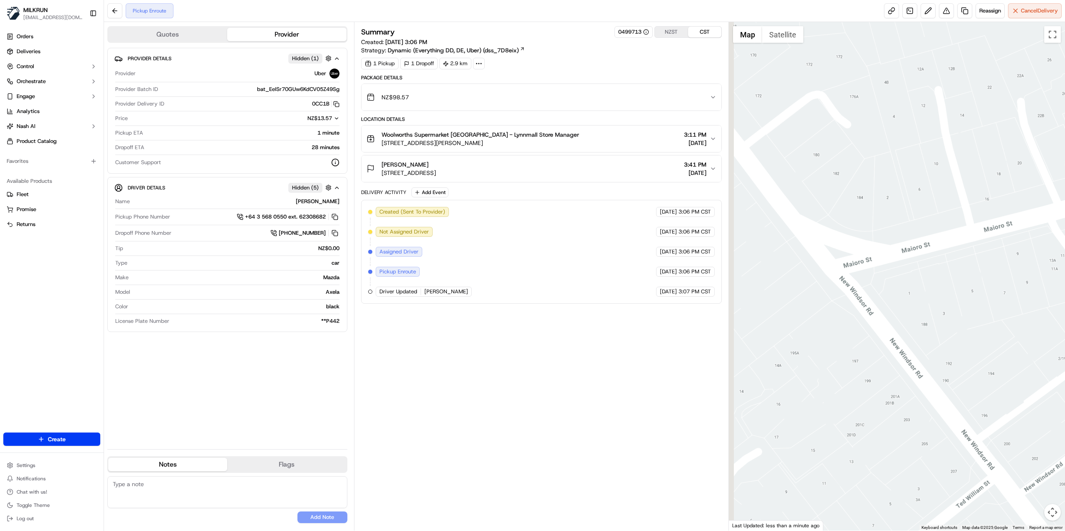
drag, startPoint x: 877, startPoint y: 235, endPoint x: 1049, endPoint y: 270, distance: 175.7
click at [1049, 270] on div at bounding box center [897, 276] width 336 height 509
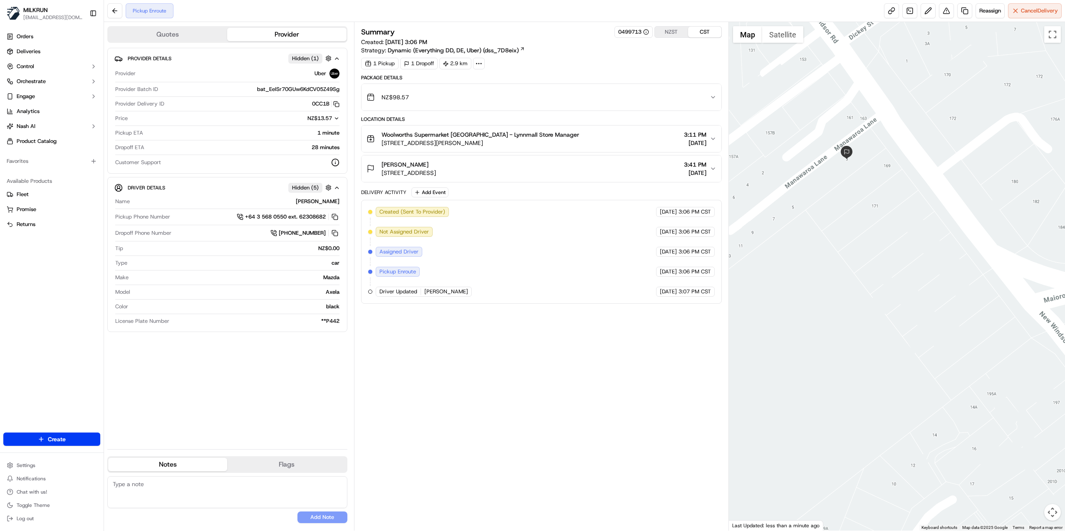
drag, startPoint x: 827, startPoint y: 231, endPoint x: 850, endPoint y: 228, distance: 23.1
click at [850, 228] on div at bounding box center [897, 276] width 336 height 509
click at [787, 41] on button "Satellite" at bounding box center [782, 34] width 41 height 17
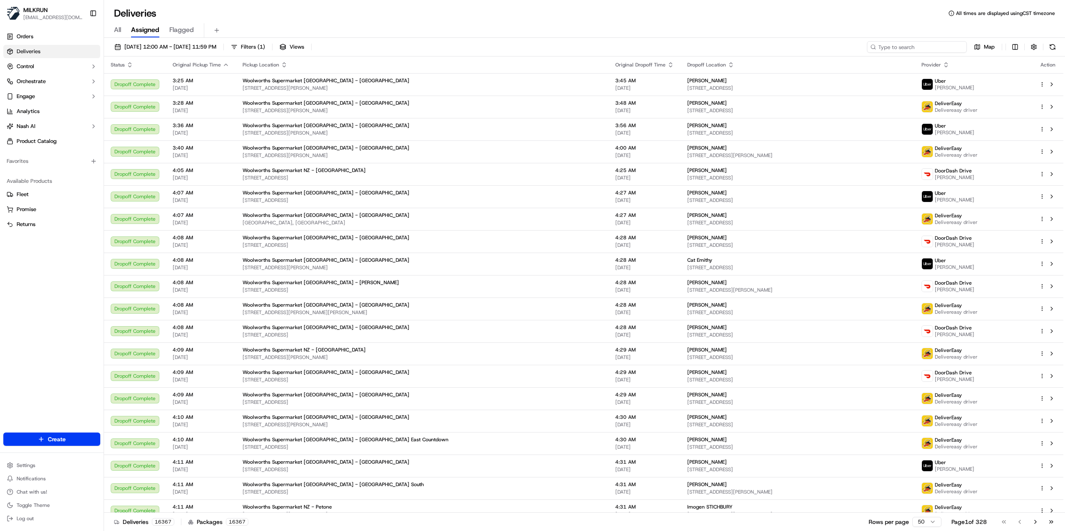
click at [913, 42] on input at bounding box center [917, 47] width 100 height 12
paste input "QUENTIN B"
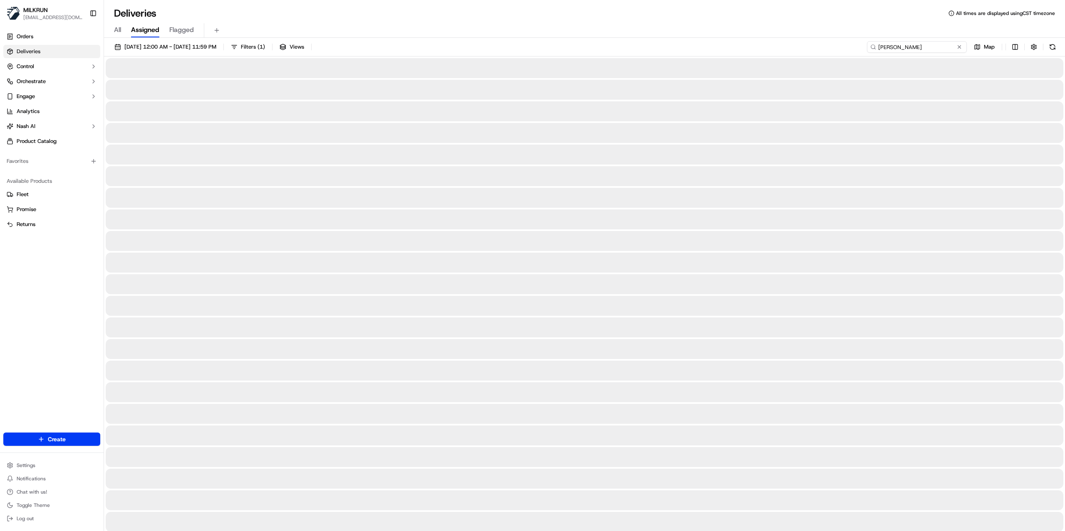
type input "QUENTIN B"
click at [932, 50] on input at bounding box center [917, 47] width 100 height 12
paste input "[PERSON_NAME]"
type input "[PERSON_NAME]"
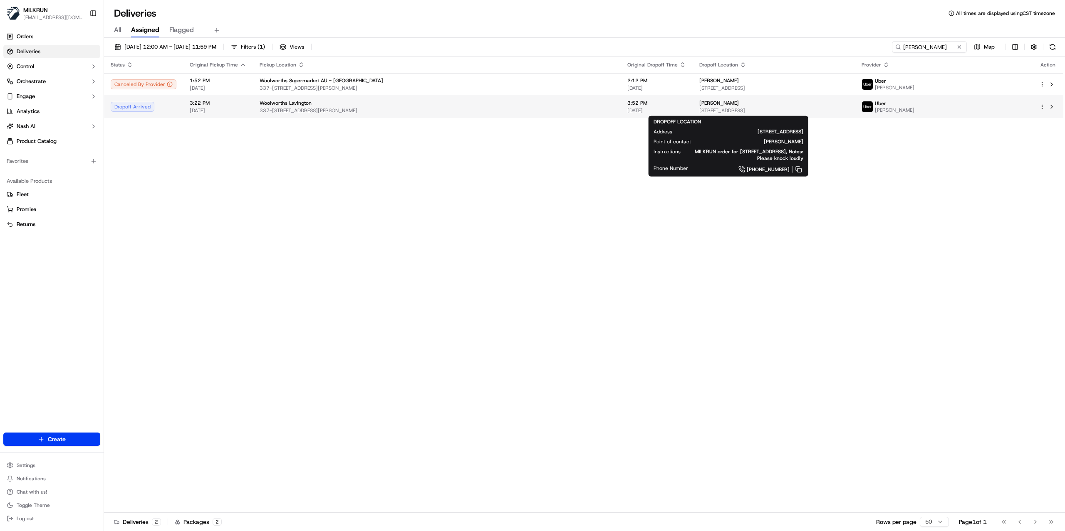
click at [699, 106] on span "[PERSON_NAME]" at bounding box center [719, 103] width 40 height 7
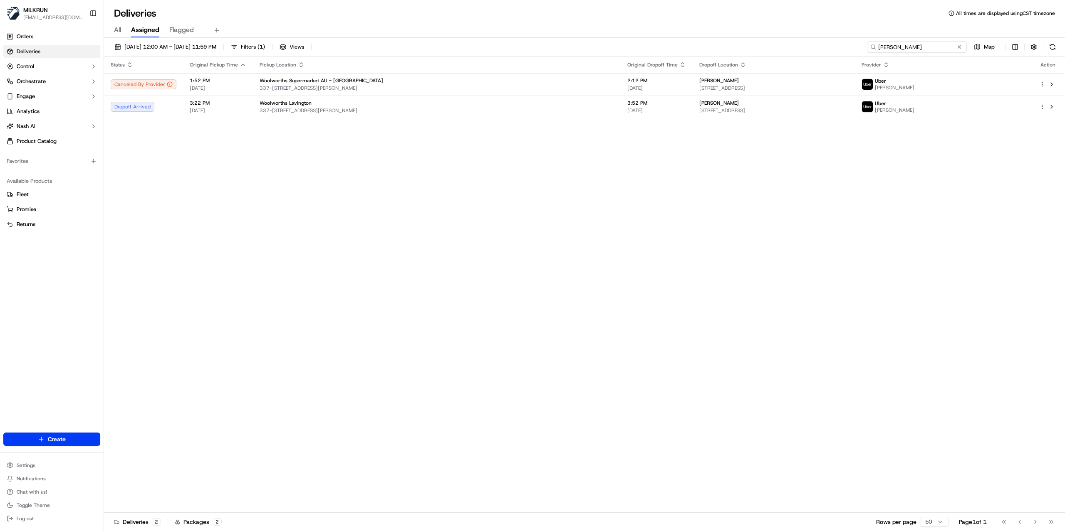
click at [924, 44] on input "[PERSON_NAME]" at bounding box center [917, 47] width 100 height 12
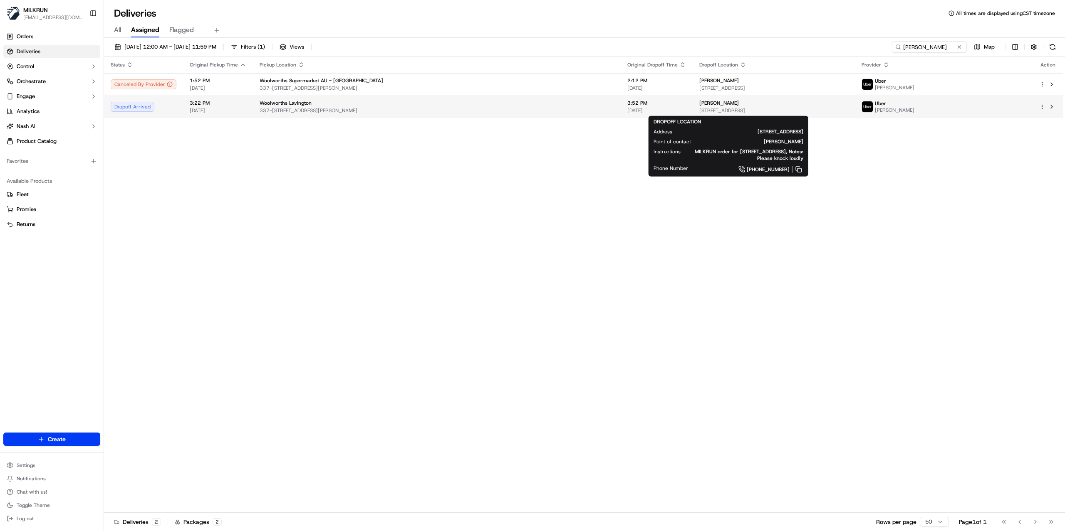
click at [699, 110] on span "[STREET_ADDRESS]" at bounding box center [773, 110] width 149 height 7
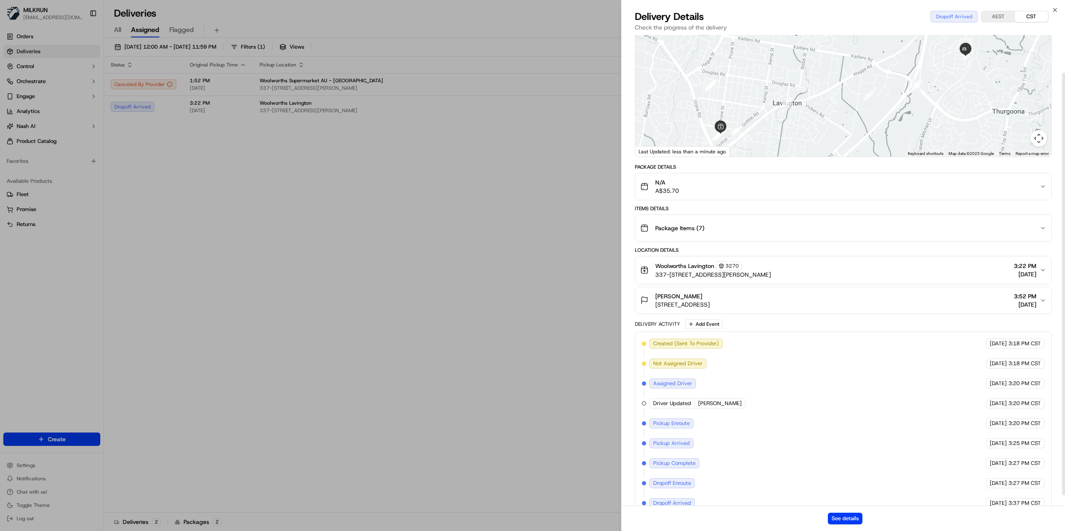
scroll to position [54, 0]
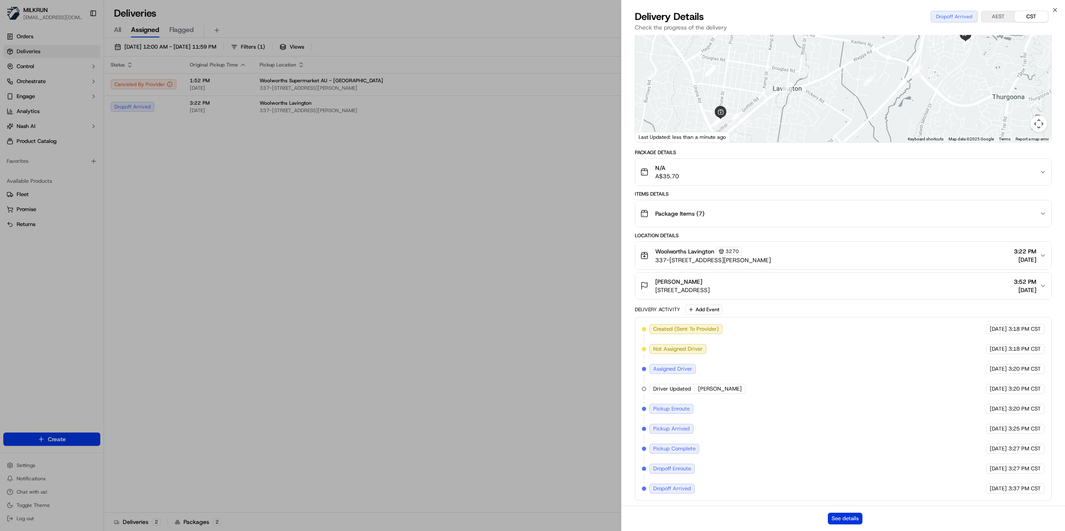
click at [842, 522] on button "See details" at bounding box center [845, 519] width 35 height 12
drag, startPoint x: 391, startPoint y: 202, endPoint x: 393, endPoint y: 195, distance: 7.3
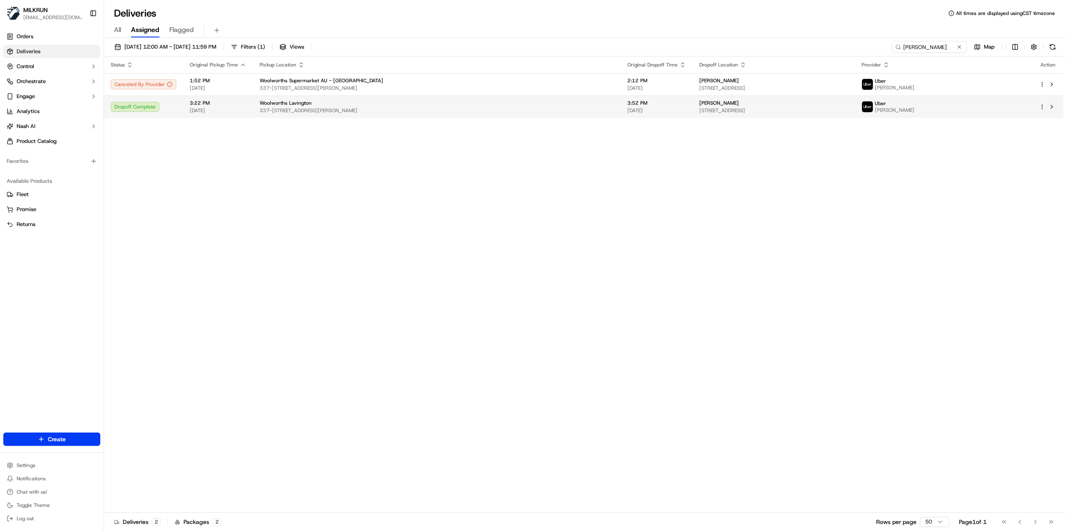
click at [403, 109] on span "337-[STREET_ADDRESS][PERSON_NAME]" at bounding box center [436, 110] width 354 height 7
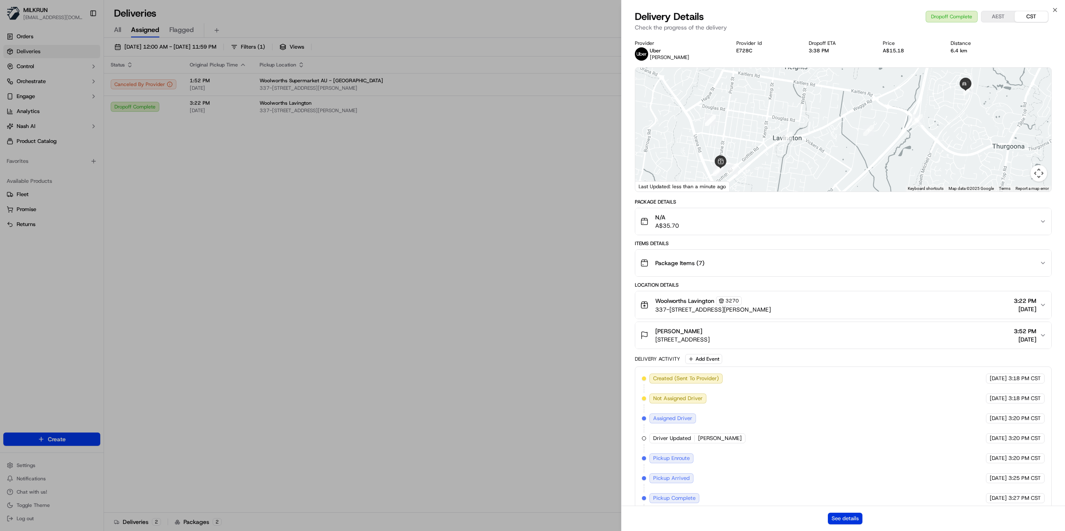
click at [844, 519] on button "See details" at bounding box center [845, 519] width 35 height 12
